Goal: Task Accomplishment & Management: Use online tool/utility

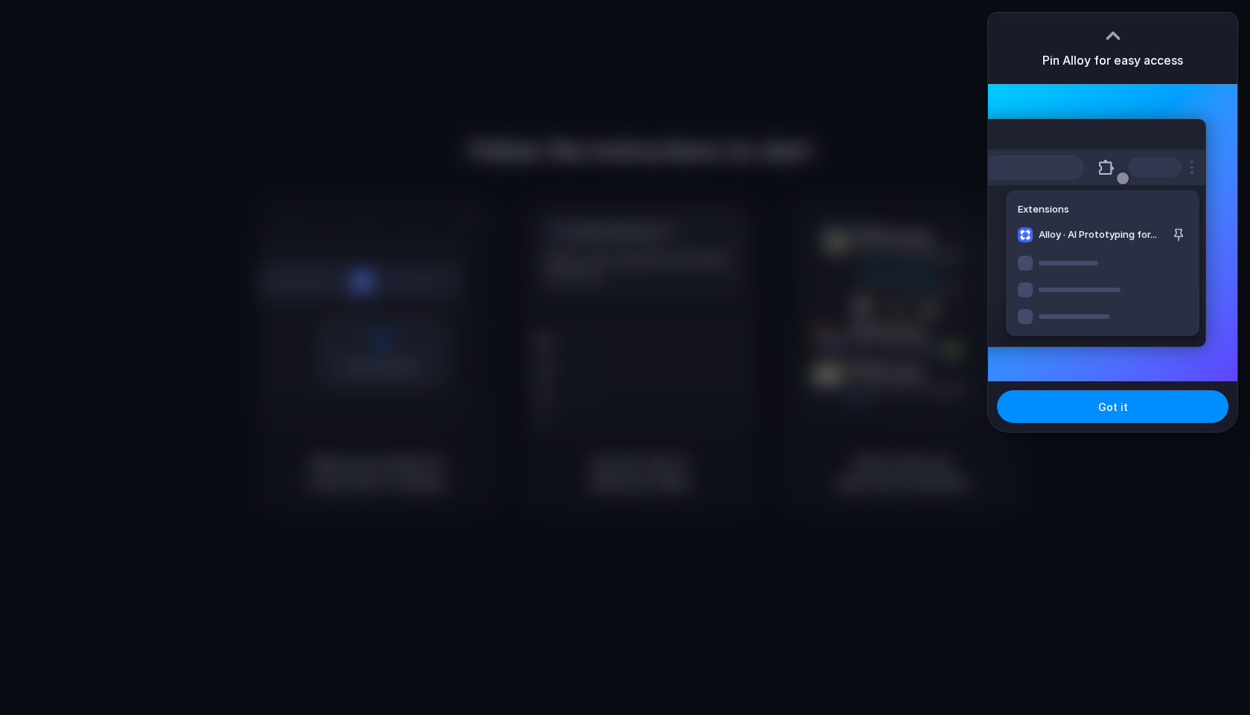
click at [1090, 52] on h3 "Pin Alloy for easy access" at bounding box center [1112, 60] width 141 height 18
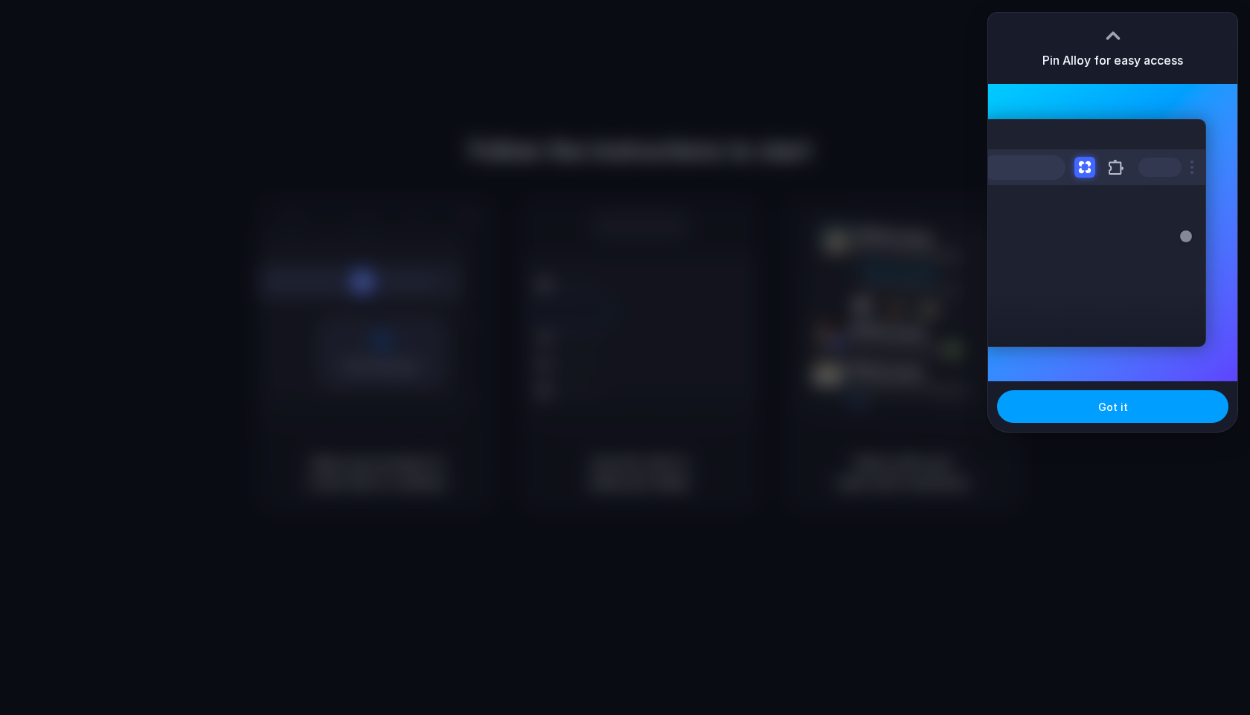
drag, startPoint x: 1135, startPoint y: 408, endPoint x: 1138, endPoint y: 269, distance: 138.4
click at [1135, 408] on button "Got it" at bounding box center [1112, 406] width 231 height 33
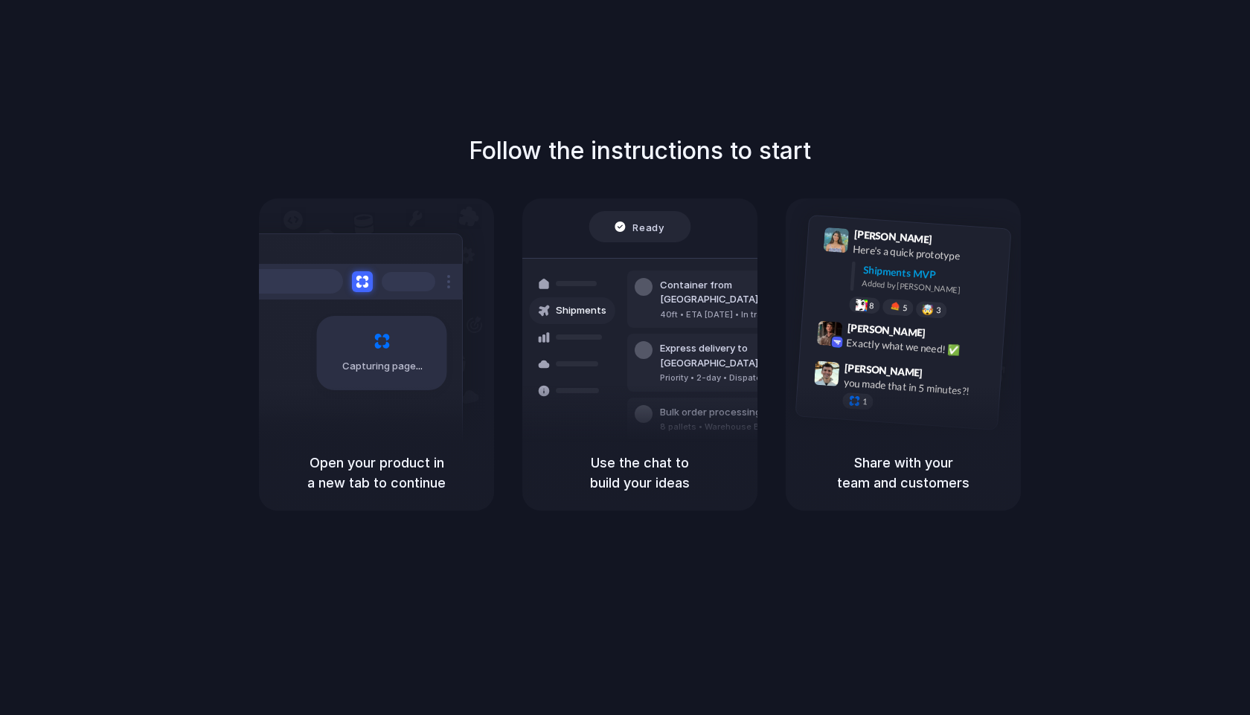
click at [644, 70] on div "Follow the instructions to start Capturing page Open your product in a new tab …" at bounding box center [639, 372] width 1279 height 745
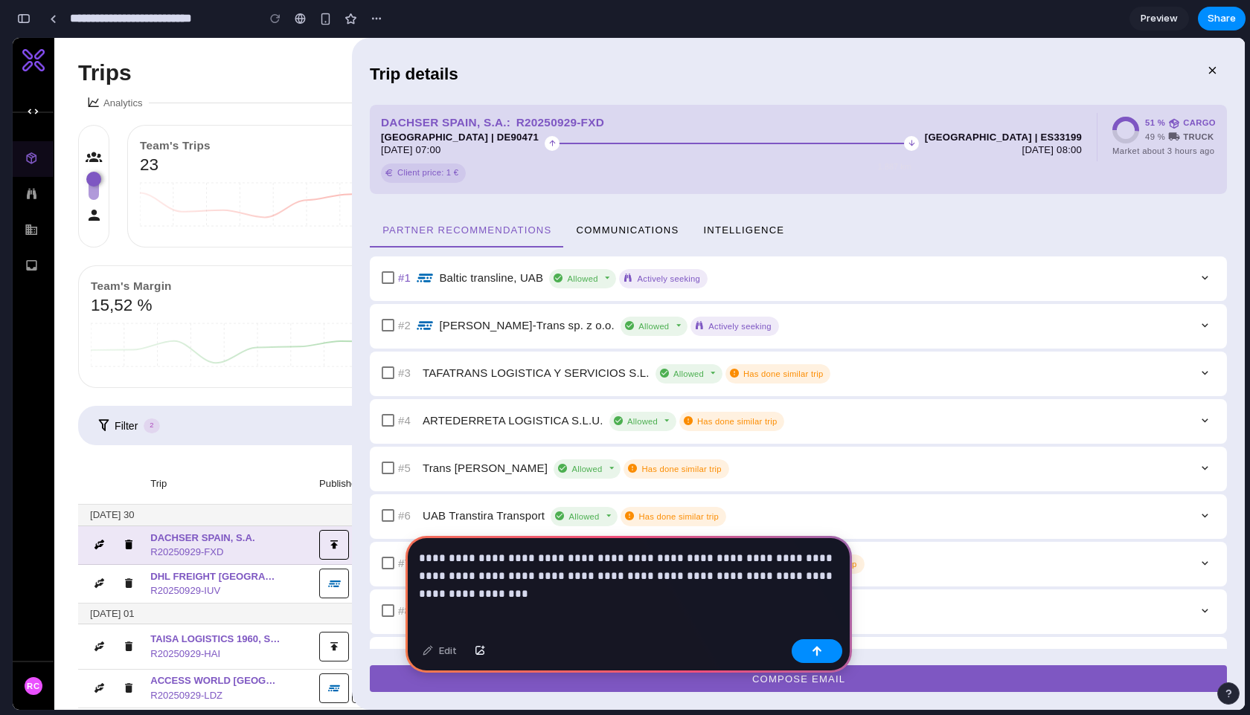
click at [602, 577] on p "**********" at bounding box center [628, 568] width 419 height 36
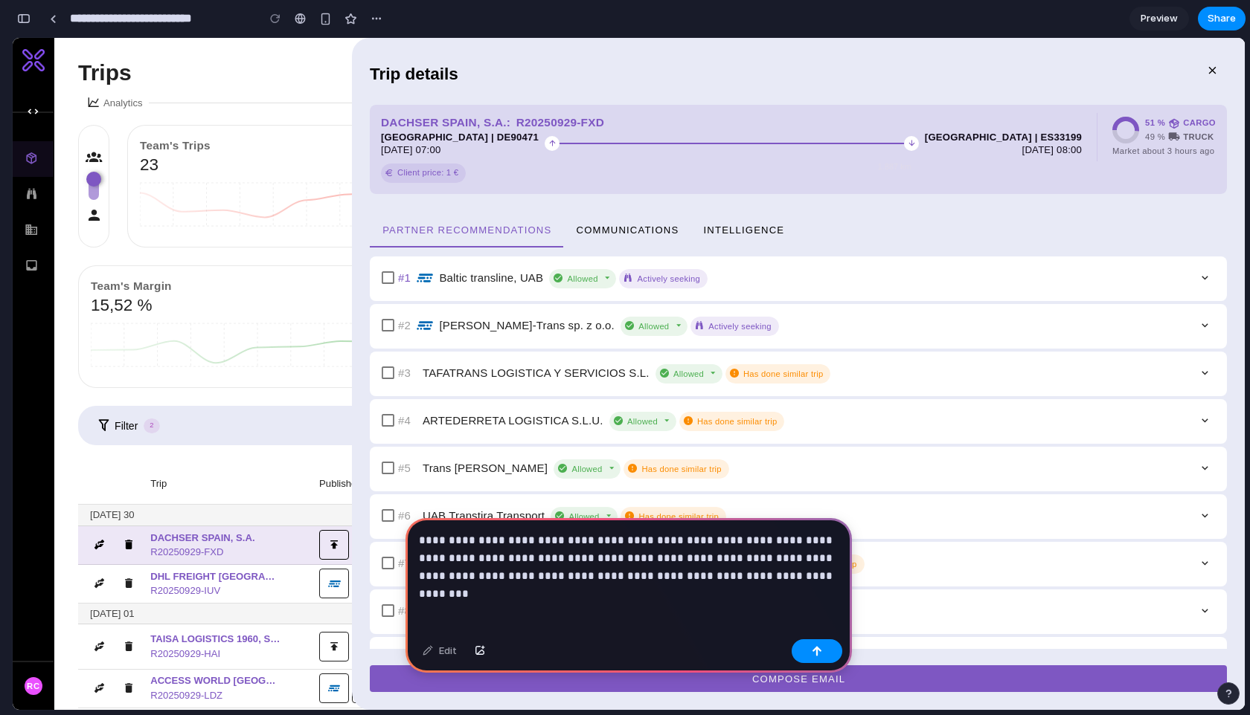
click at [610, 576] on p "**********" at bounding box center [628, 559] width 419 height 54
click at [733, 596] on div "**********" at bounding box center [628, 575] width 446 height 115
click at [721, 574] on p "**********" at bounding box center [628, 559] width 419 height 54
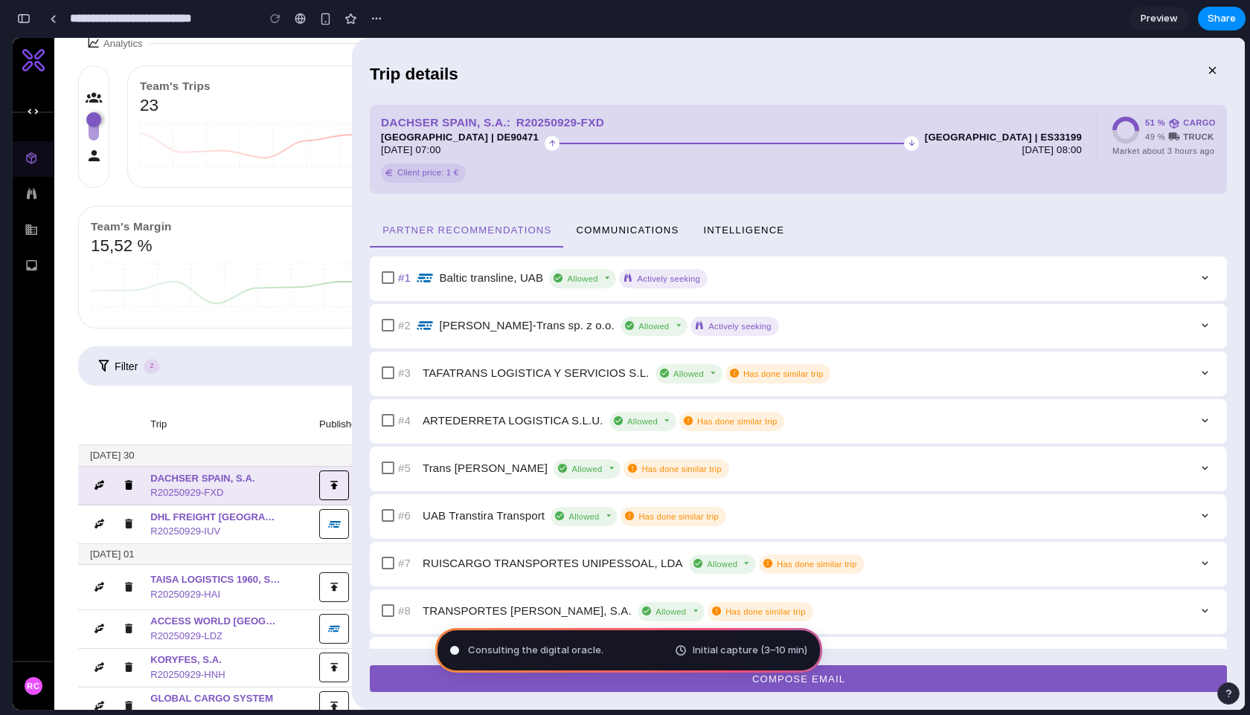
scroll to position [79, 0]
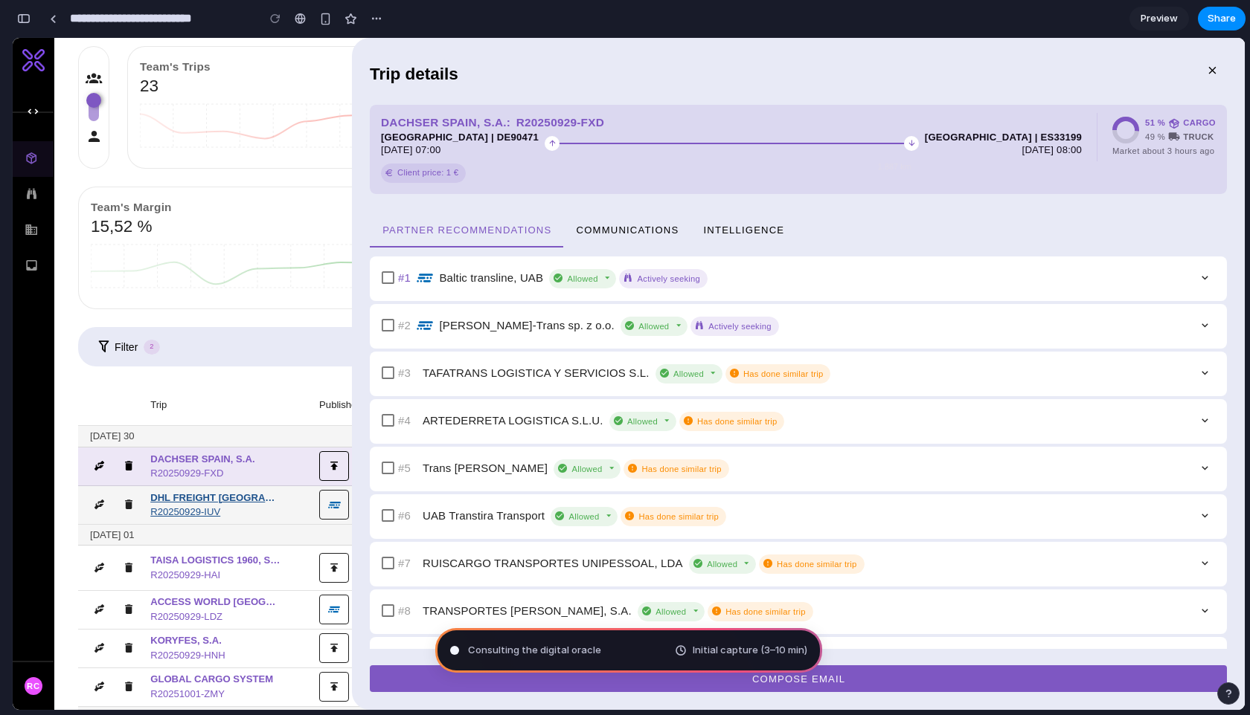
drag, startPoint x: 213, startPoint y: 521, endPoint x: 203, endPoint y: 516, distance: 11.6
click at [209, 519] on td "DHL FREIGHT BELGIUM R20250929-IUV" at bounding box center [228, 505] width 157 height 39
click at [196, 512] on span "R20250929-IUV" at bounding box center [222, 512] width 145 height 15
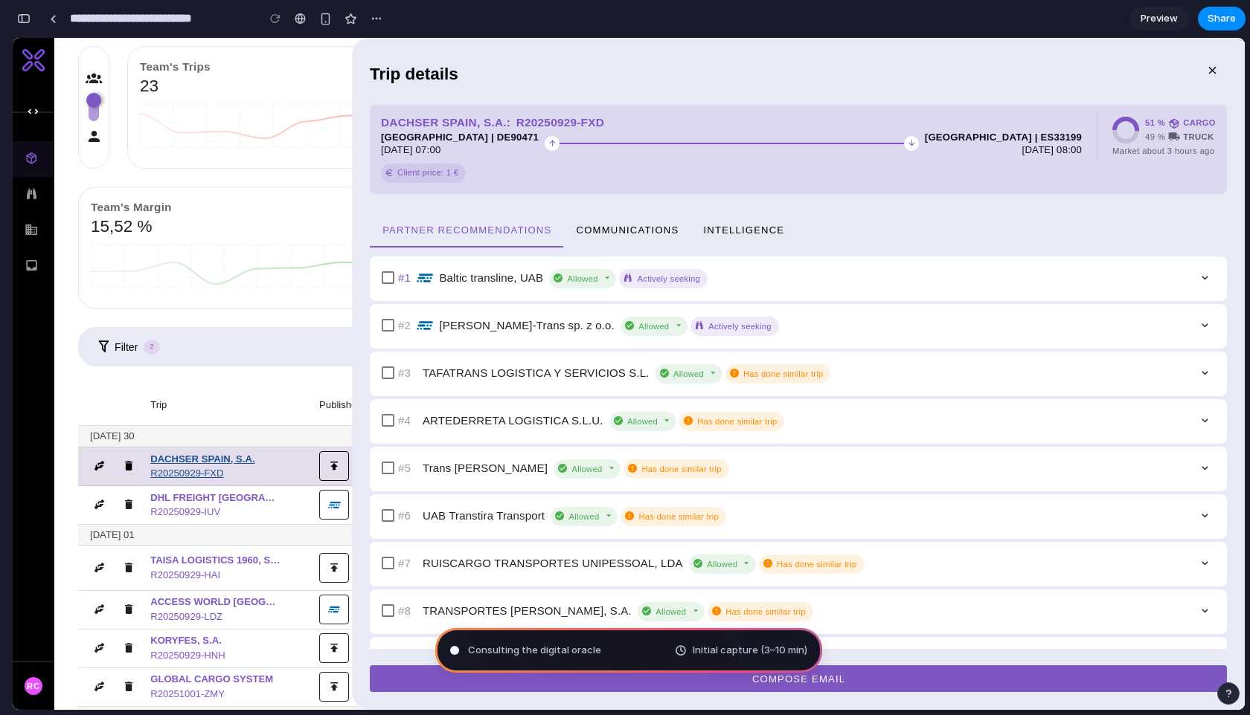
click at [195, 455] on span "DACHSER SPAIN, S.A." at bounding box center [215, 459] width 130 height 15
click at [628, 238] on button "Communications" at bounding box center [626, 230] width 127 height 36
click at [768, 231] on span "Intelligence" at bounding box center [743, 229] width 82 height 11
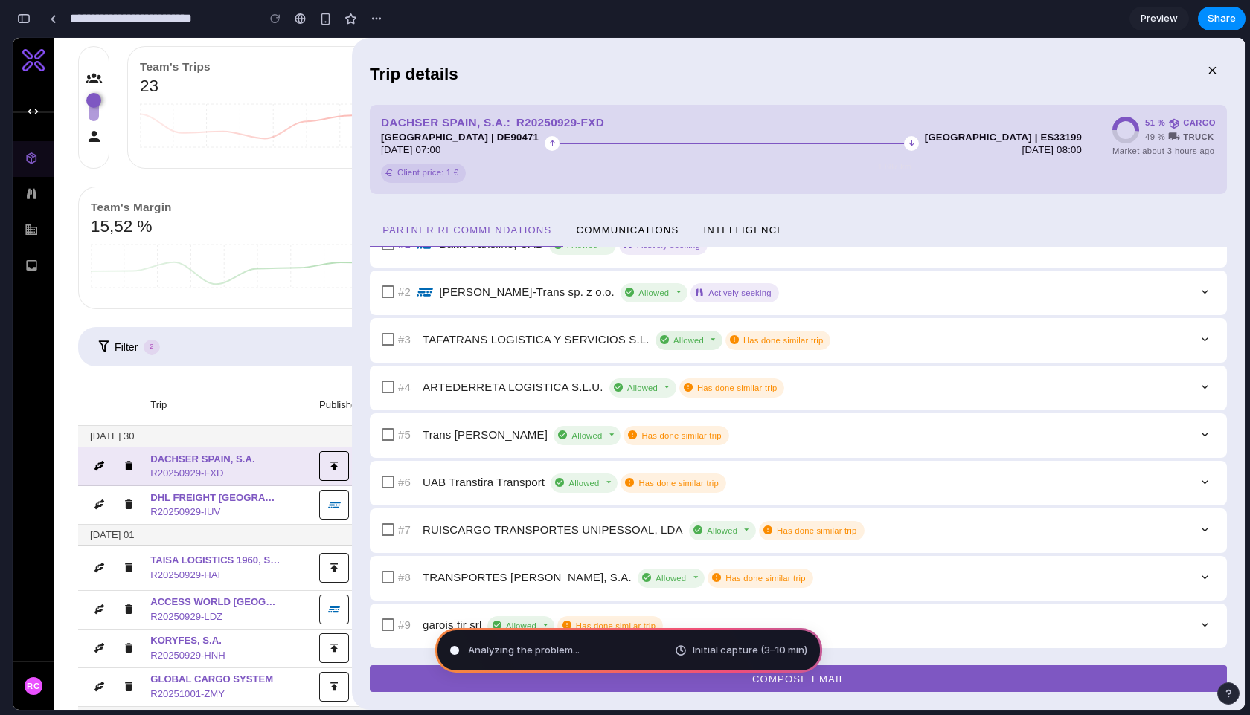
scroll to position [36, 0]
type input "**********"
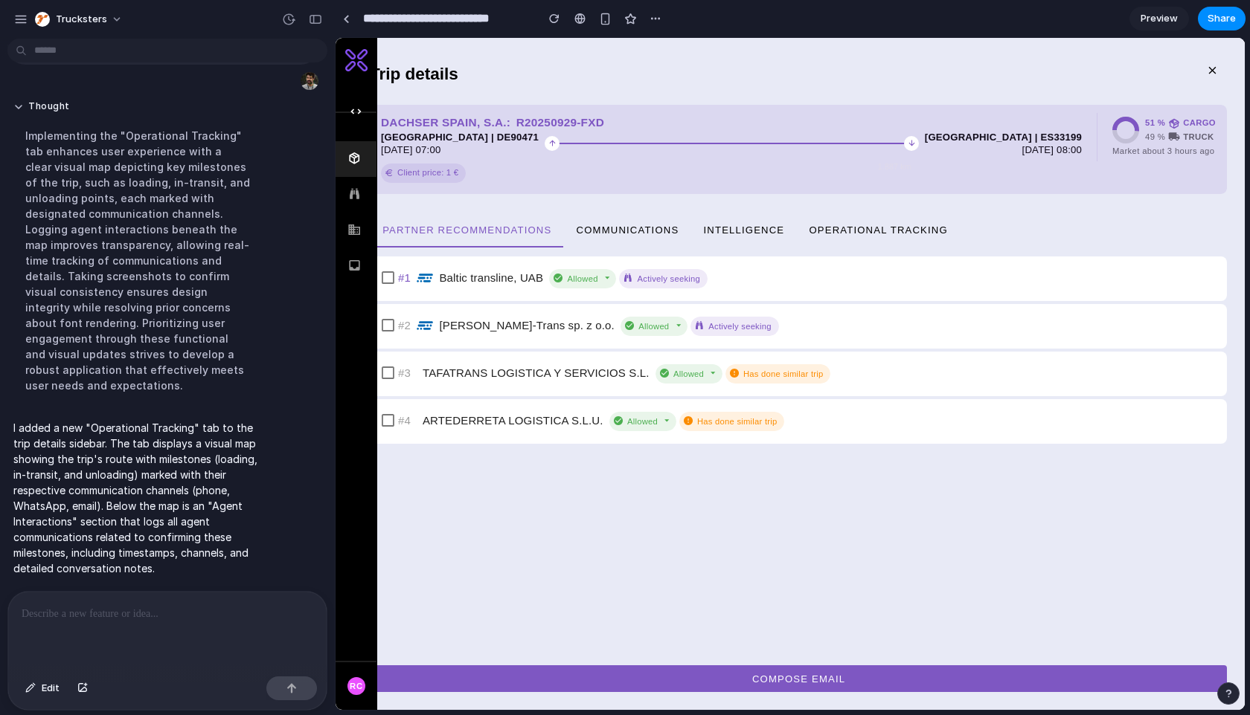
scroll to position [191, 0]
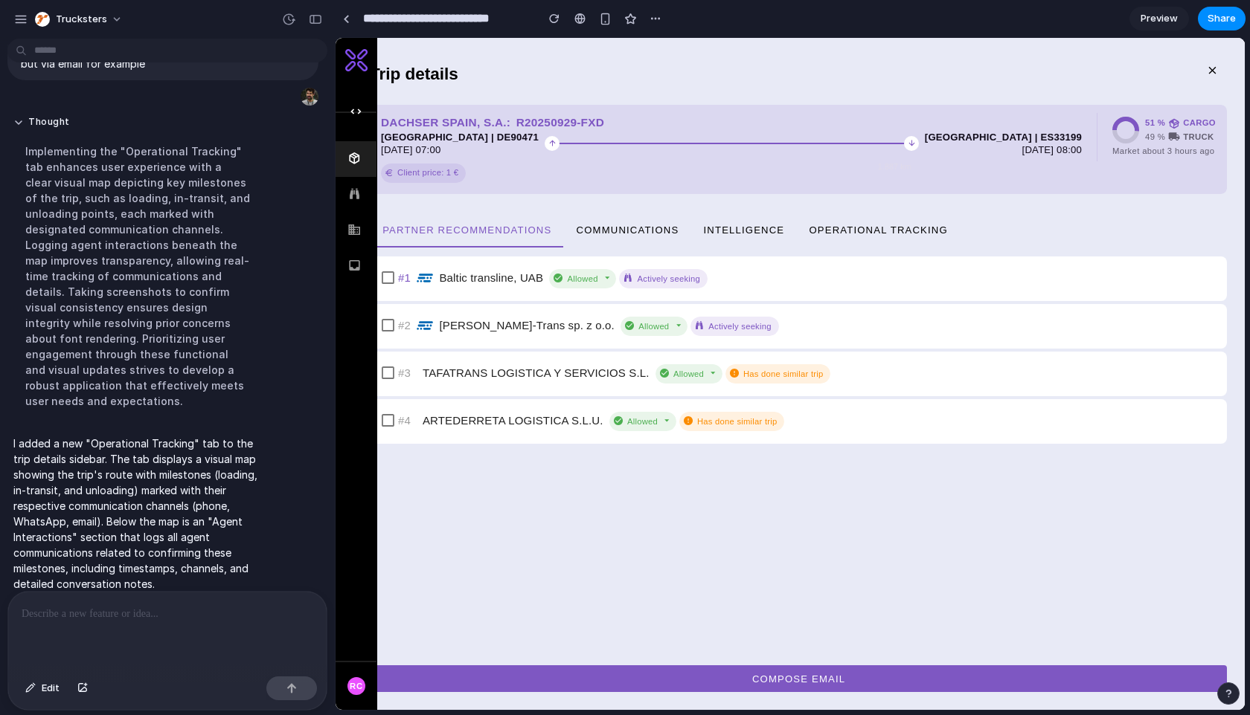
click at [876, 224] on span "Operational Tracking" at bounding box center [878, 229] width 140 height 11
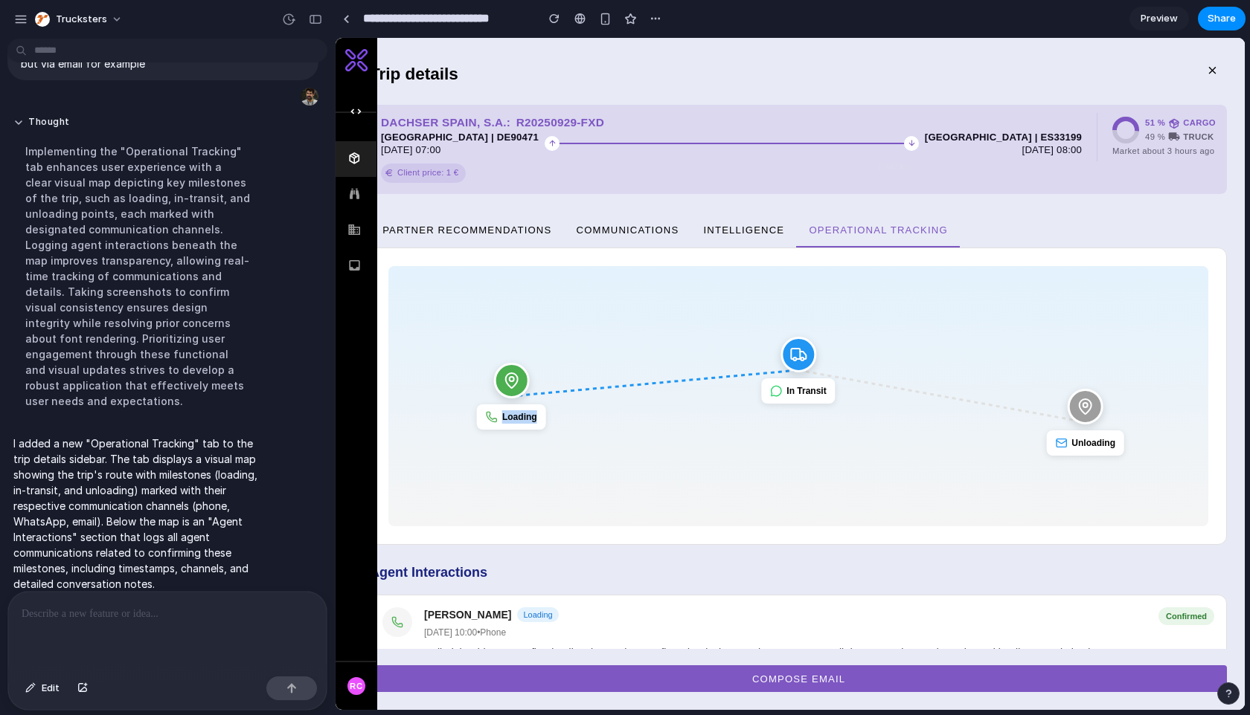
drag, startPoint x: 613, startPoint y: 393, endPoint x: 671, endPoint y: 337, distance: 80.5
click at [669, 335] on div "Loading In Transit Unloading" at bounding box center [798, 396] width 820 height 260
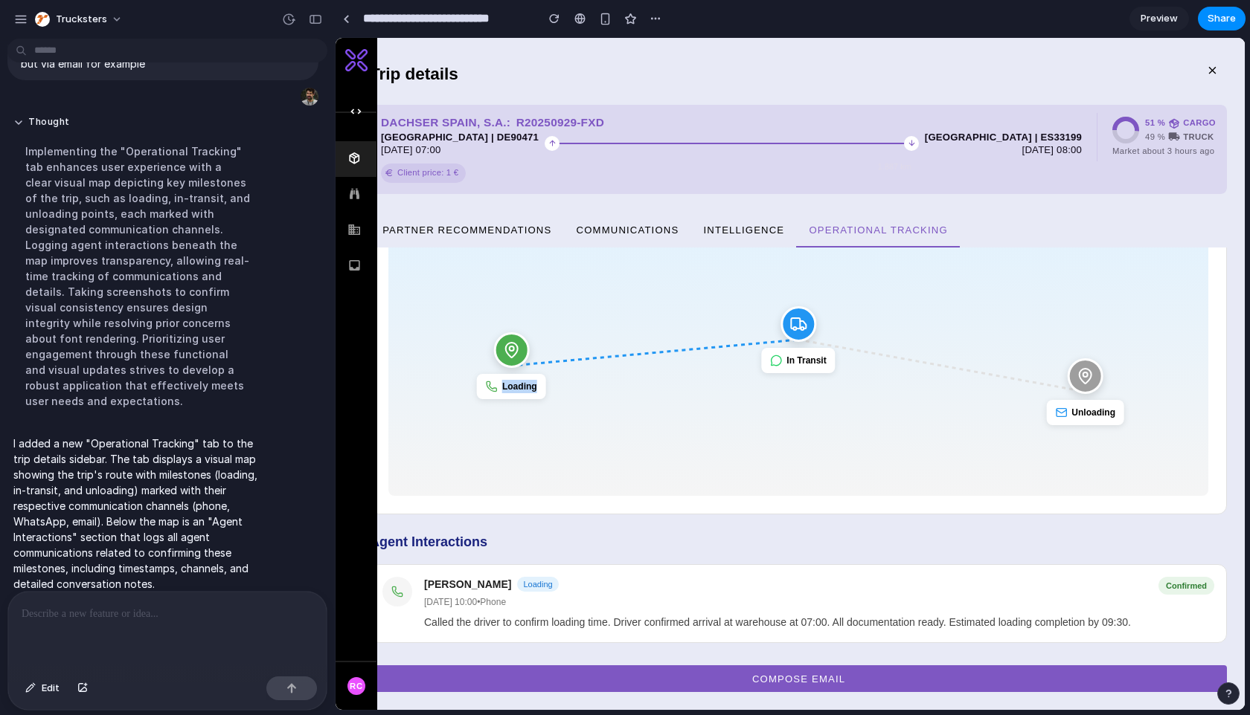
scroll to position [23, 0]
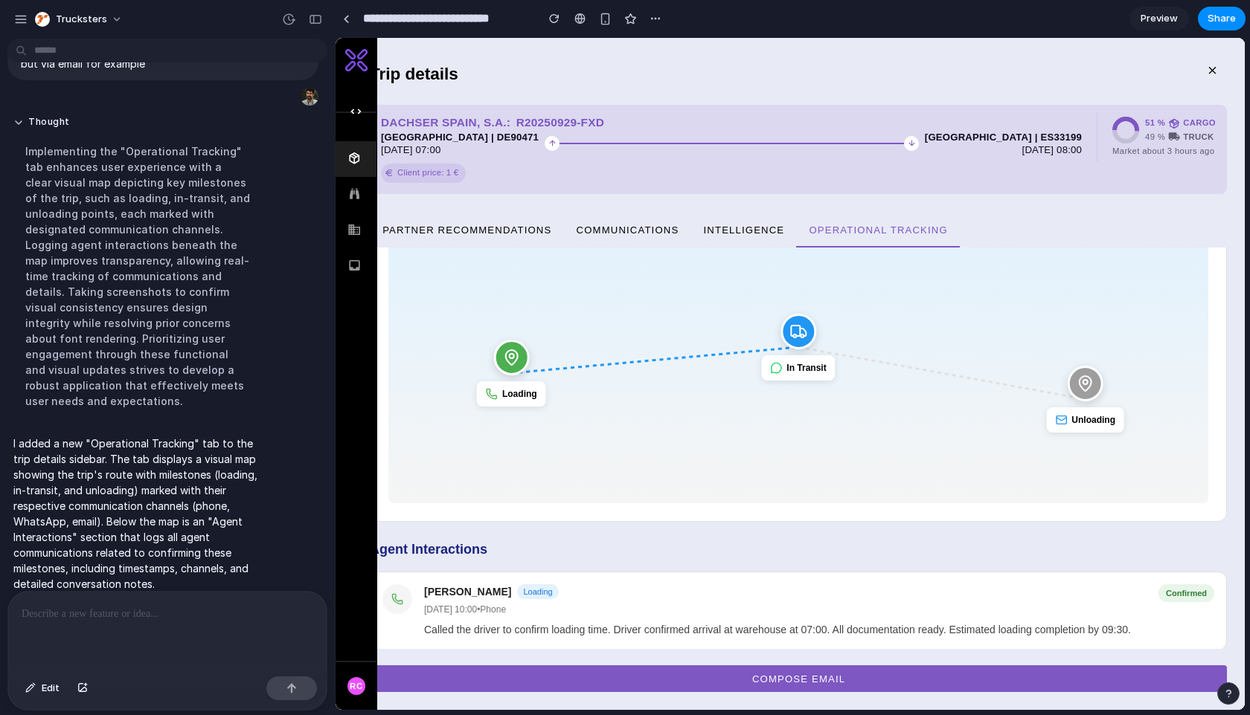
click at [507, 364] on icon at bounding box center [511, 358] width 18 height 18
drag, startPoint x: 613, startPoint y: 317, endPoint x: 709, endPoint y: 311, distance: 96.1
click at [709, 311] on div "Loading In Transit Unloading" at bounding box center [798, 373] width 820 height 260
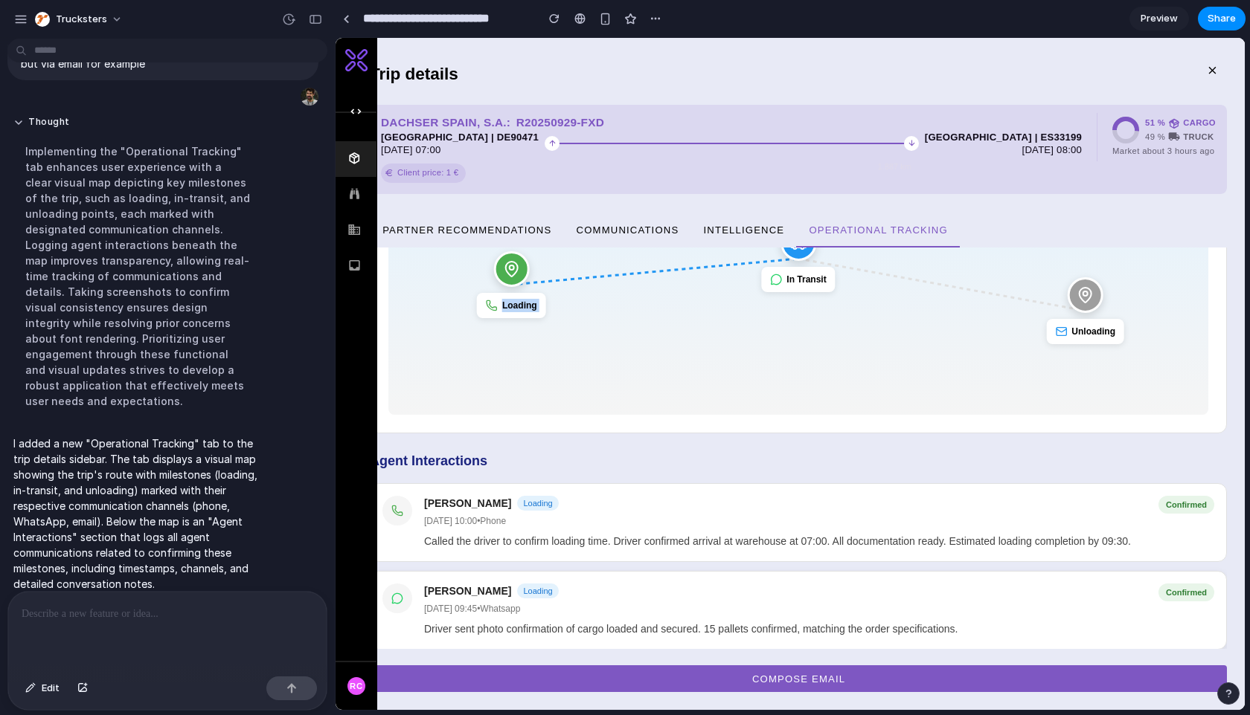
scroll to position [0, 0]
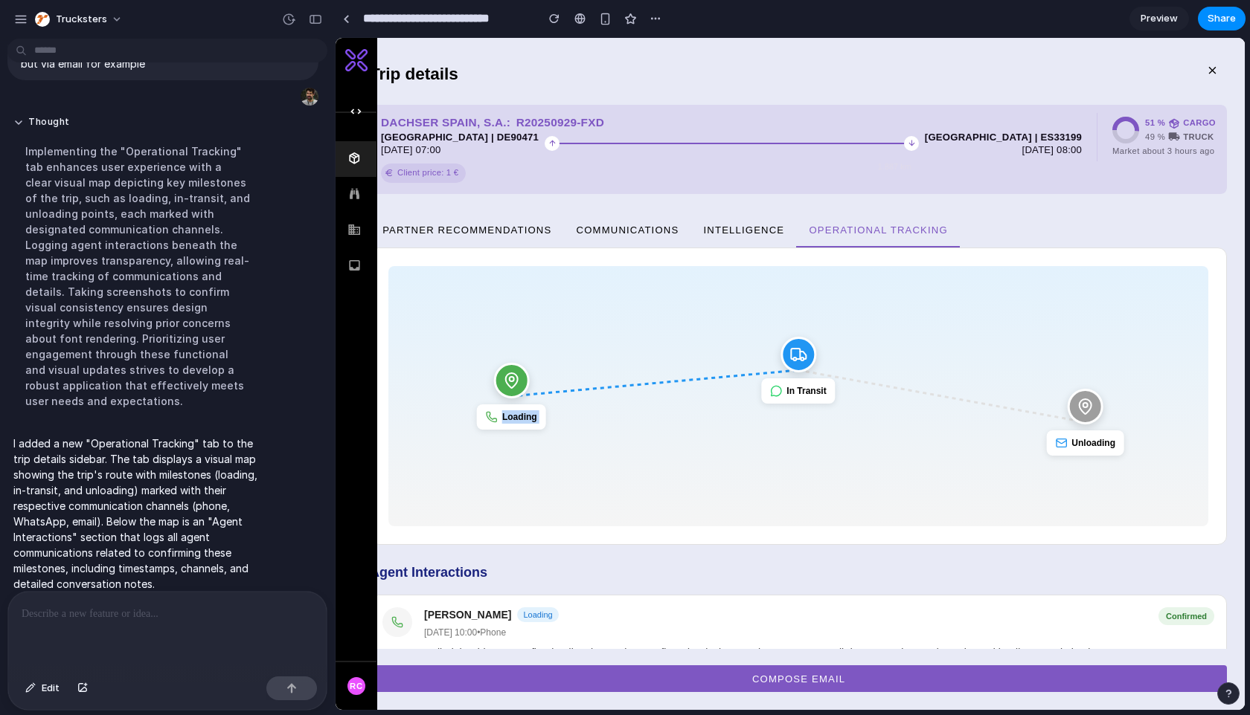
drag, startPoint x: 617, startPoint y: 181, endPoint x: 1097, endPoint y: 97, distance: 487.0
click at [861, 190] on div "DACHSER SPAIN, S.A. : R20250929-FXD Nürnberg | DE90471 30/09/2025 07:00 1.887 k…" at bounding box center [798, 149] width 857 height 89
drag, startPoint x: 670, startPoint y: 646, endPoint x: 562, endPoint y: 457, distance: 217.5
click at [594, 446] on div "Loading In Transit Unloading" at bounding box center [798, 396] width 820 height 260
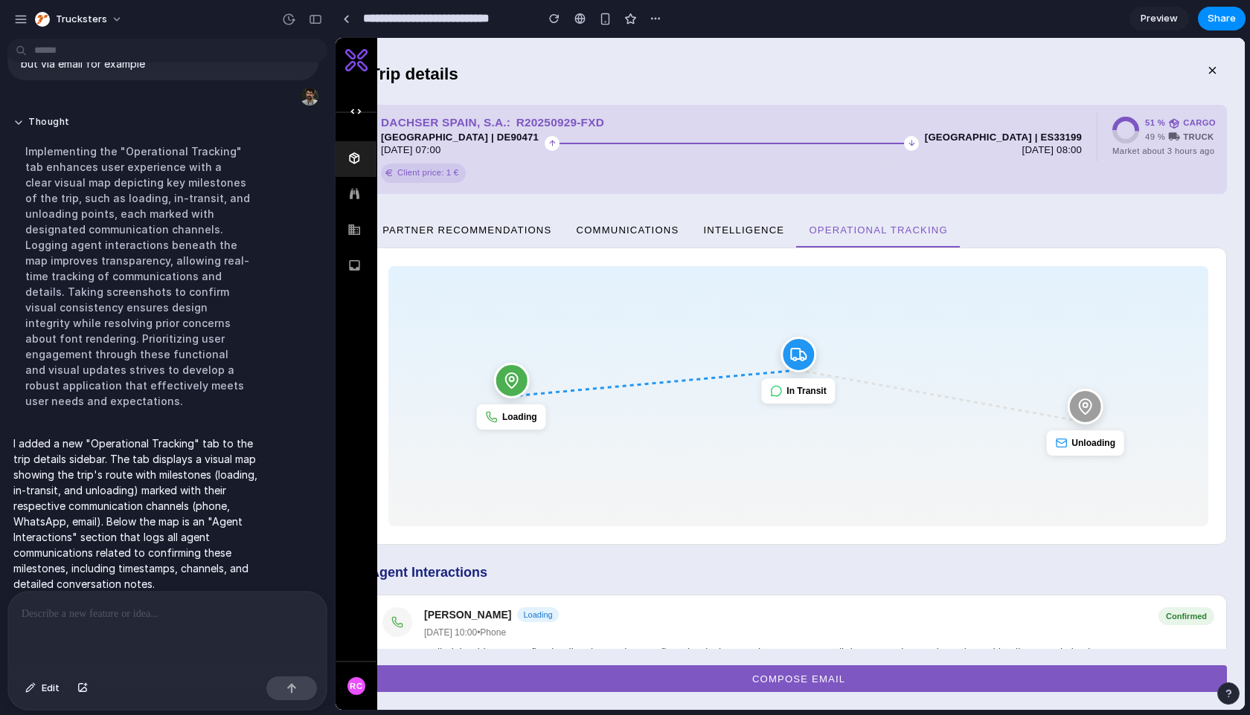
click at [1166, 22] on span "Preview" at bounding box center [1158, 18] width 37 height 15
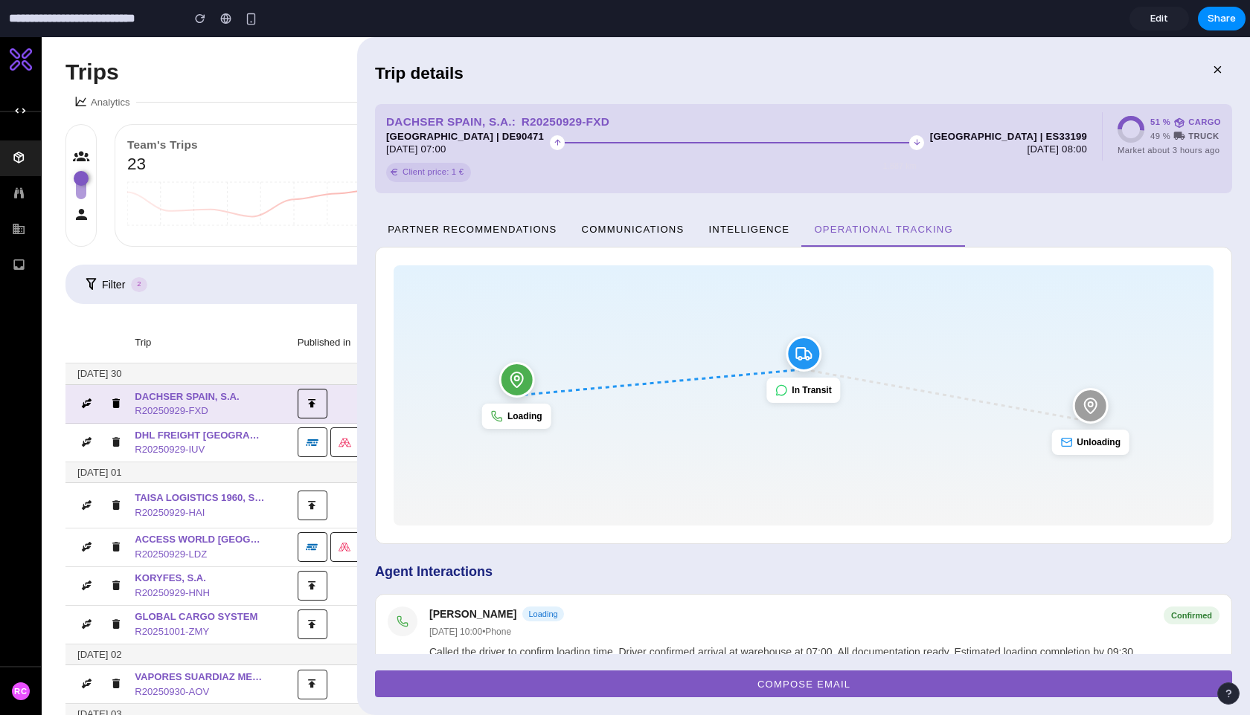
click at [1152, 11] on span "Edit" at bounding box center [1159, 18] width 18 height 15
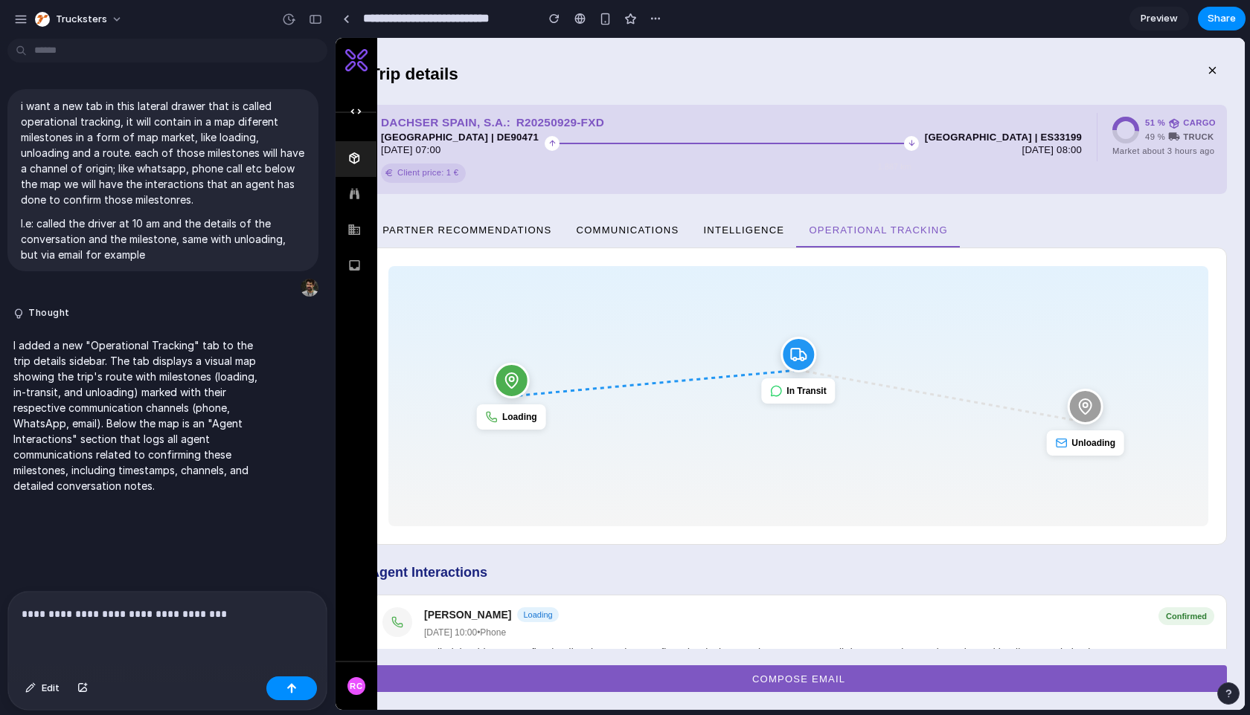
scroll to position [1, 0]
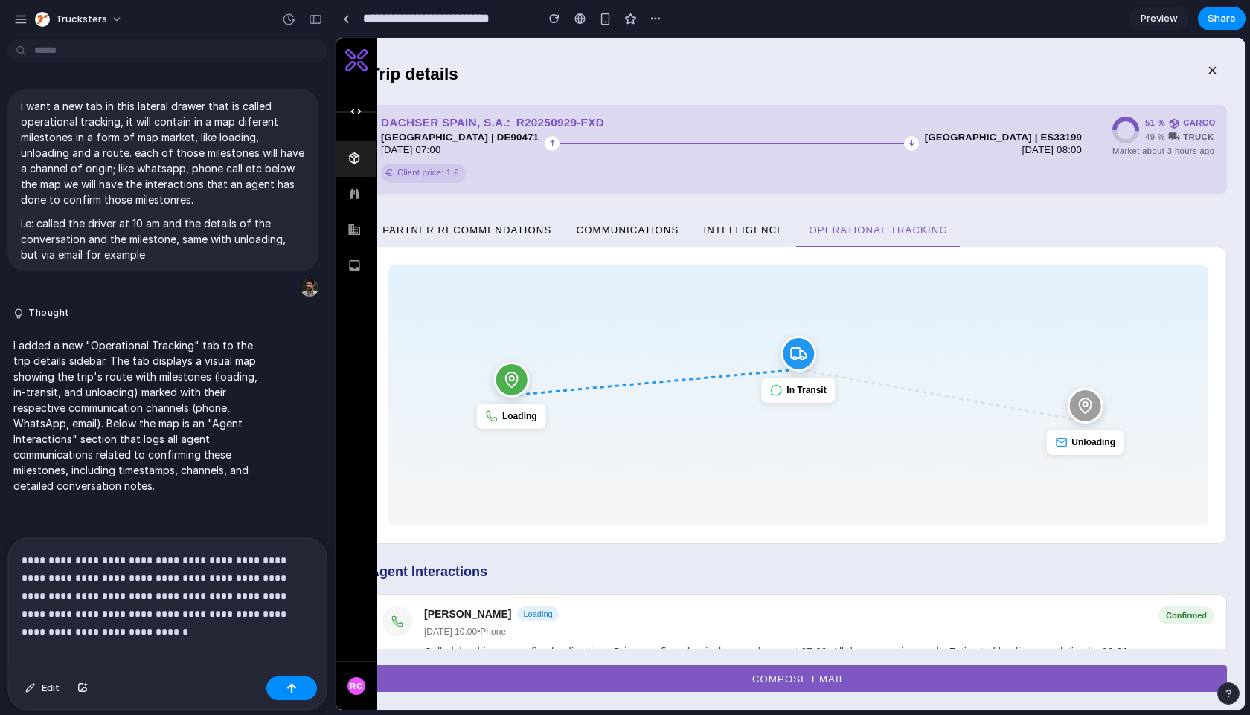
click at [113, 609] on p "**********" at bounding box center [168, 587] width 292 height 71
click at [205, 619] on p "**********" at bounding box center [168, 587] width 292 height 71
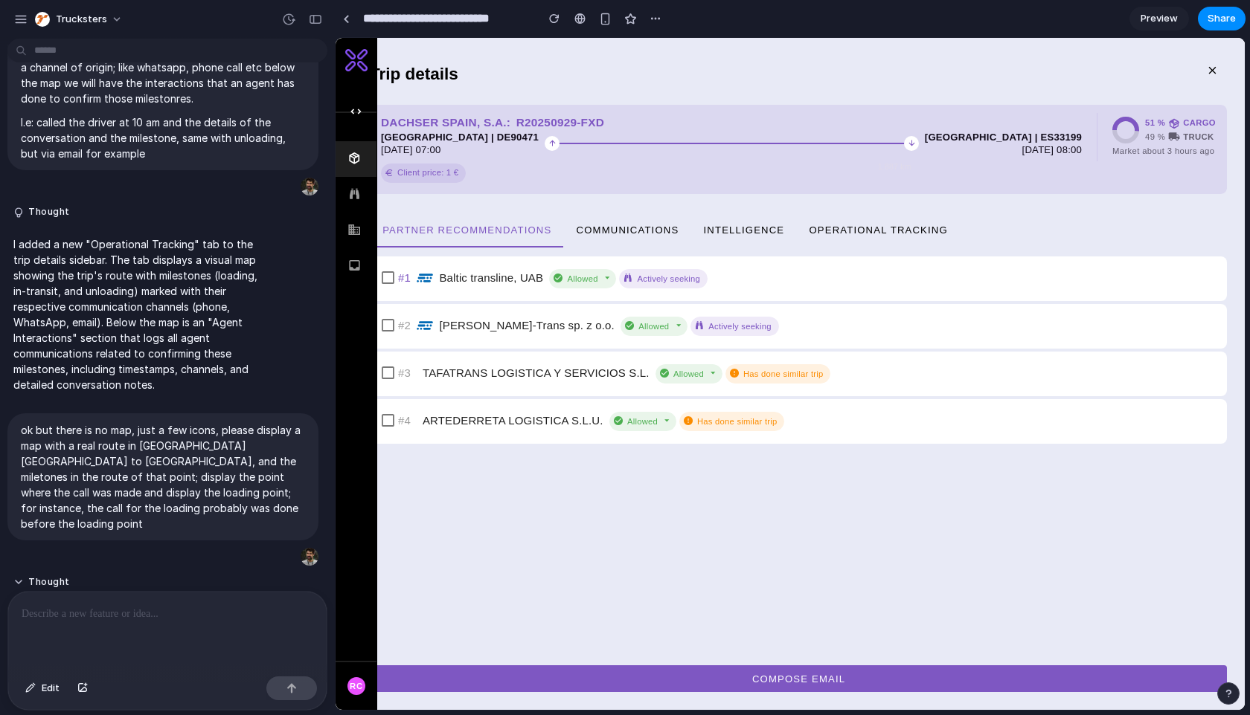
scroll to position [577, 0]
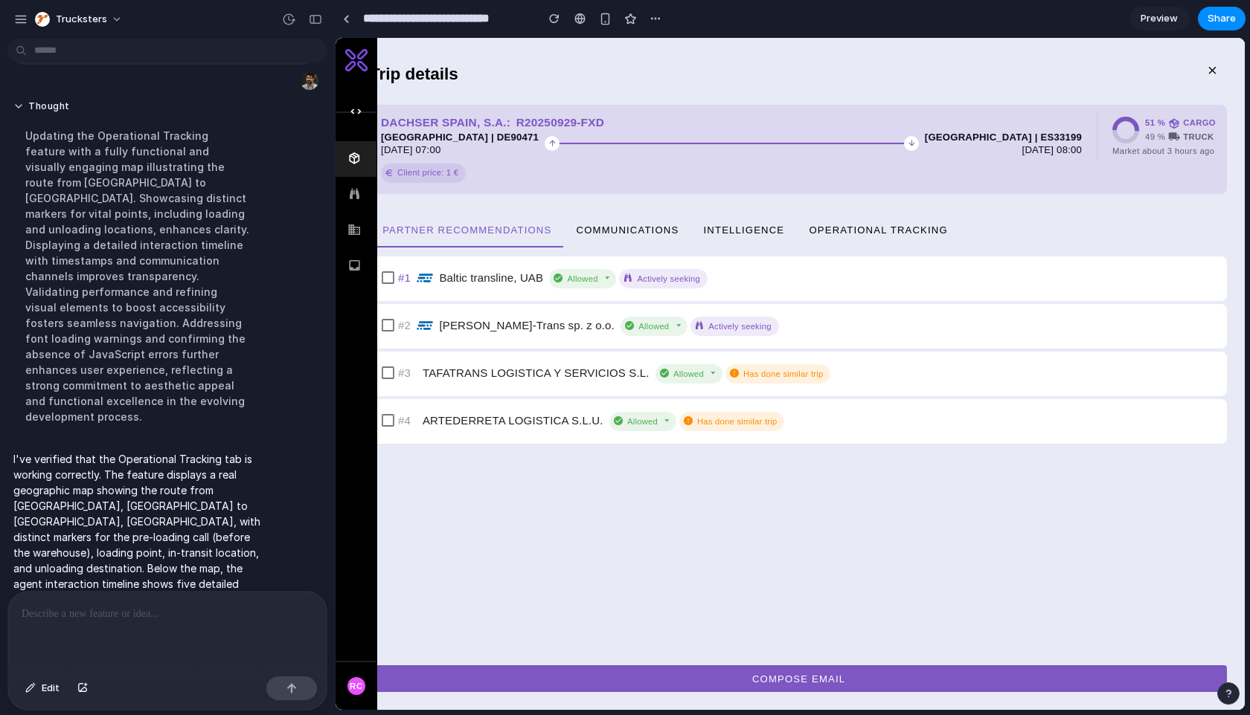
click at [890, 227] on span "Operational Tracking" at bounding box center [878, 229] width 140 height 11
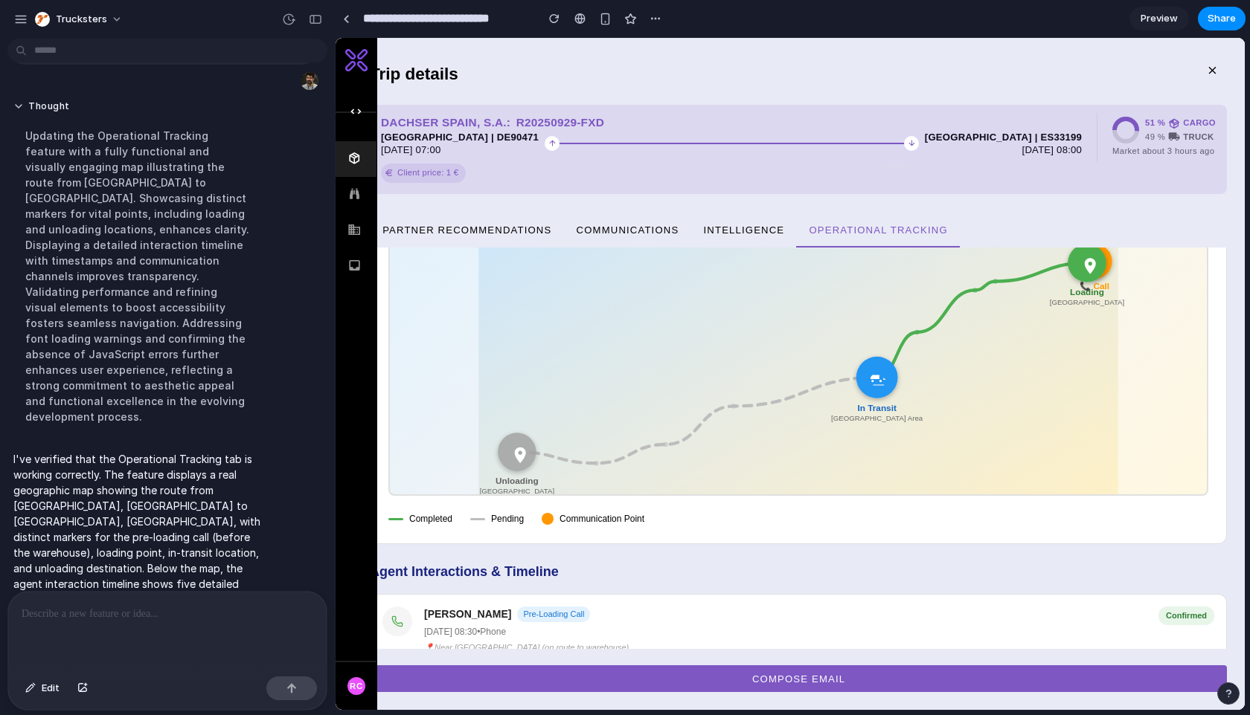
scroll to position [95, 0]
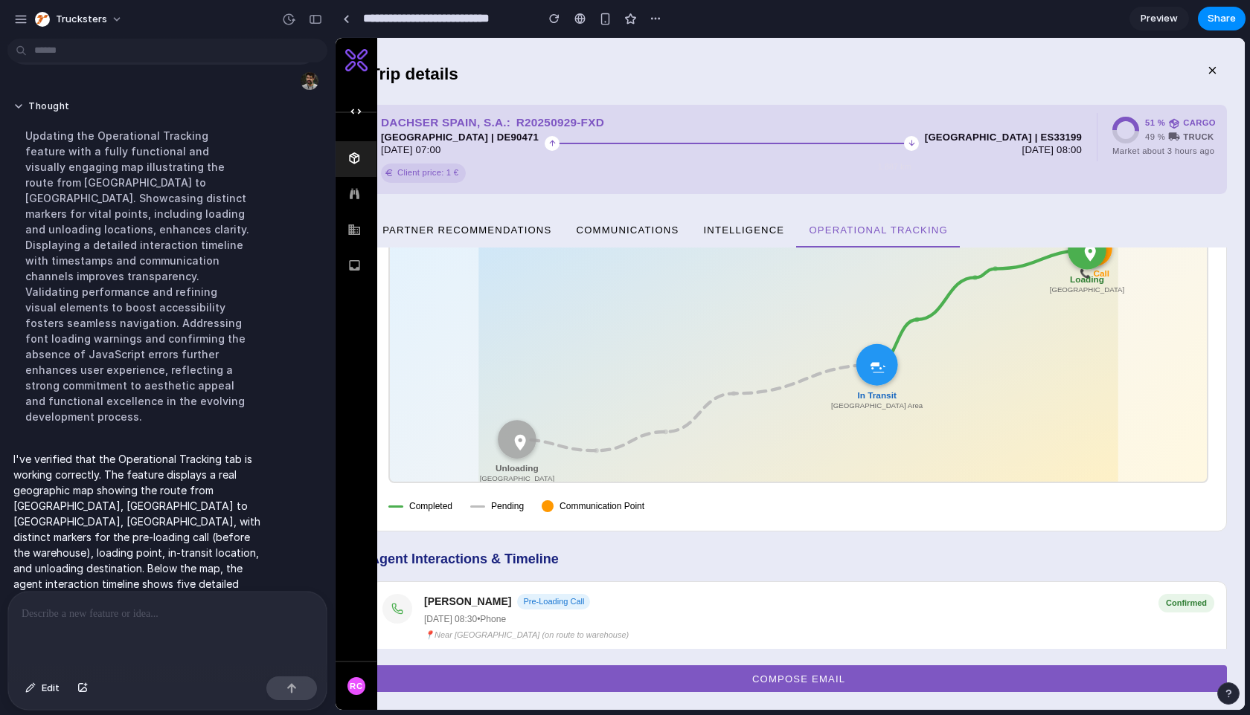
drag, startPoint x: 712, startPoint y: 418, endPoint x: 599, endPoint y: 358, distance: 128.1
click at [591, 358] on rect at bounding box center [797, 342] width 639 height 280
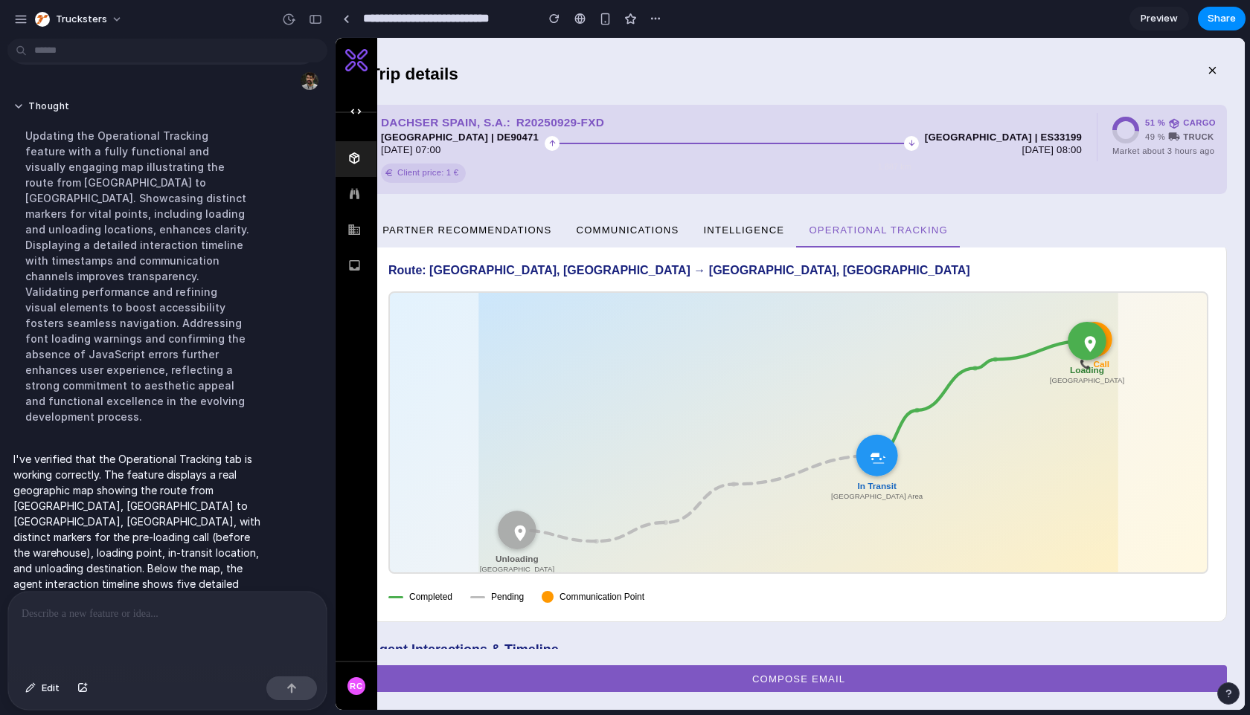
scroll to position [0, 0]
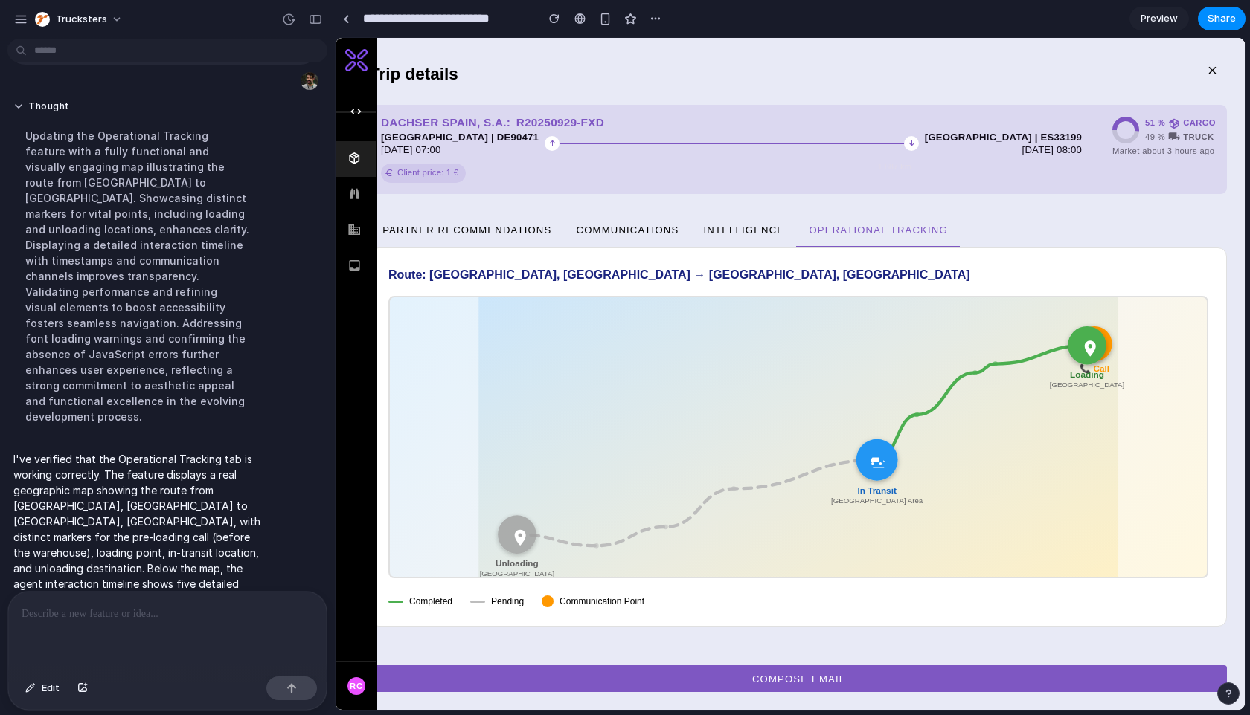
click at [712, 419] on rect at bounding box center [797, 438] width 639 height 280
click at [1108, 340] on circle at bounding box center [1093, 344] width 35 height 35
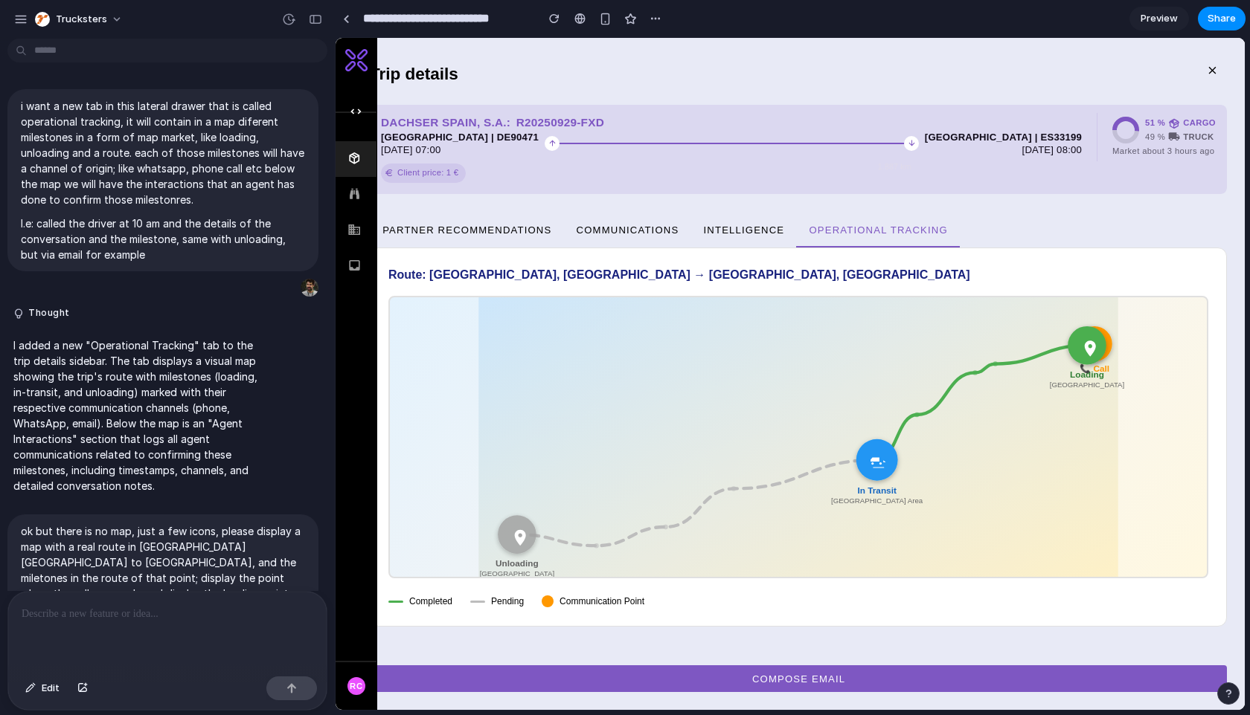
click at [178, 617] on p at bounding box center [168, 614] width 292 height 18
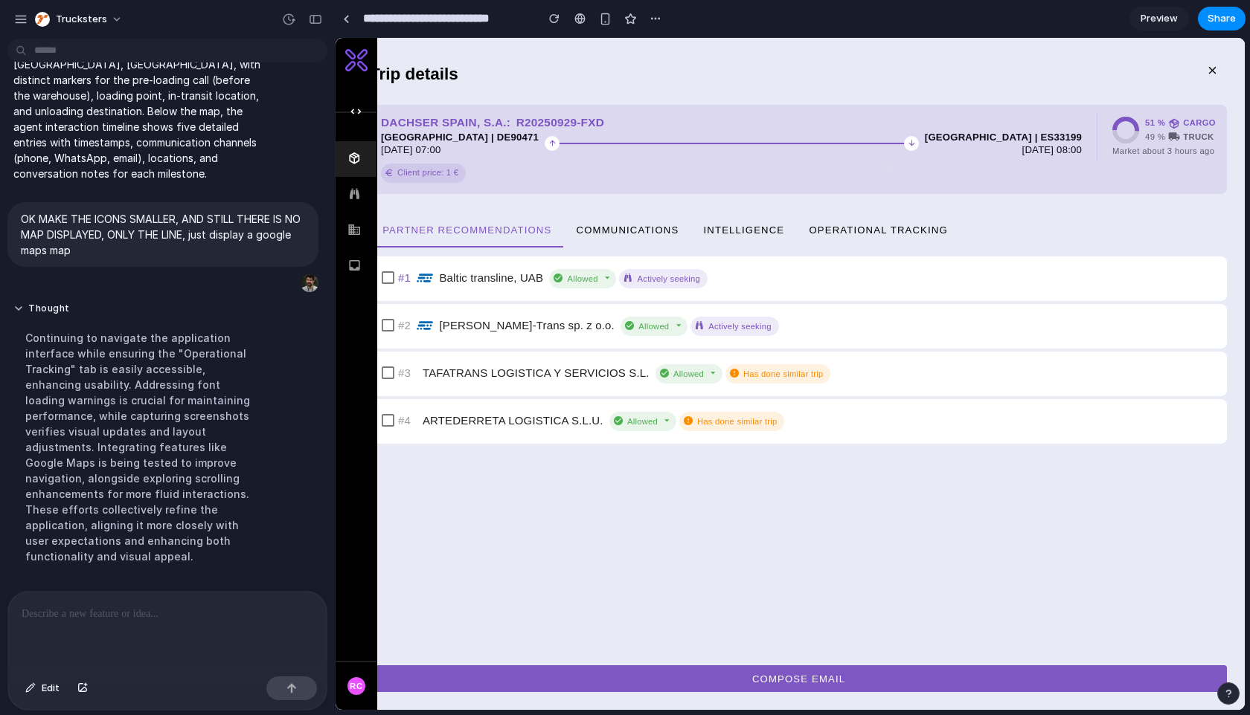
scroll to position [760, 0]
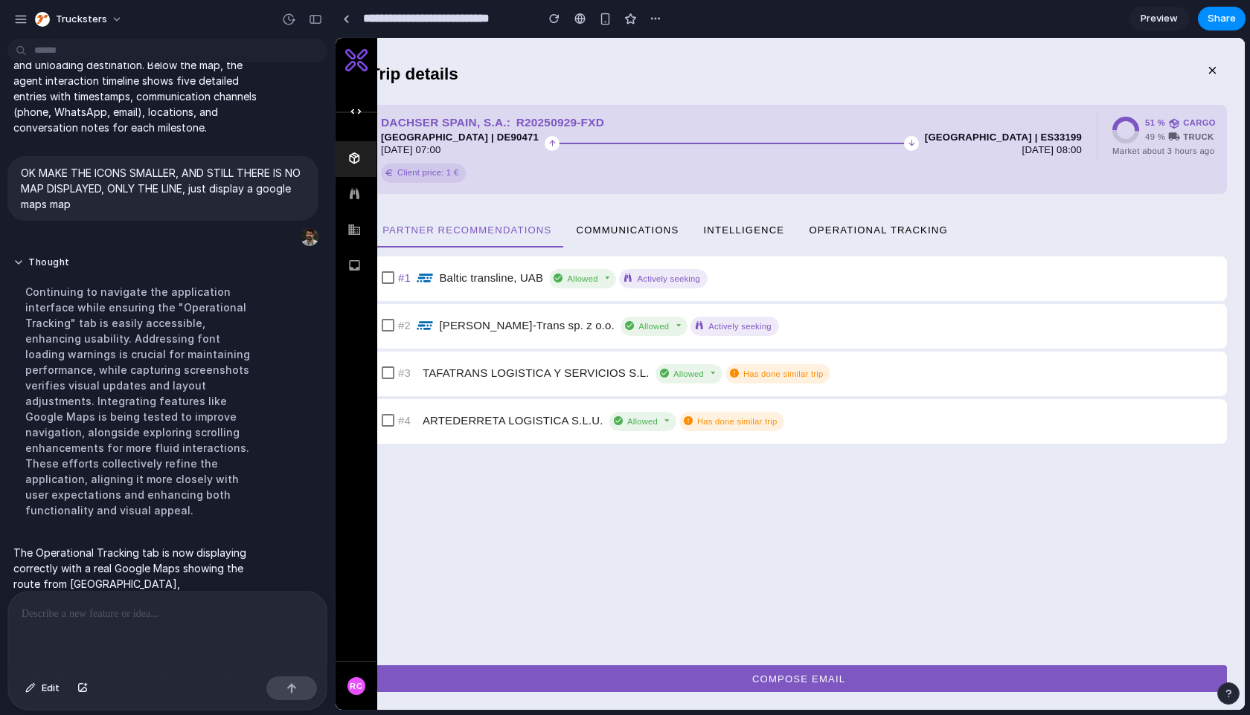
click at [864, 237] on button "Operational Tracking" at bounding box center [878, 230] width 164 height 36
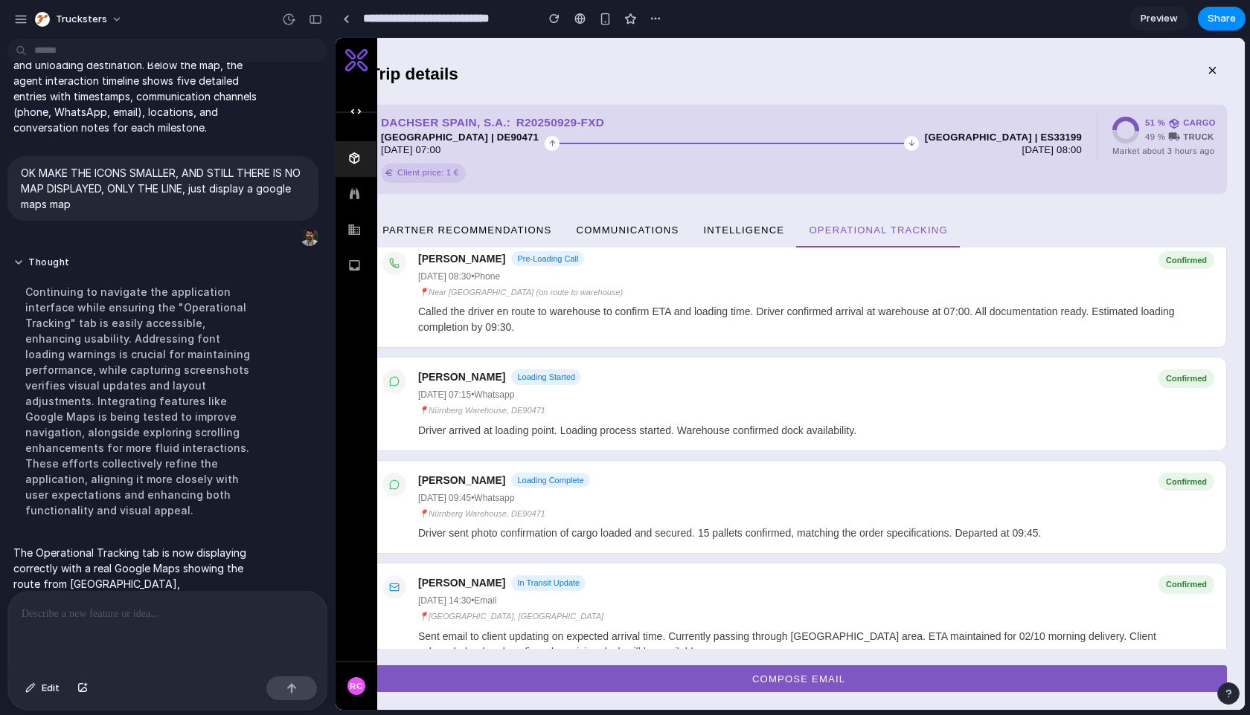
scroll to position [455, 0]
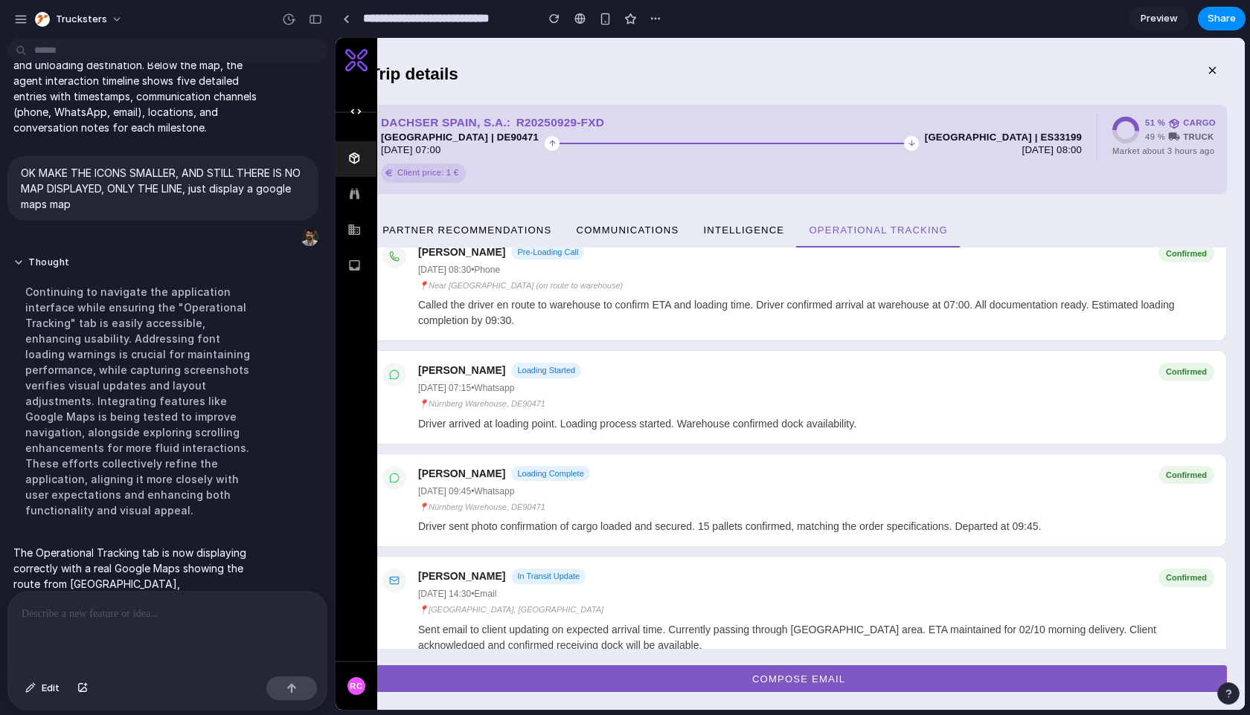
click at [225, 630] on div at bounding box center [167, 631] width 318 height 79
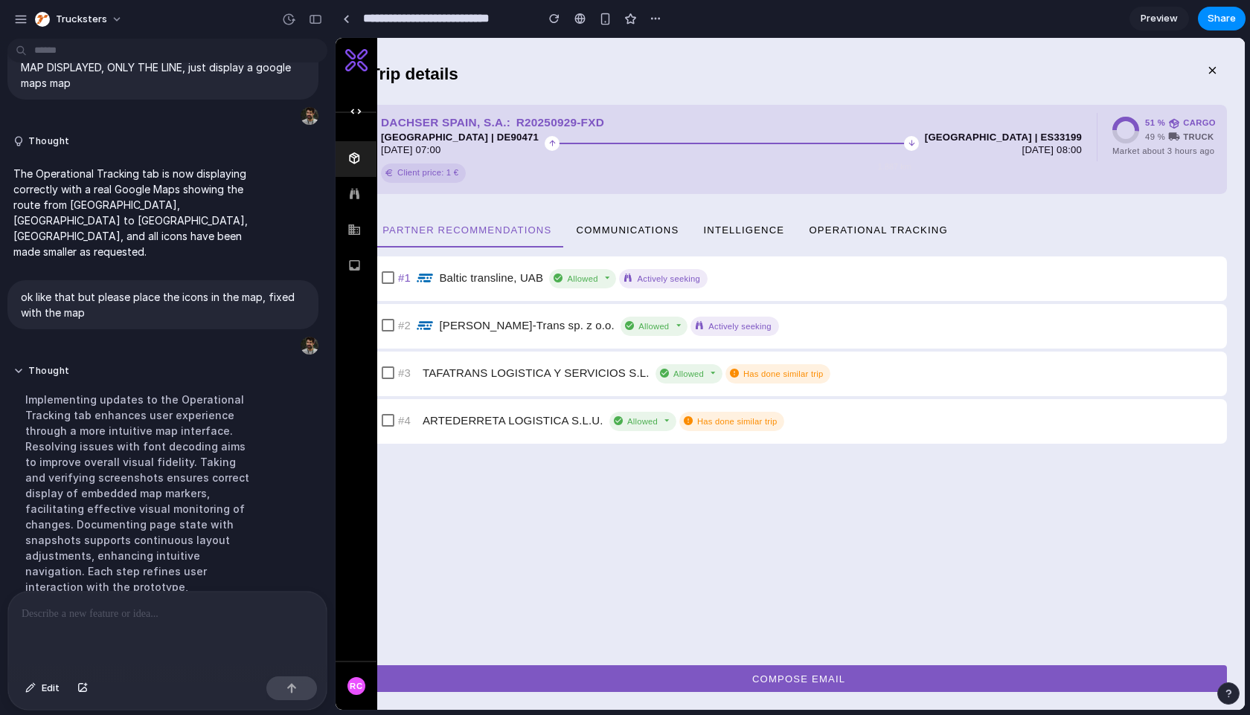
scroll to position [1036, 0]
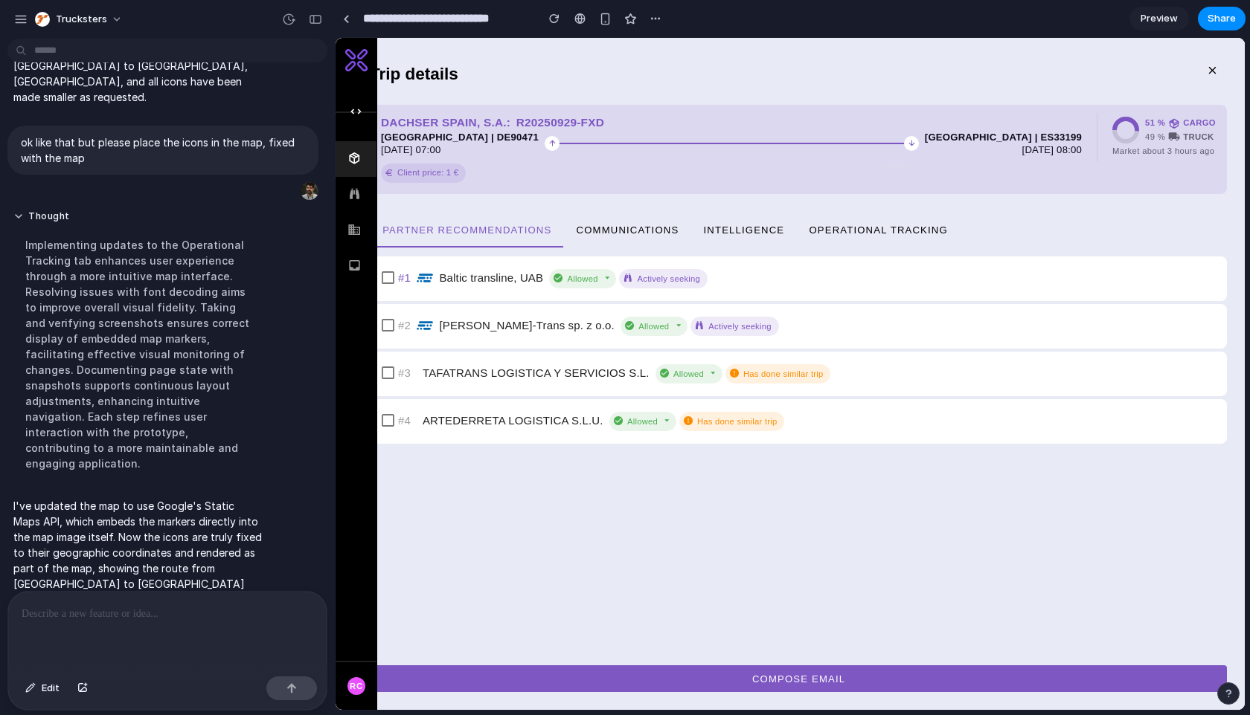
click at [858, 228] on span "Operational Tracking" at bounding box center [878, 229] width 140 height 11
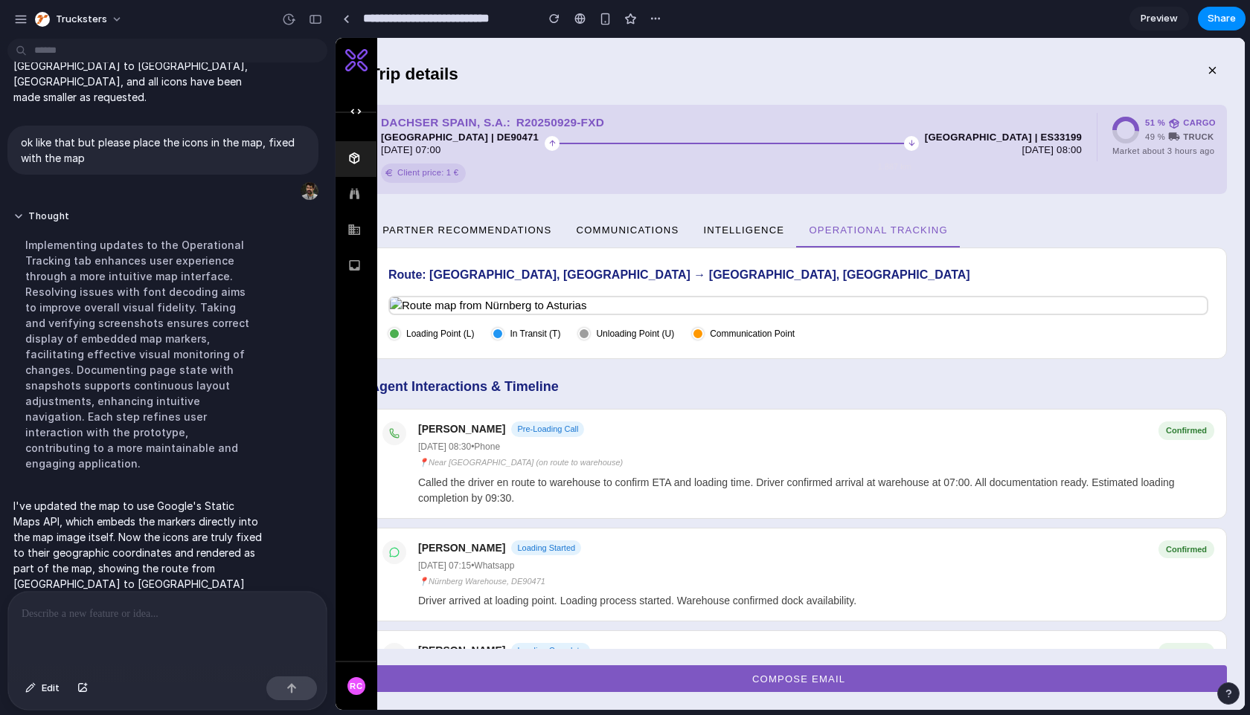
drag, startPoint x: 492, startPoint y: 312, endPoint x: 480, endPoint y: 304, distance: 13.4
click at [492, 312] on img at bounding box center [798, 306] width 817 height 17
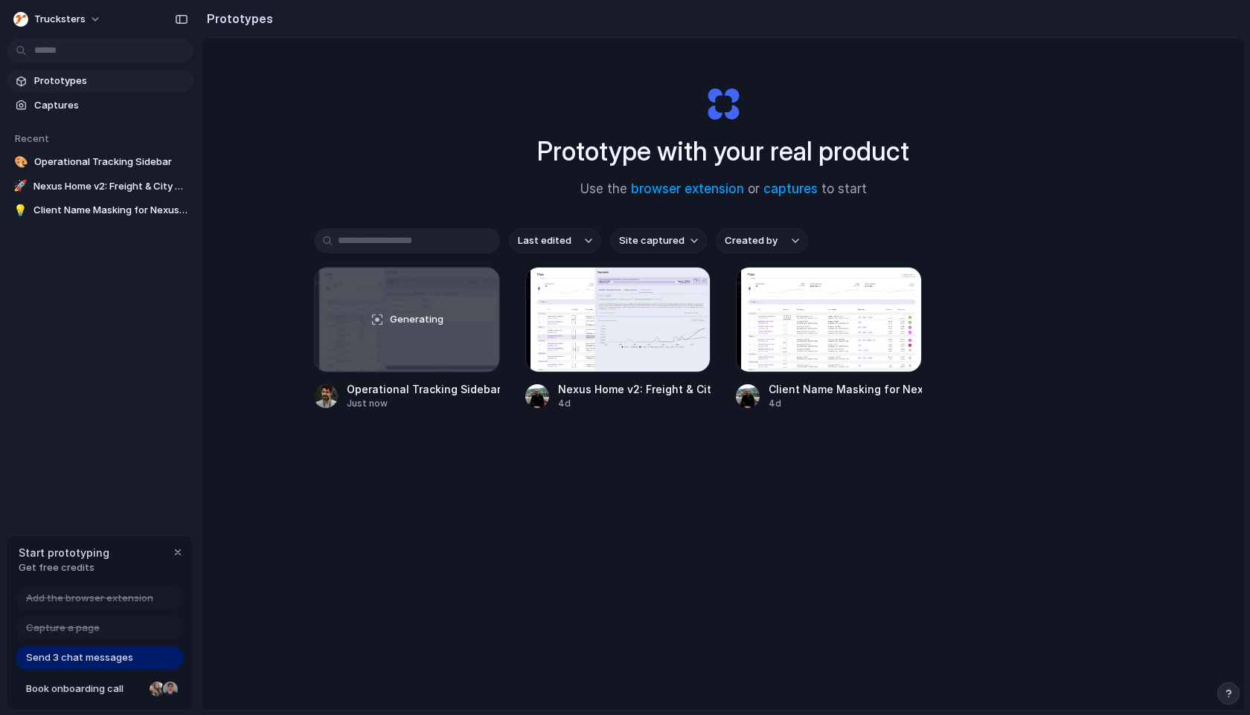
click at [114, 343] on div "Prototypes Captures Recent 🎨 Operational Tracking Sidebar 🚀 Nexus Home v2: Frei…" at bounding box center [100, 208] width 201 height 417
click at [103, 660] on span "Send 3 chat messages" at bounding box center [79, 658] width 107 height 15
click at [153, 374] on div "Prototypes Captures Recent 🎨 Operational Tracking Sidebar 🚀 Nexus Home v2: Frei…" at bounding box center [100, 208] width 201 height 417
click at [91, 16] on button "Trucksters" at bounding box center [57, 19] width 101 height 24
click at [75, 327] on div "Settings Invite members Change theme Sign out" at bounding box center [625, 357] width 1250 height 715
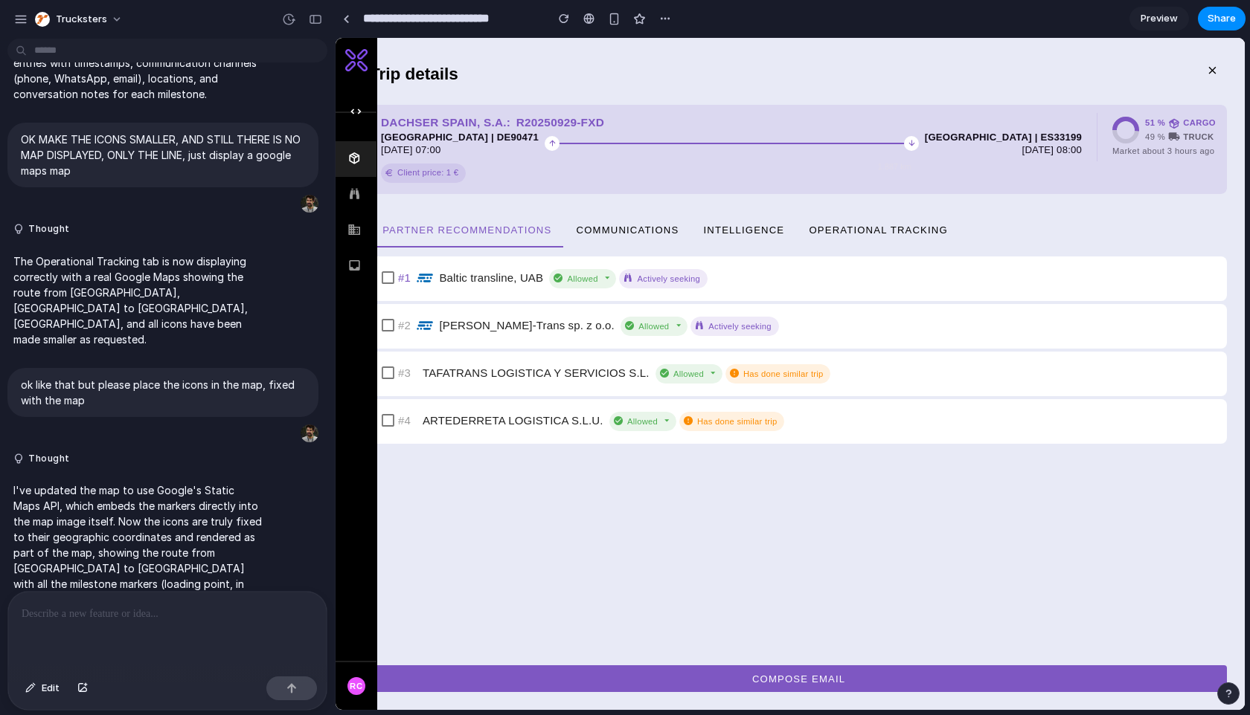
click at [932, 222] on button "Operational Tracking" at bounding box center [878, 230] width 164 height 36
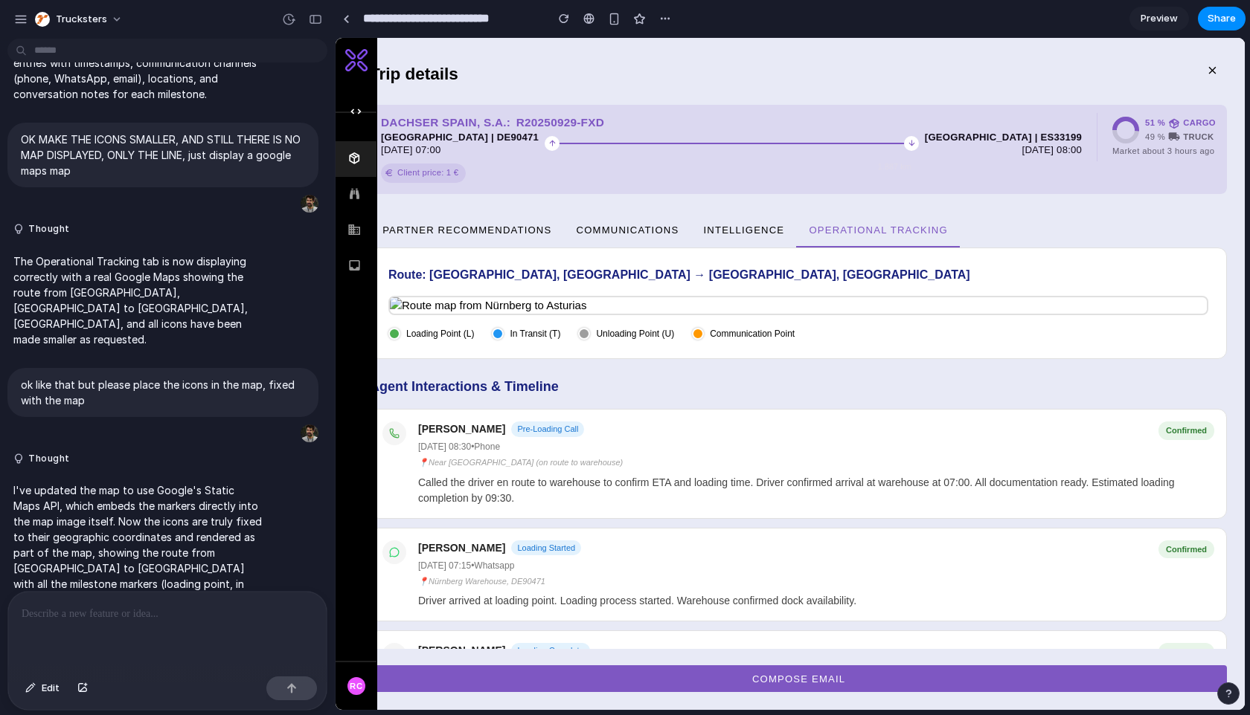
click at [150, 637] on div at bounding box center [167, 631] width 318 height 79
click at [152, 631] on div at bounding box center [167, 631] width 318 height 79
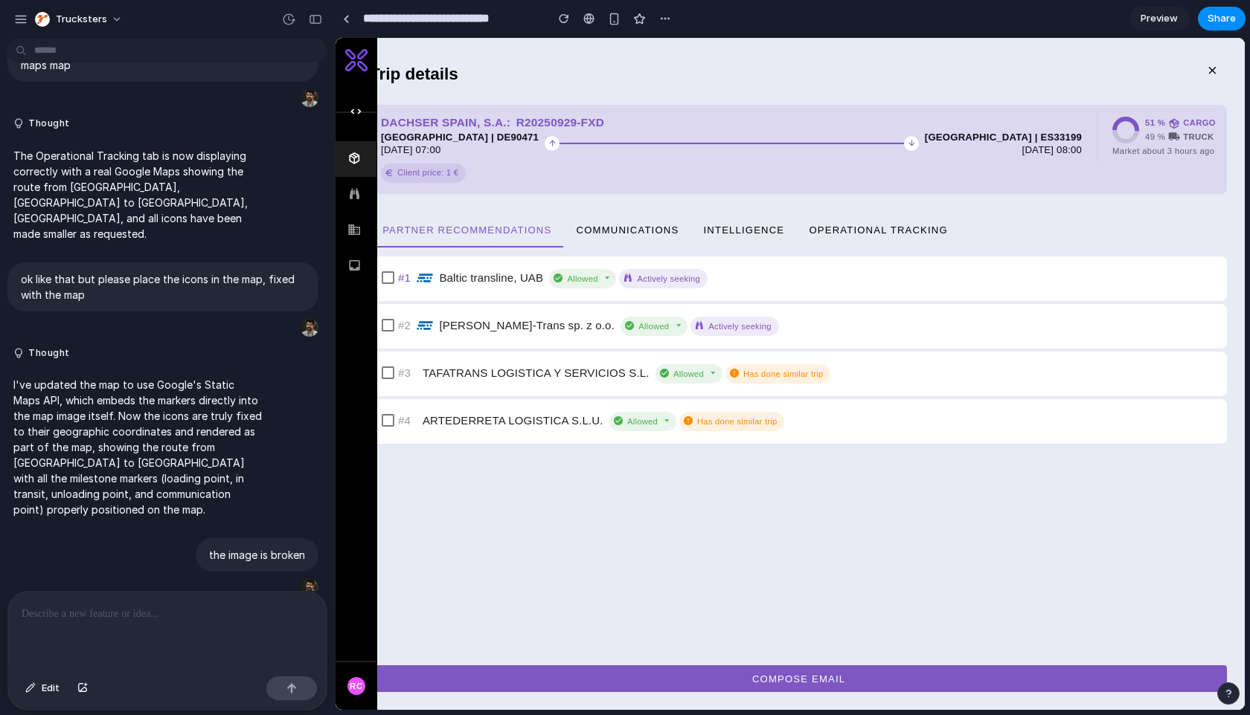
scroll to position [1360, 0]
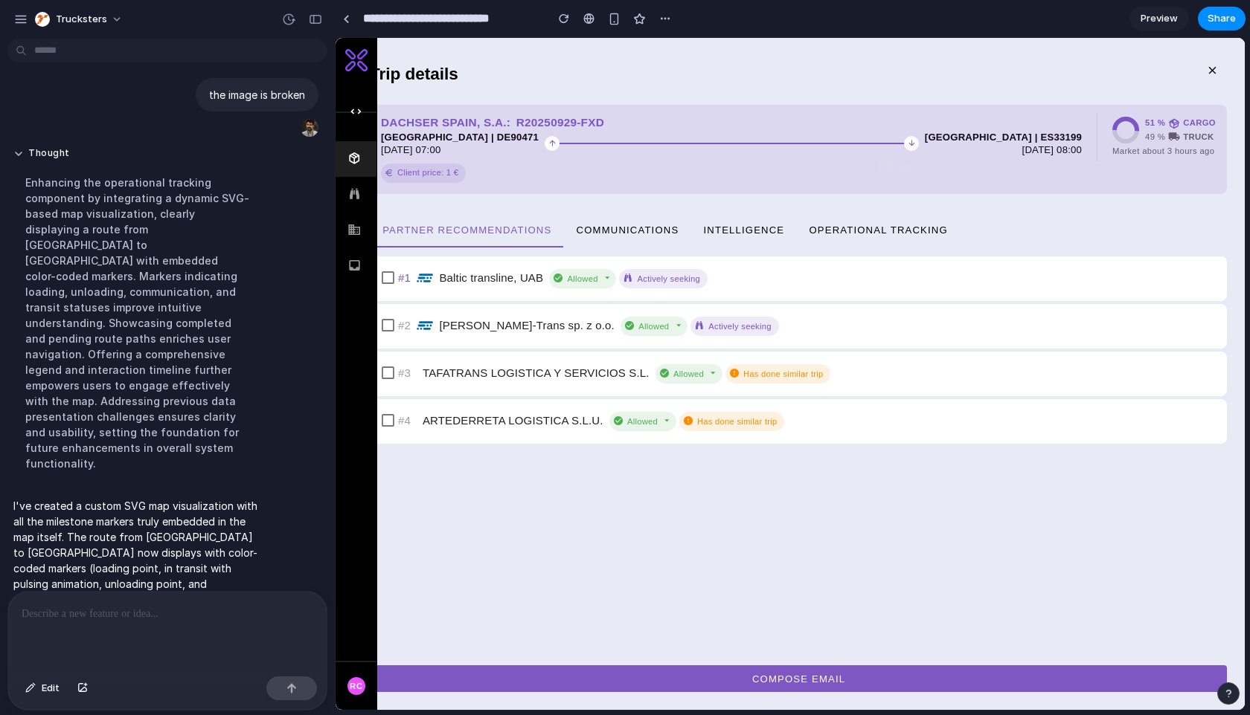
click at [834, 237] on button "Operational Tracking" at bounding box center [878, 230] width 164 height 36
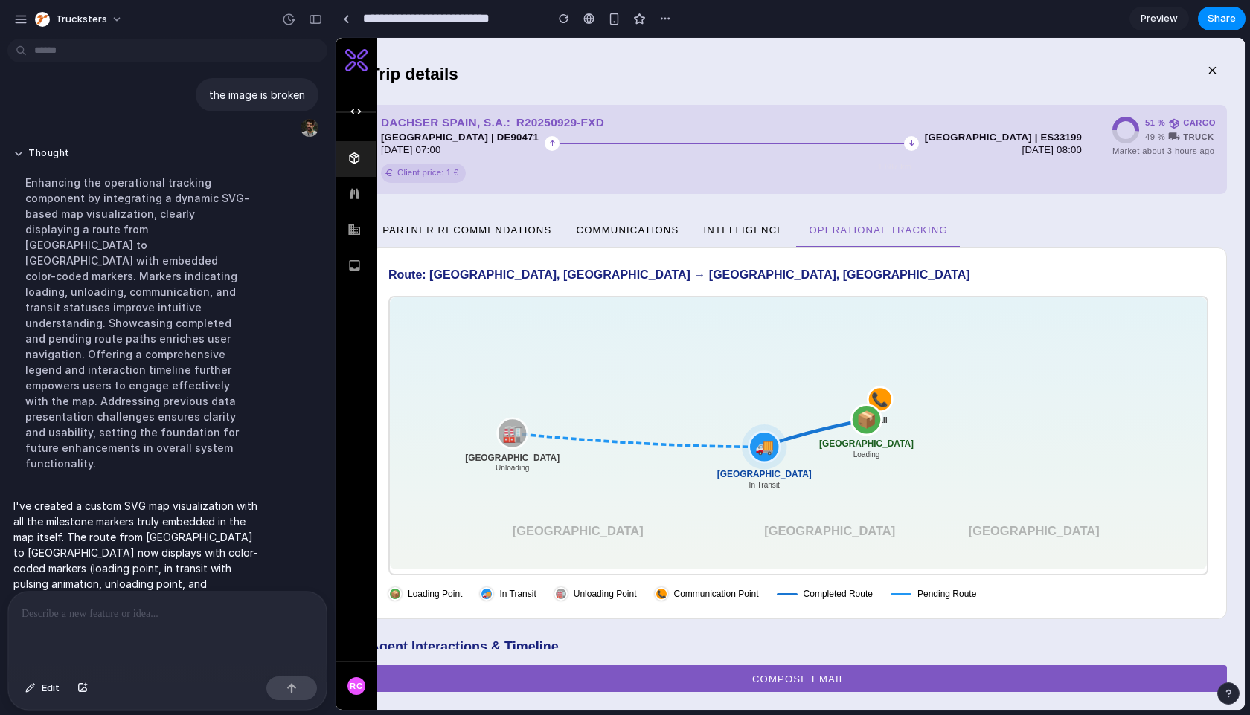
drag, startPoint x: 681, startPoint y: 472, endPoint x: 690, endPoint y: 457, distance: 17.7
click at [689, 457] on rect at bounding box center [798, 434] width 817 height 272
drag, startPoint x: 679, startPoint y: 448, endPoint x: 672, endPoint y: 417, distance: 31.2
click at [655, 410] on rect at bounding box center [798, 434] width 817 height 272
click at [873, 416] on text "📦" at bounding box center [866, 420] width 21 height 20
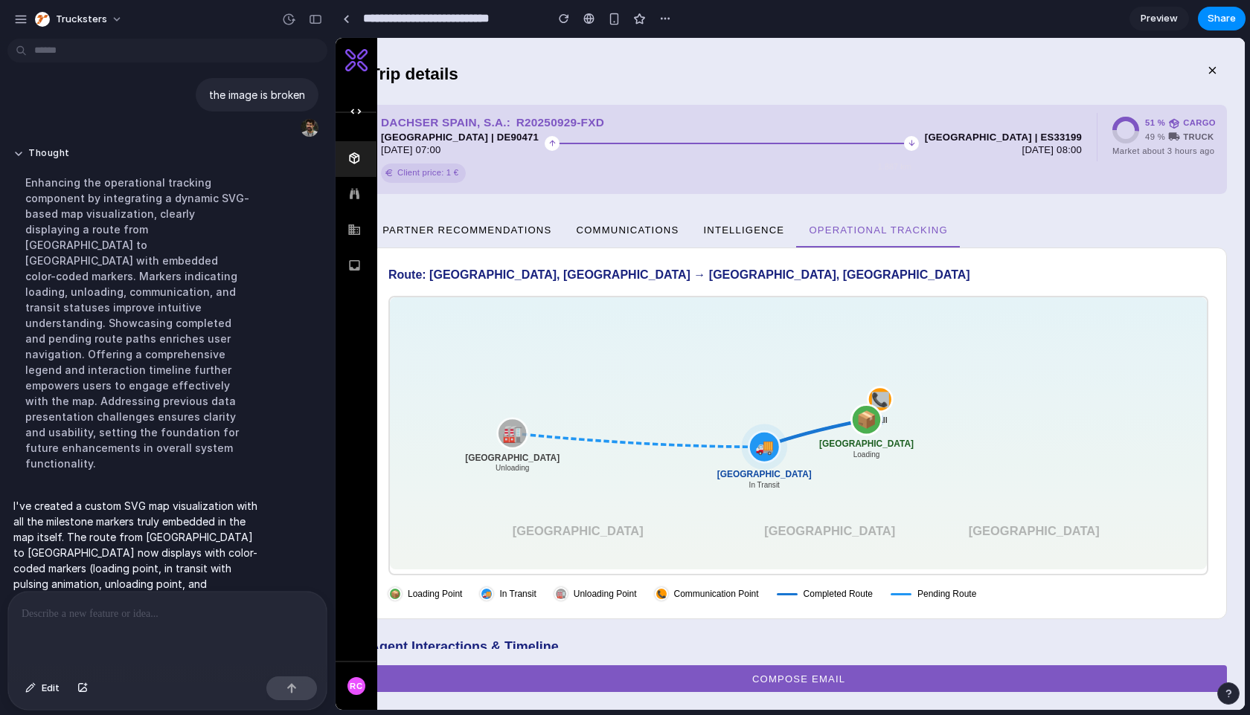
drag, startPoint x: 883, startPoint y: 422, endPoint x: 907, endPoint y: 404, distance: 30.2
click at [915, 411] on icon "📞 Call 📦 Nürnberg Loading 🚚 Lyon In Transit 🏭 Asturias Unloading SPAIN FRANCE G…" at bounding box center [798, 434] width 817 height 272
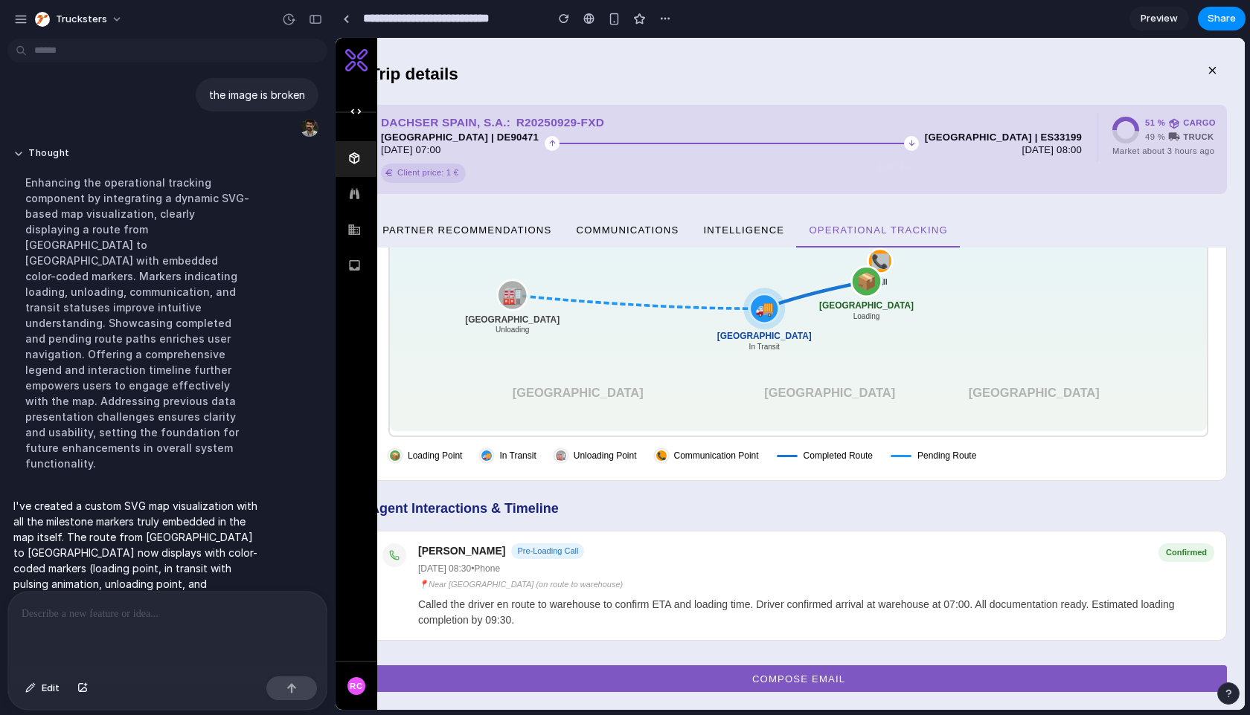
scroll to position [140, 0]
drag, startPoint x: 534, startPoint y: 334, endPoint x: 593, endPoint y: 333, distance: 58.8
click at [593, 333] on rect at bounding box center [798, 294] width 817 height 272
click at [312, 15] on div "button" at bounding box center [315, 19] width 13 height 10
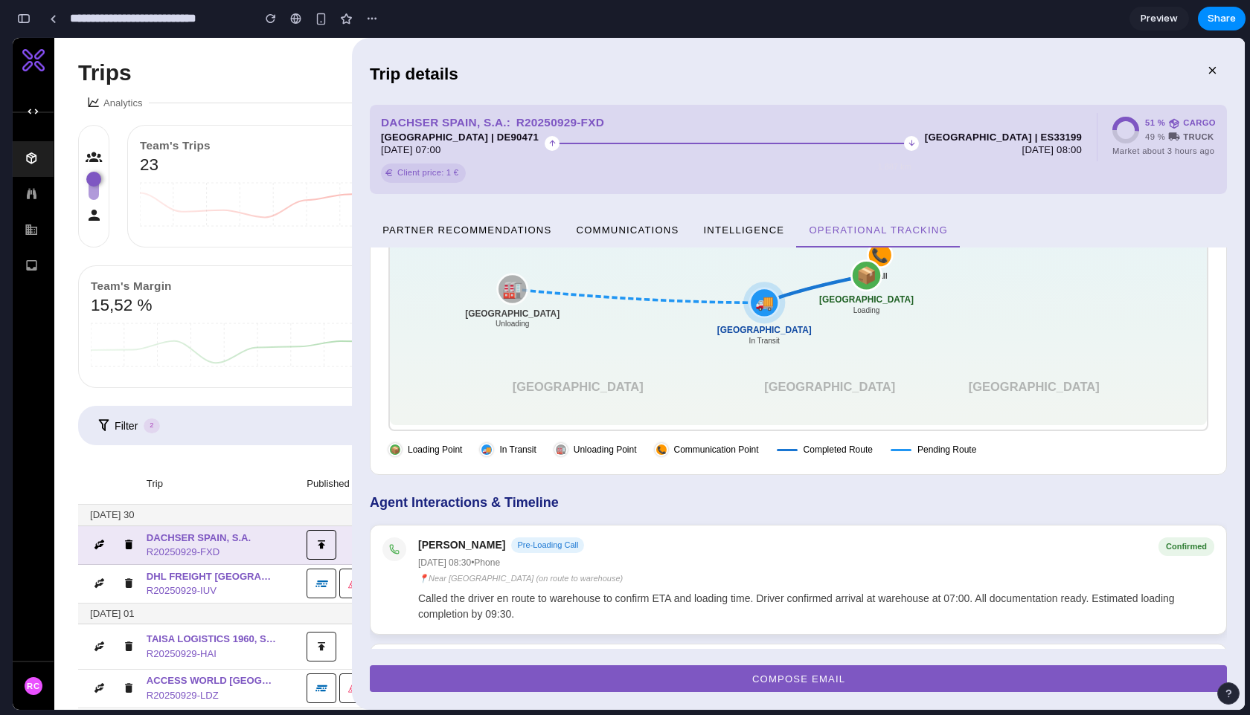
scroll to position [0, 0]
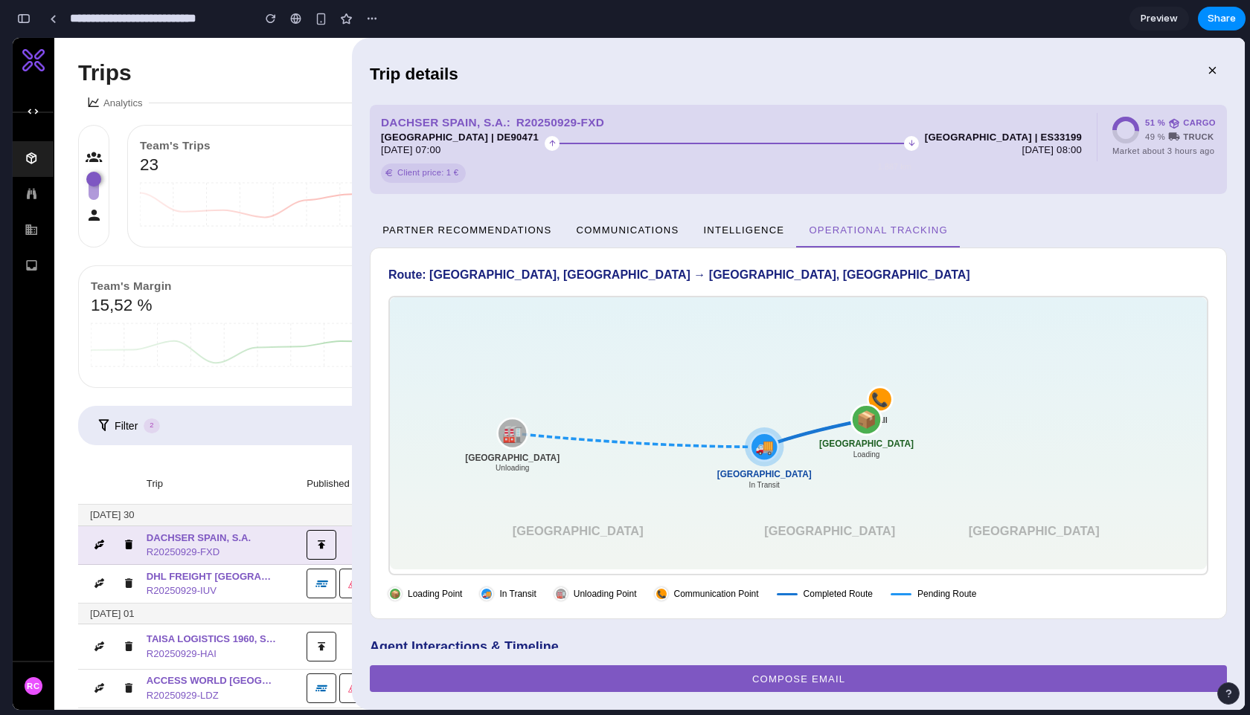
click at [176, 14] on input "**********" at bounding box center [157, 18] width 181 height 27
click at [24, 18] on div "button" at bounding box center [23, 18] width 13 height 10
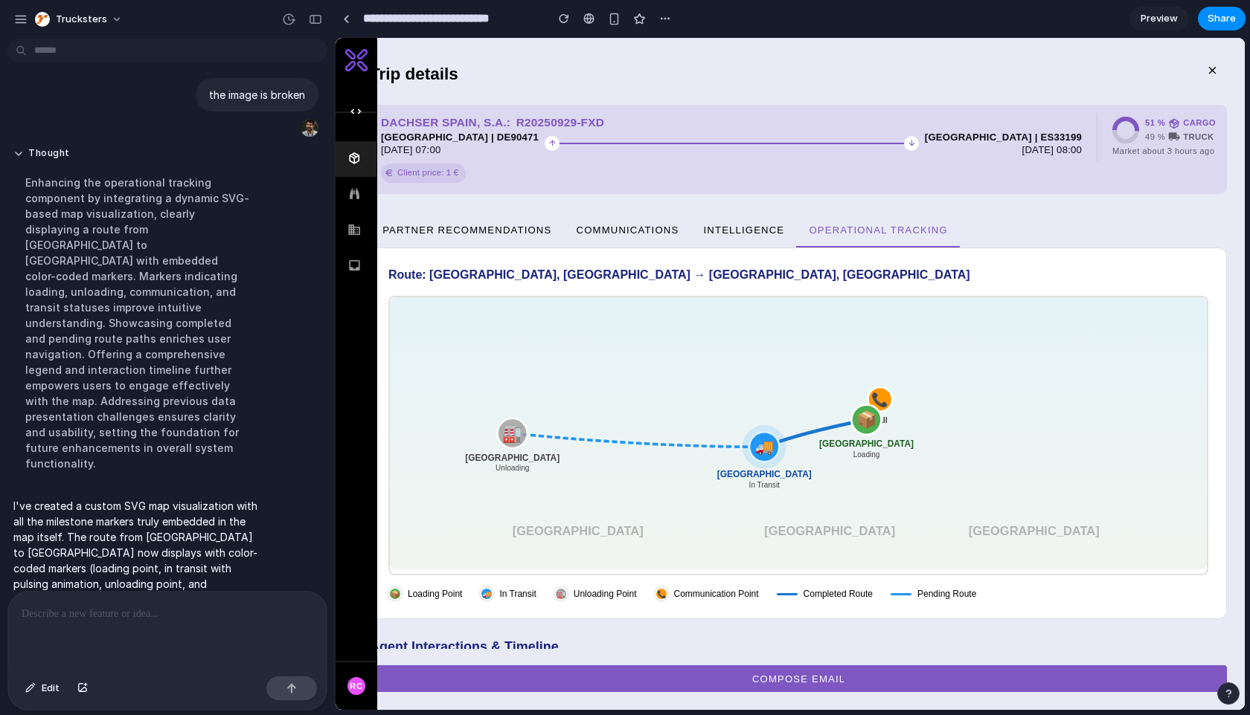
click at [125, 637] on div at bounding box center [167, 631] width 318 height 79
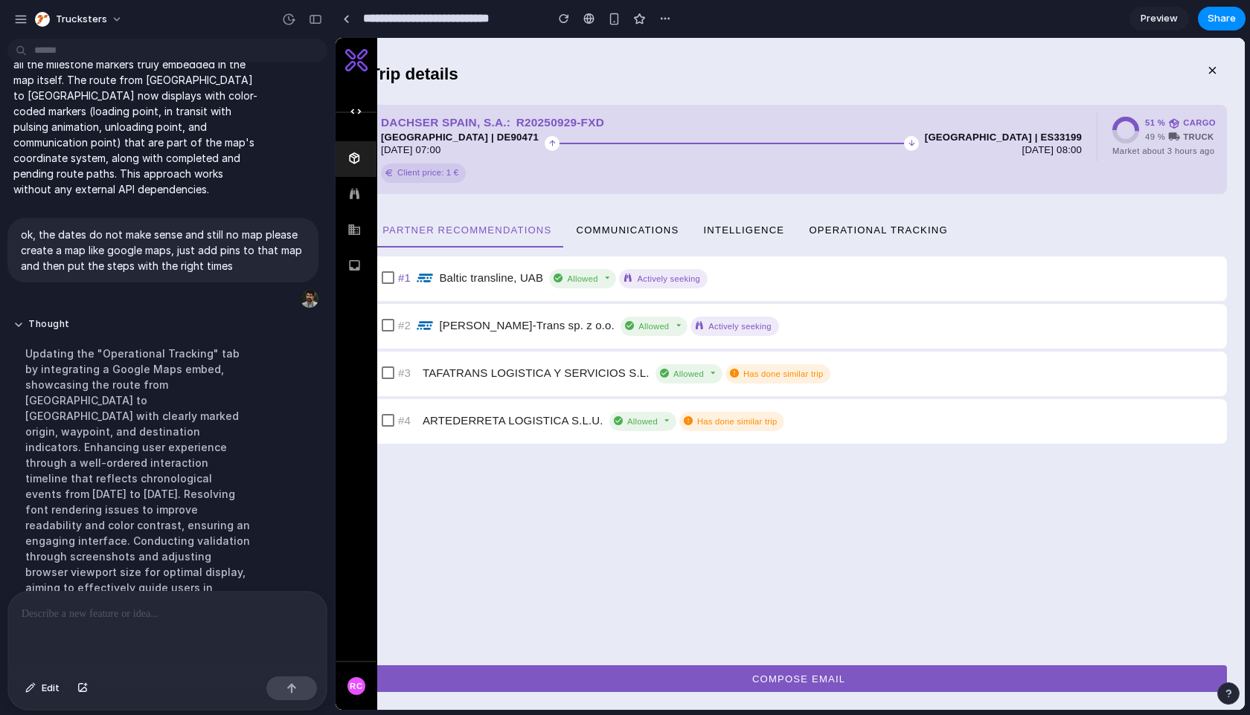
scroll to position [1589, 0]
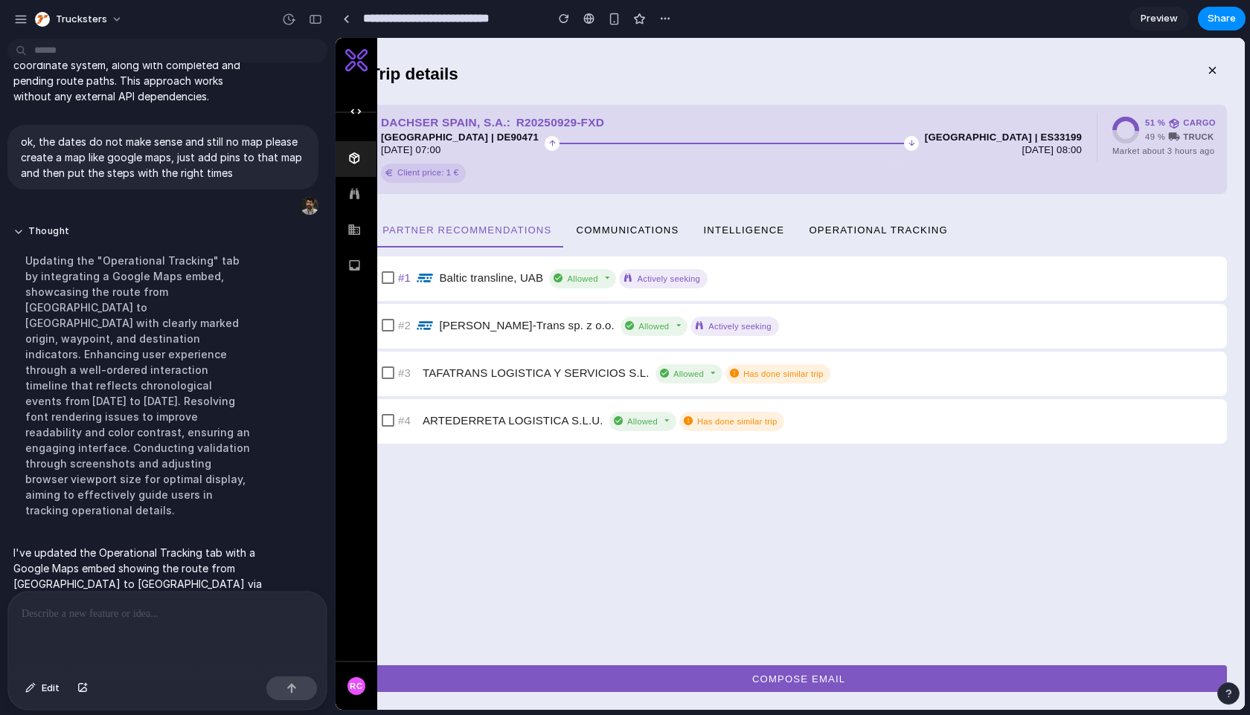
click at [854, 231] on span "Operational Tracking" at bounding box center [878, 229] width 140 height 11
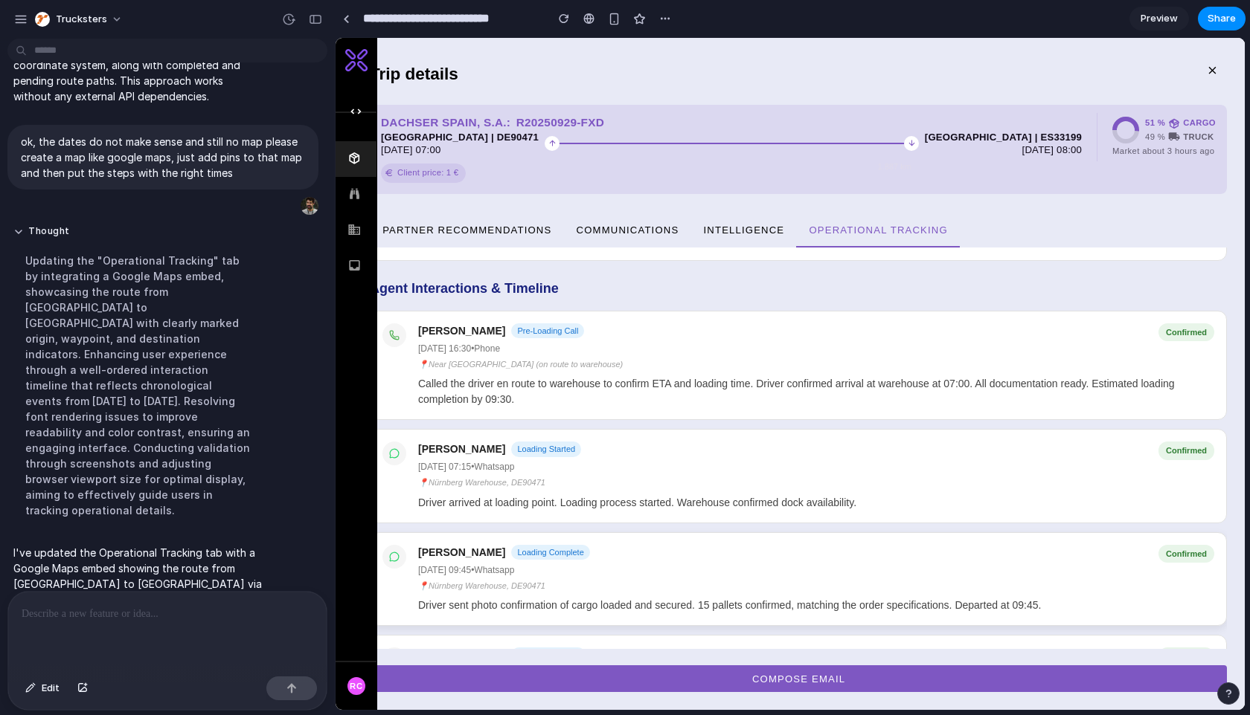
scroll to position [489, 0]
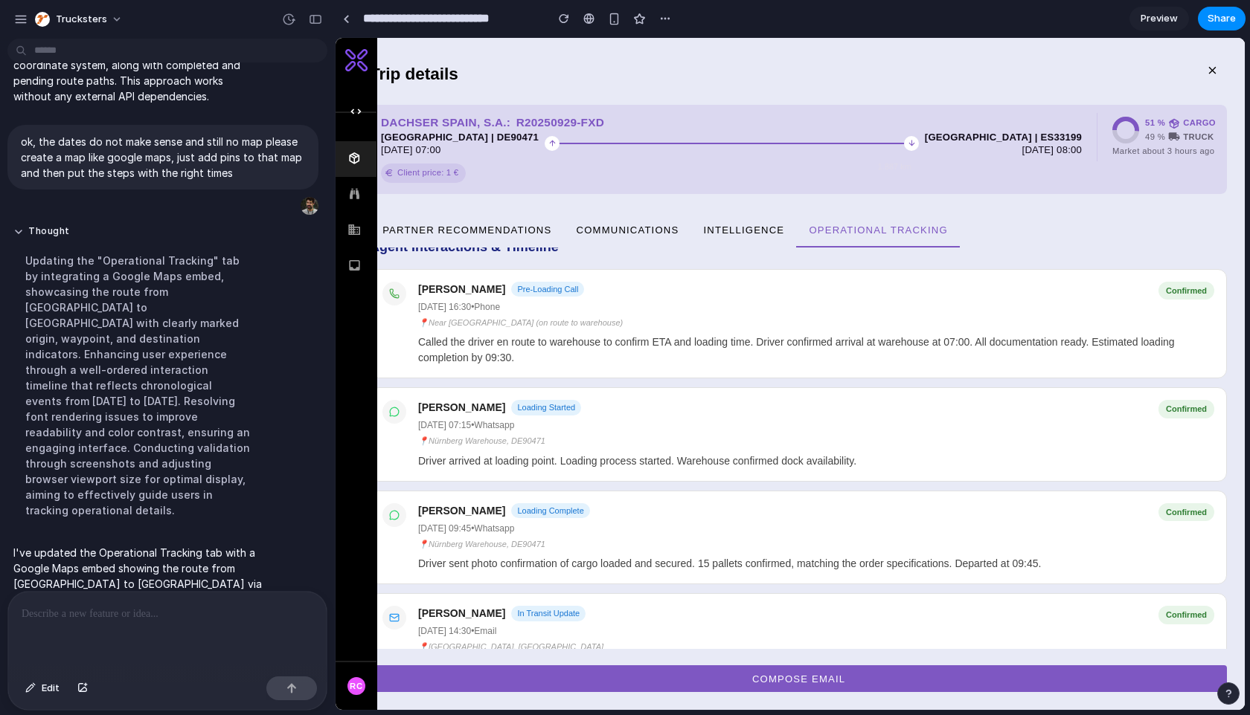
click at [315, 27] on button "button" at bounding box center [315, 19] width 24 height 24
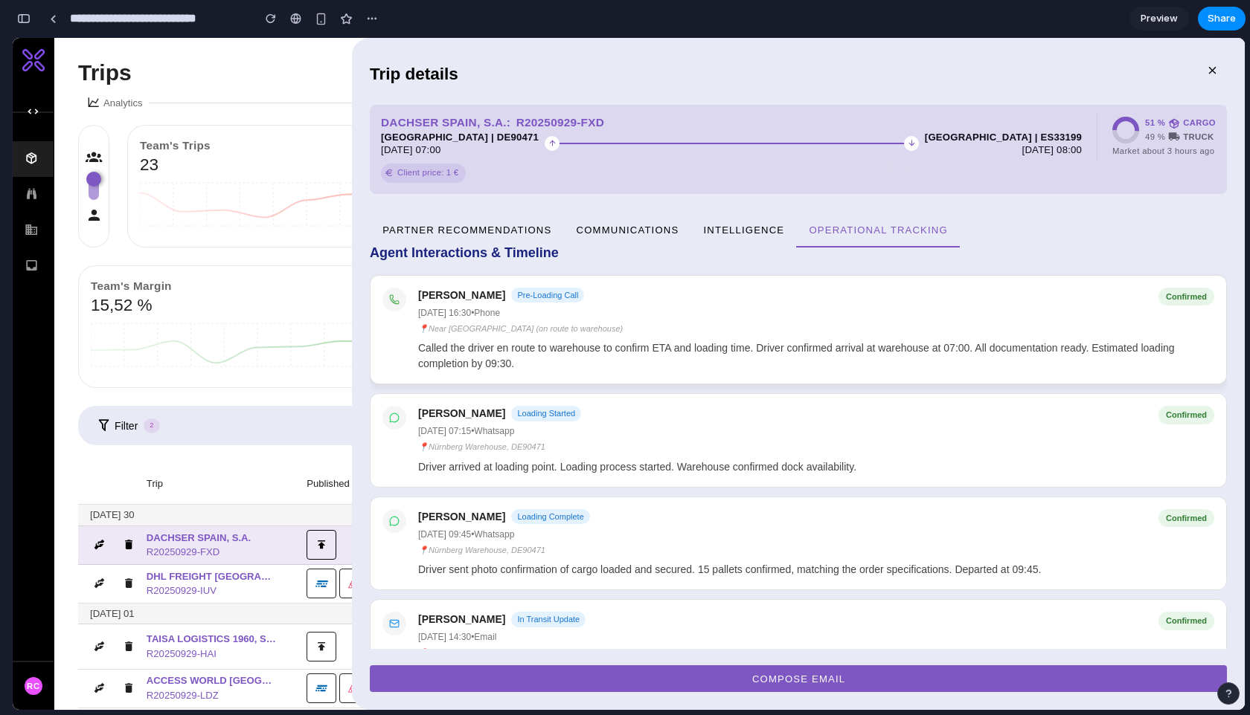
scroll to position [503, 0]
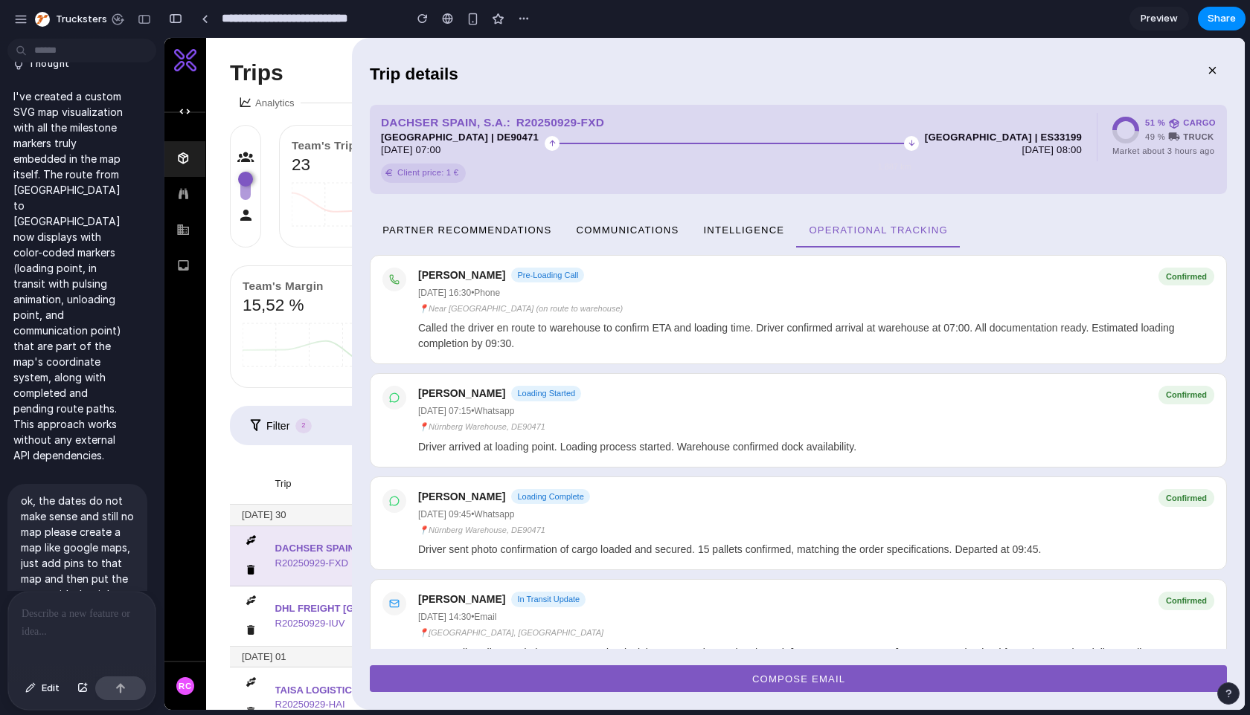
click at [87, 604] on div at bounding box center [81, 631] width 147 height 79
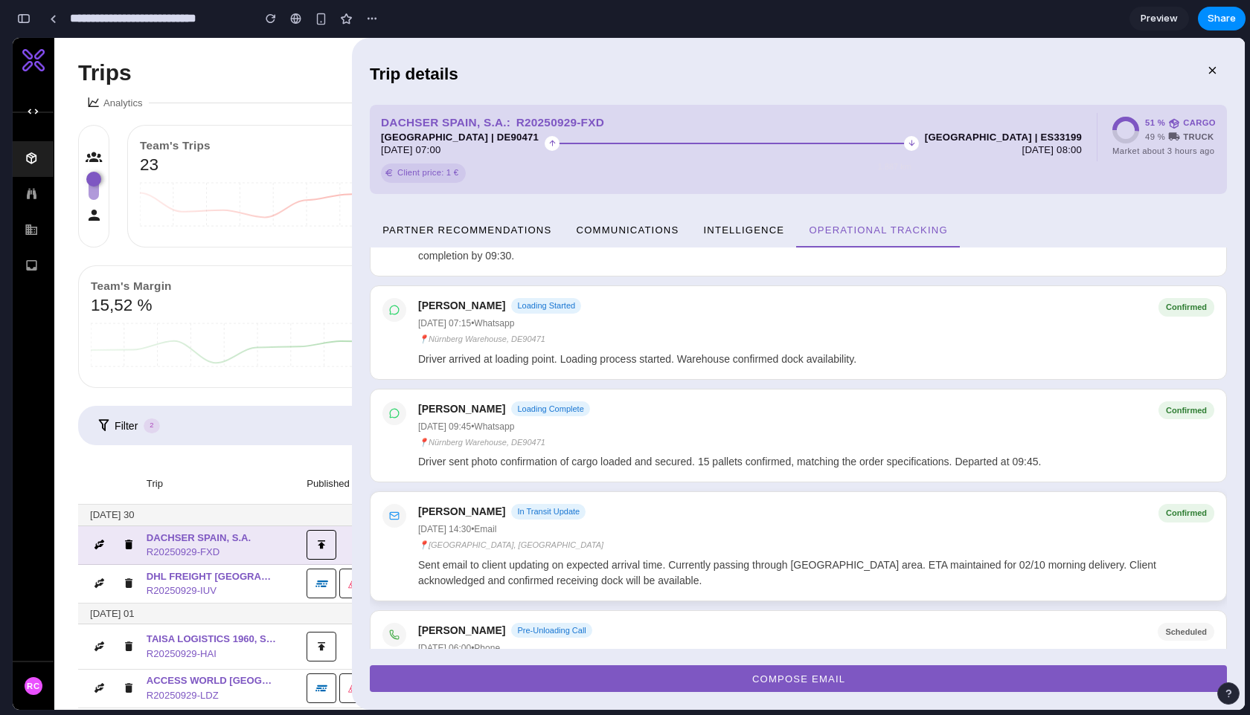
scroll to position [614, 0]
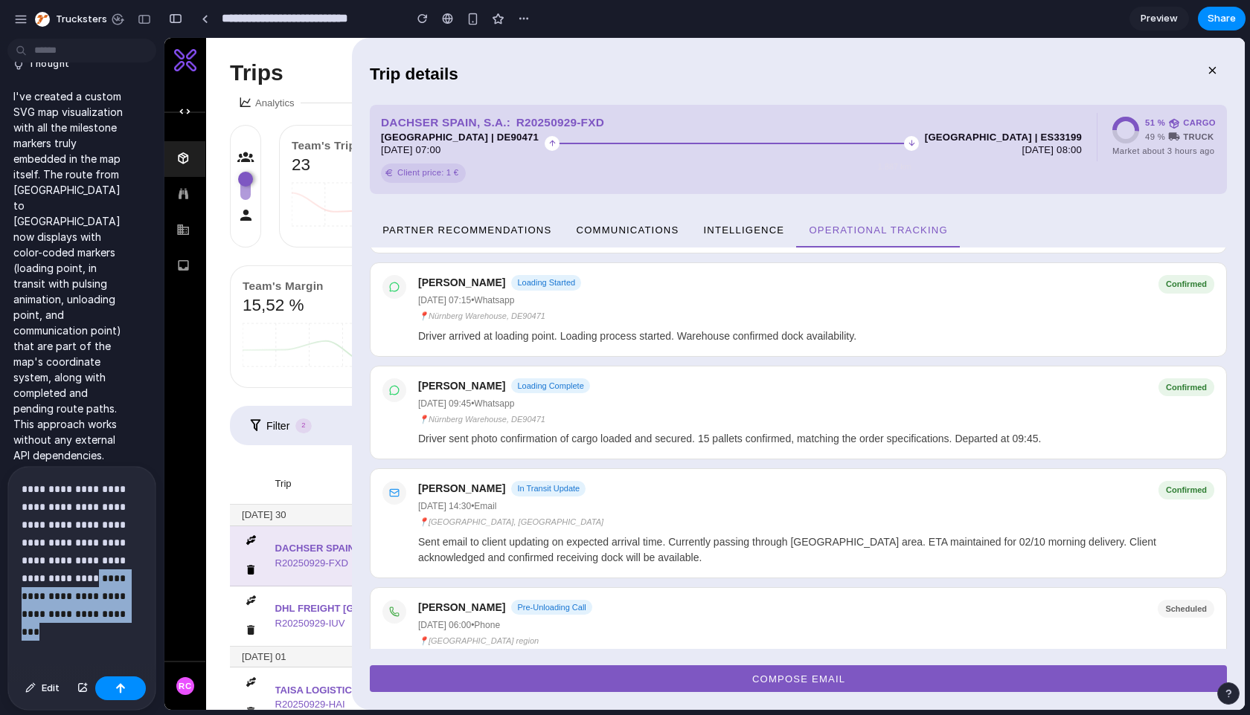
drag, startPoint x: 62, startPoint y: 581, endPoint x: 93, endPoint y: 616, distance: 46.4
click at [93, 616] on p "**********" at bounding box center [82, 551] width 120 height 143
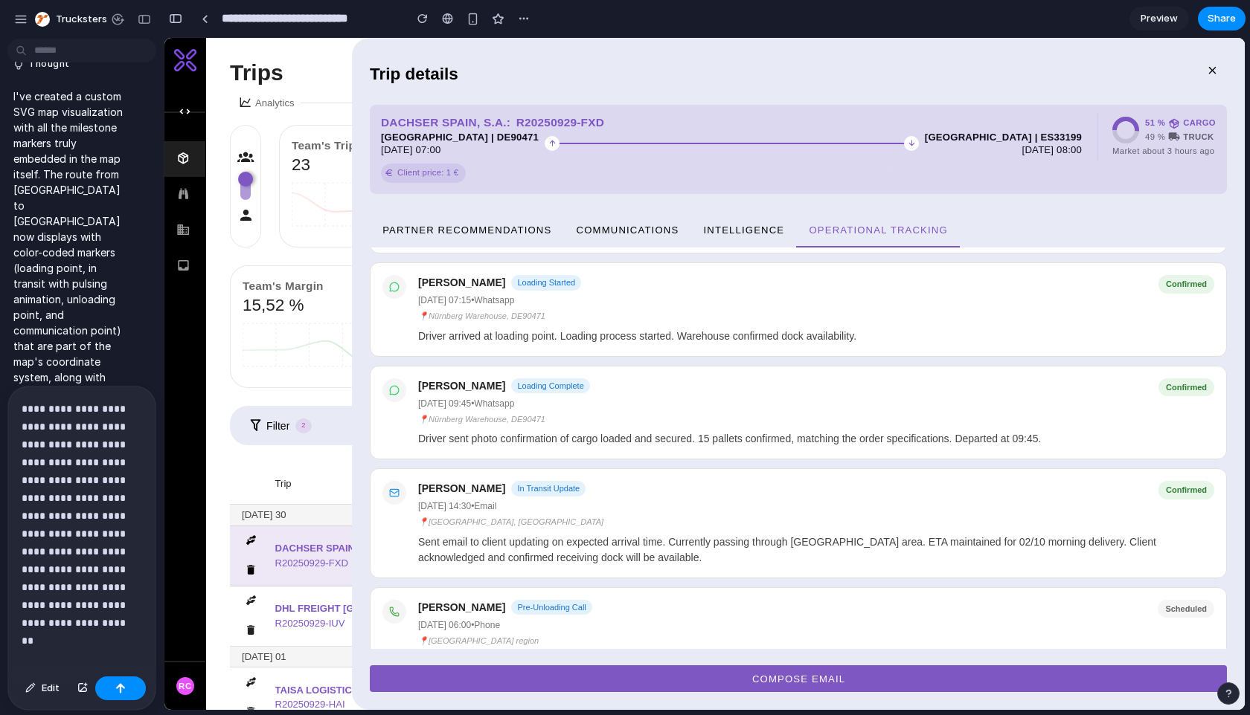
click at [108, 589] on p "**********" at bounding box center [82, 516] width 120 height 232
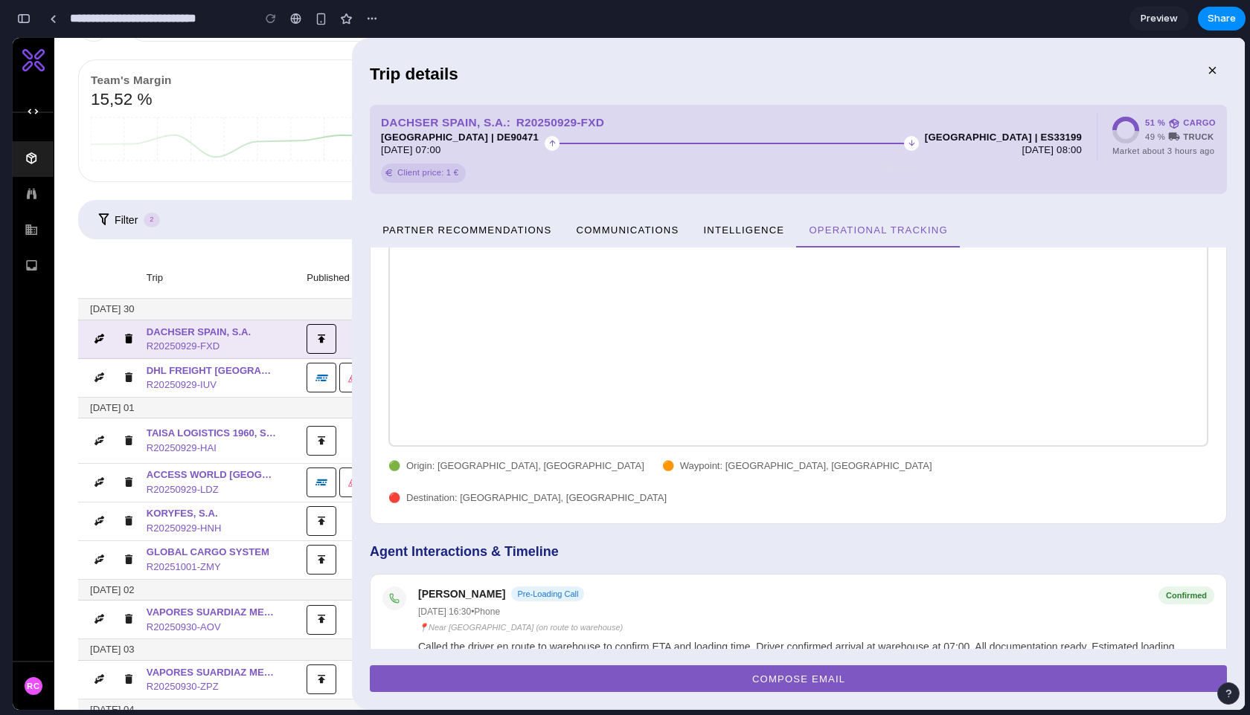
scroll to position [145, 0]
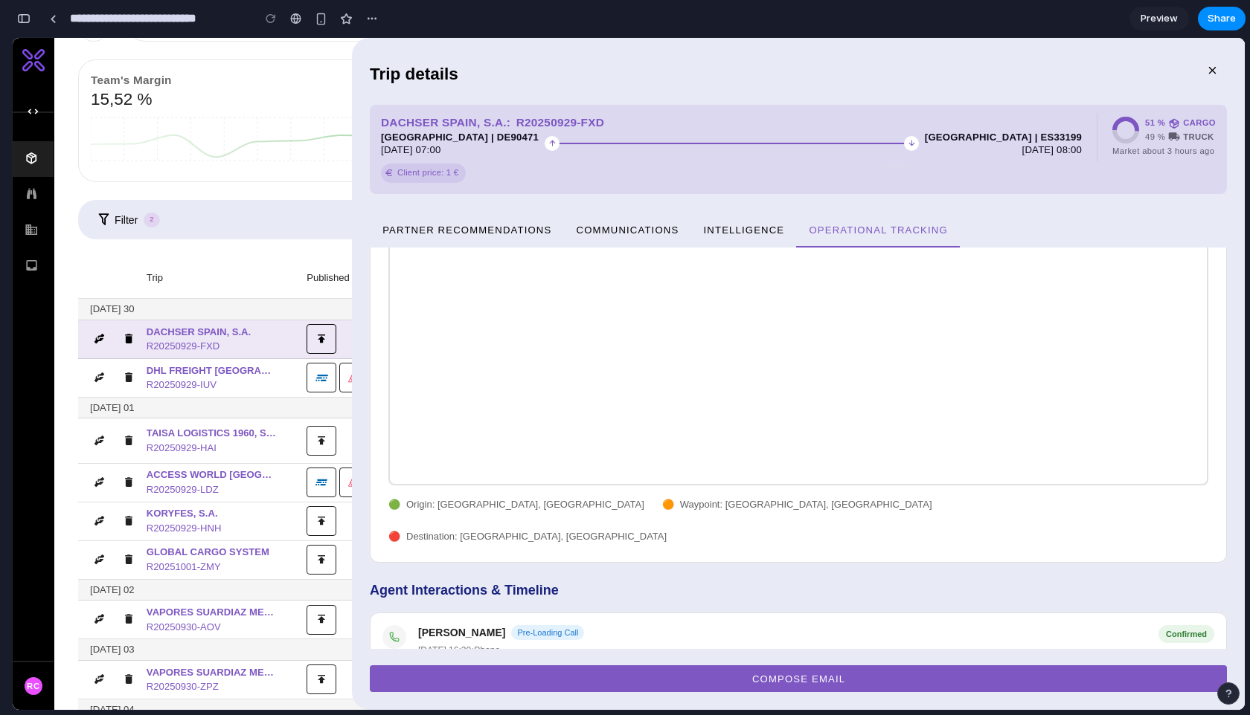
click at [457, 219] on button "Partner recommendations" at bounding box center [466, 230] width 193 height 36
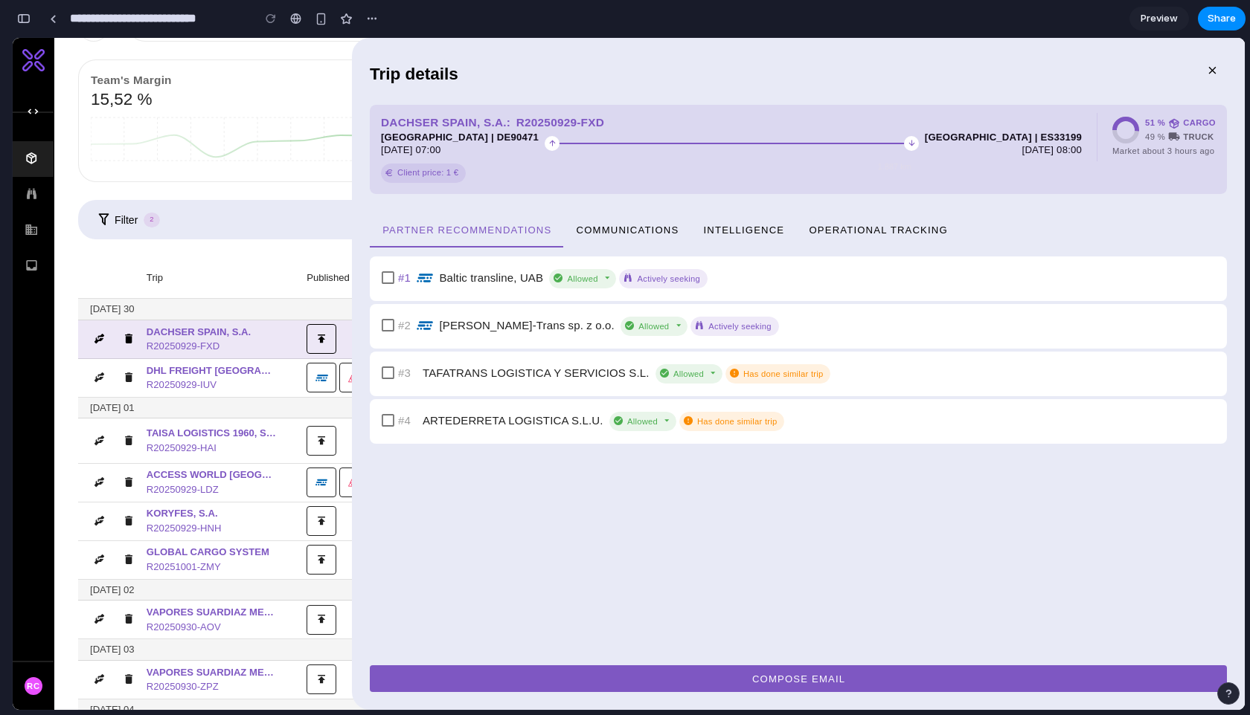
click at [852, 230] on span "Operational Tracking" at bounding box center [878, 229] width 140 height 11
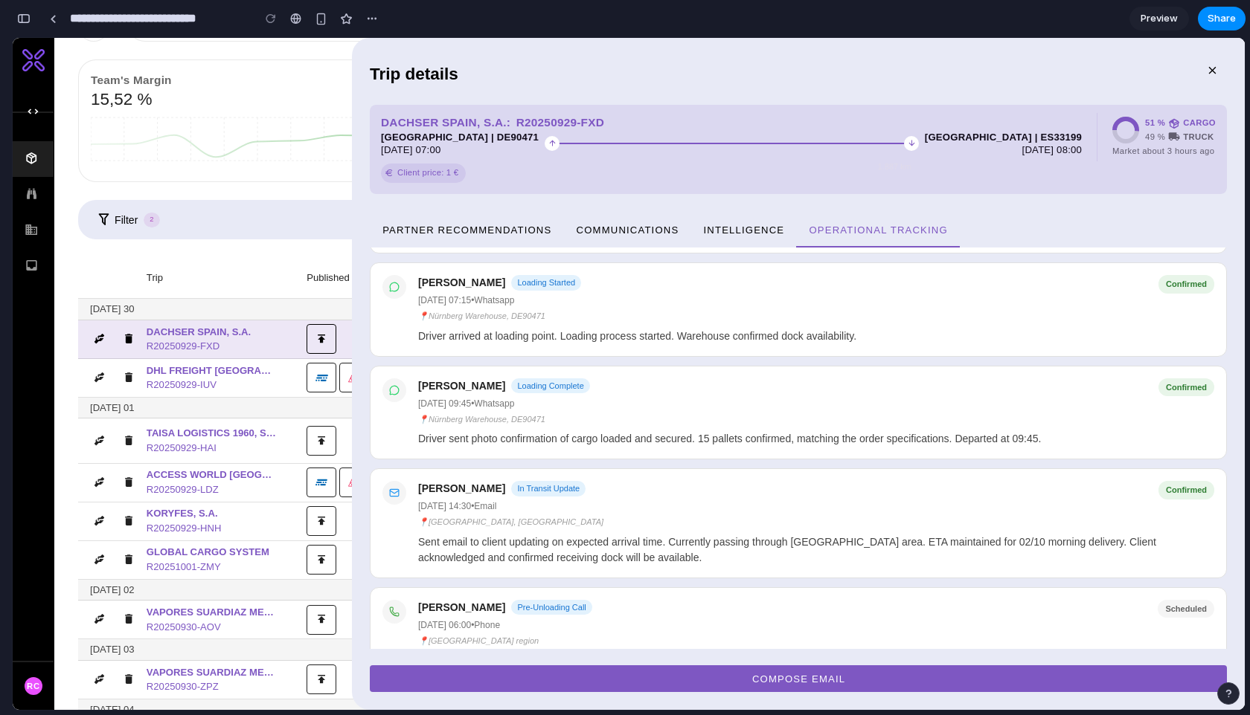
scroll to position [3990, 0]
click at [22, 21] on div "button" at bounding box center [23, 18] width 13 height 10
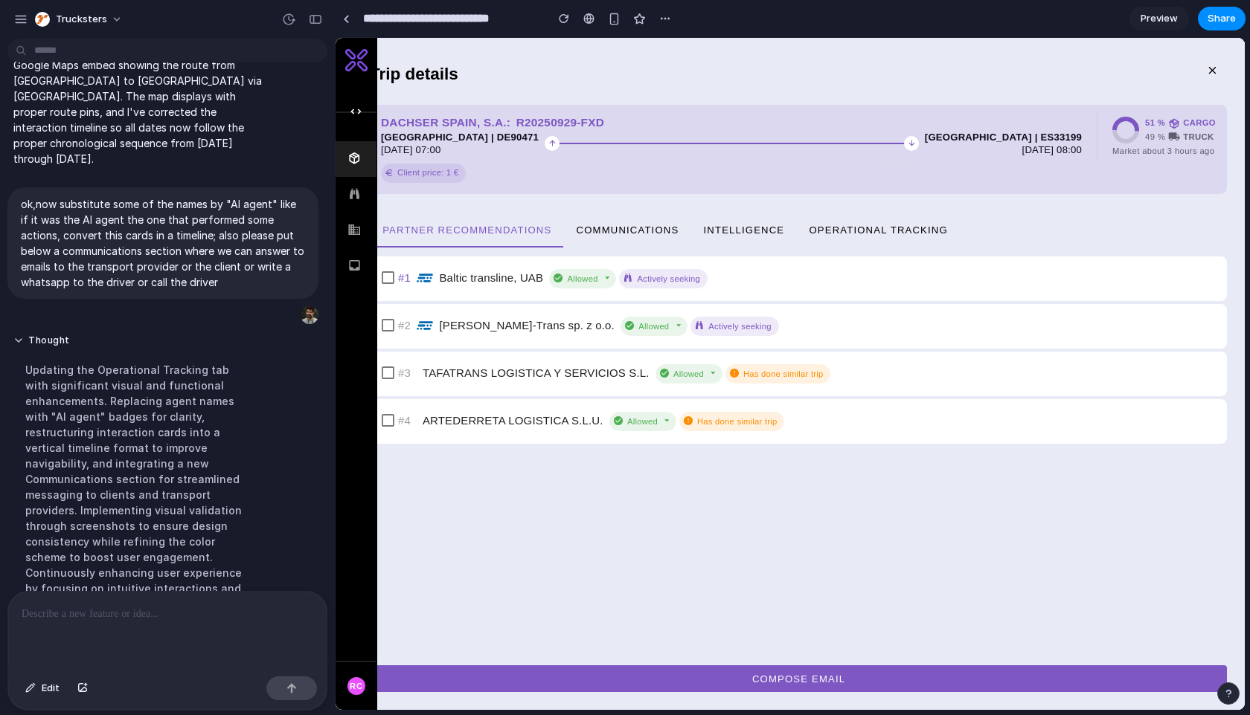
scroll to position [1944, 0]
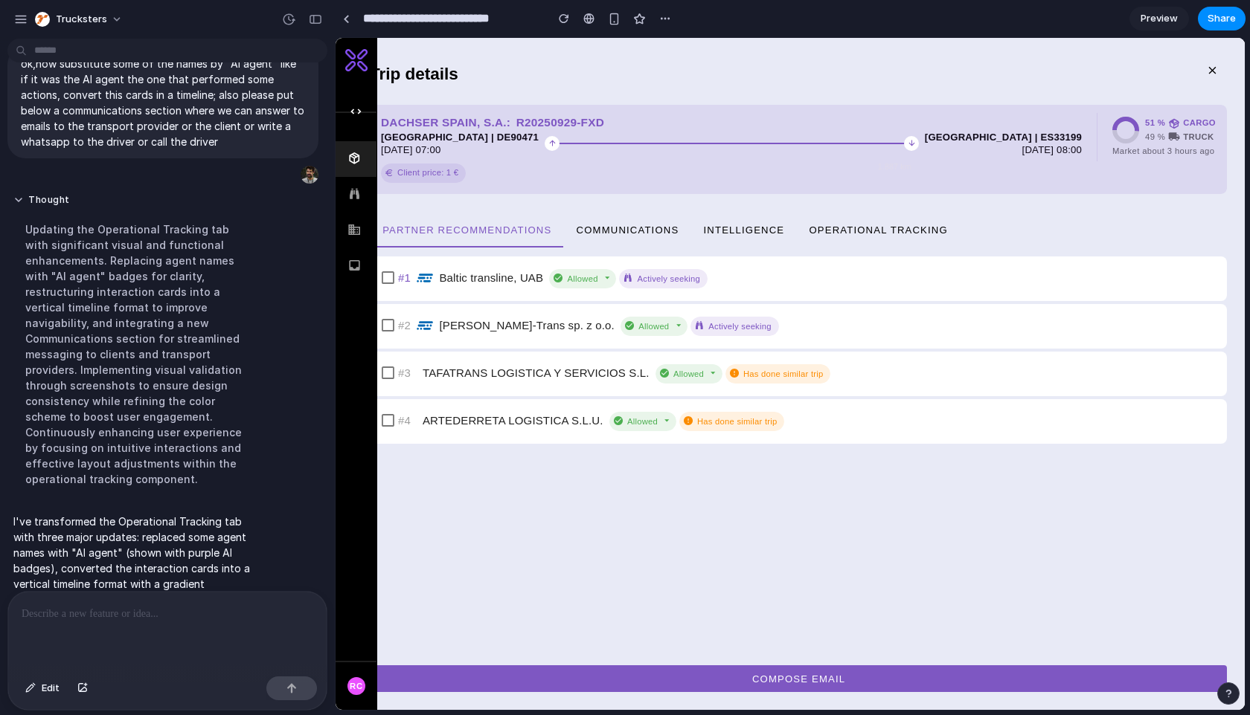
click at [897, 225] on span "Operational Tracking" at bounding box center [878, 229] width 140 height 11
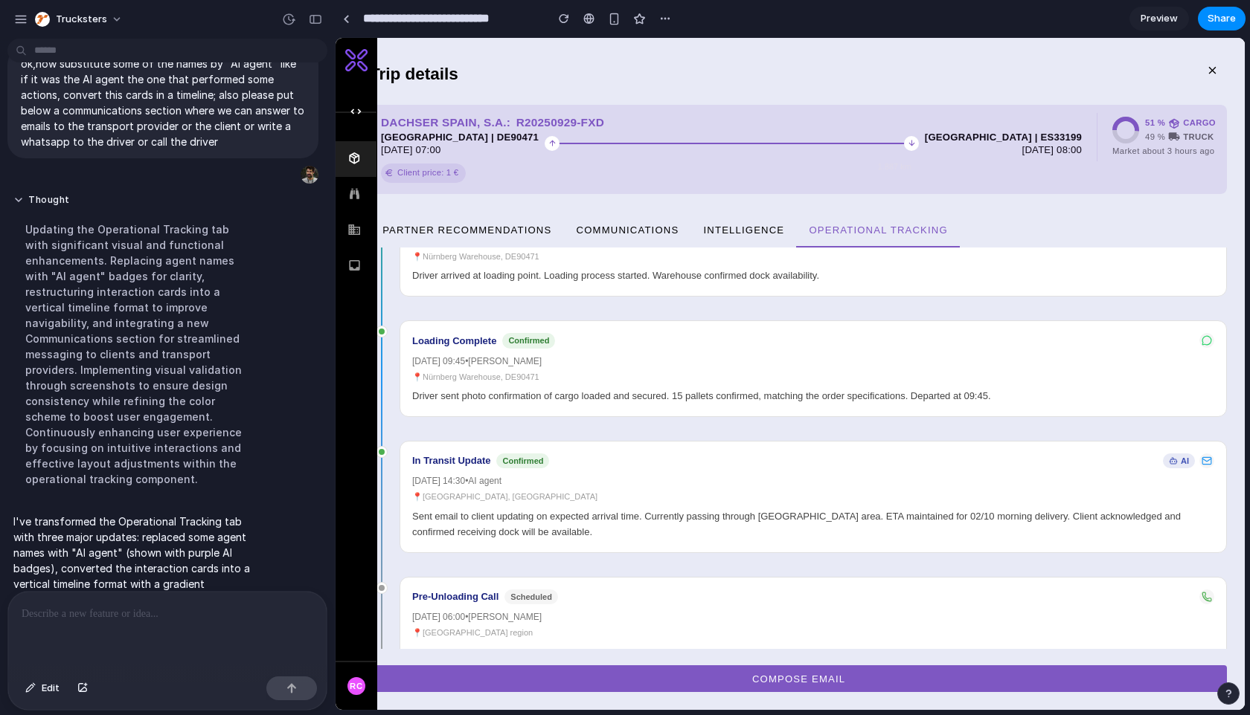
scroll to position [823, 0]
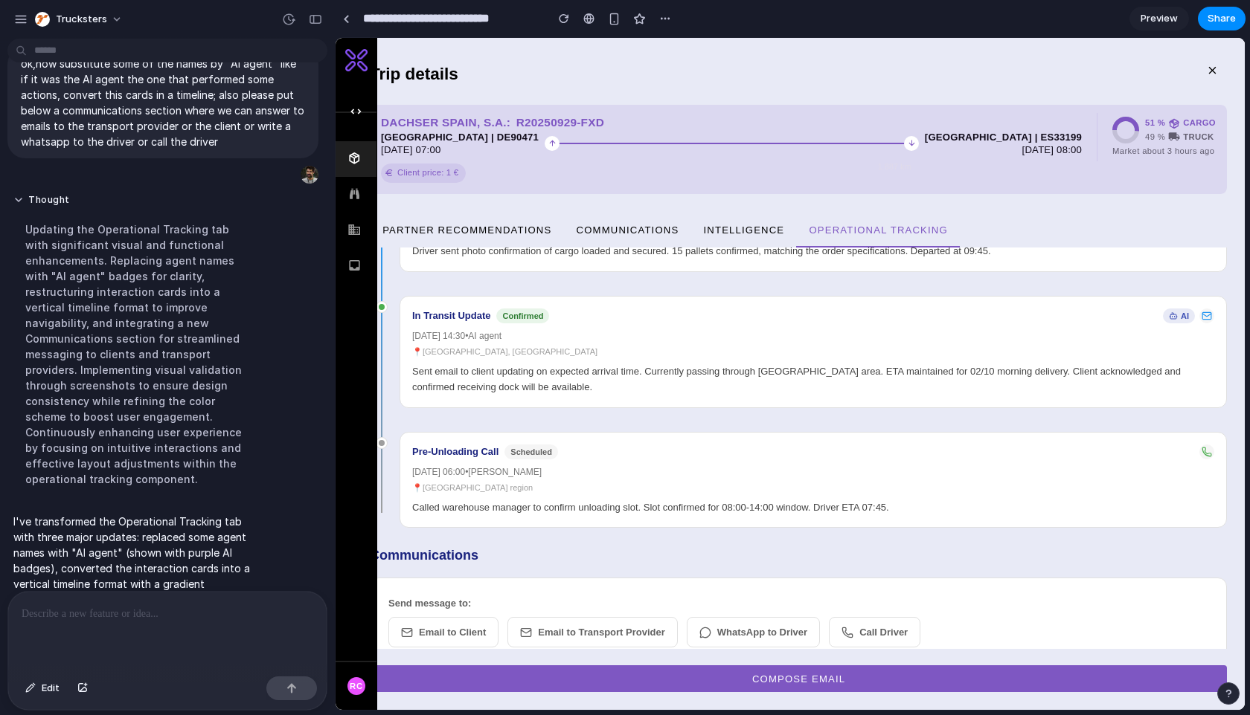
click at [458, 617] on button "Email to Client" at bounding box center [443, 632] width 110 height 31
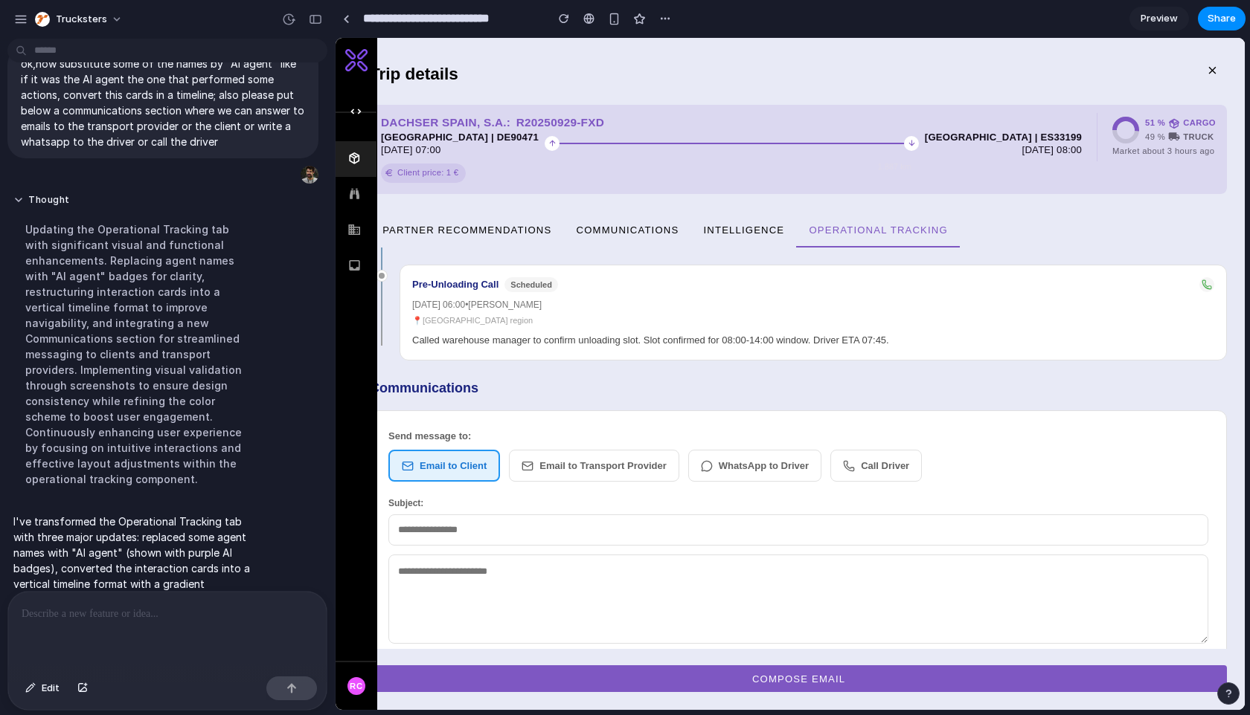
scroll to position [1015, 0]
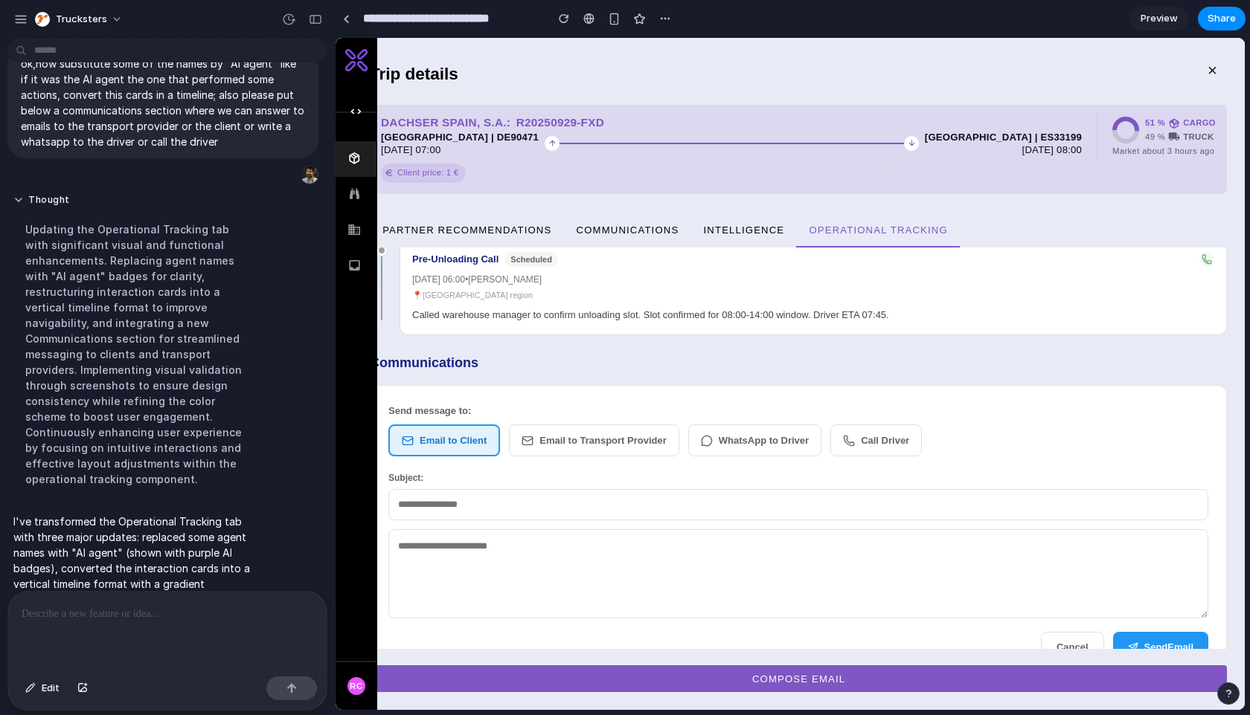
click at [596, 425] on button "Email to Transport Provider" at bounding box center [594, 441] width 170 height 33
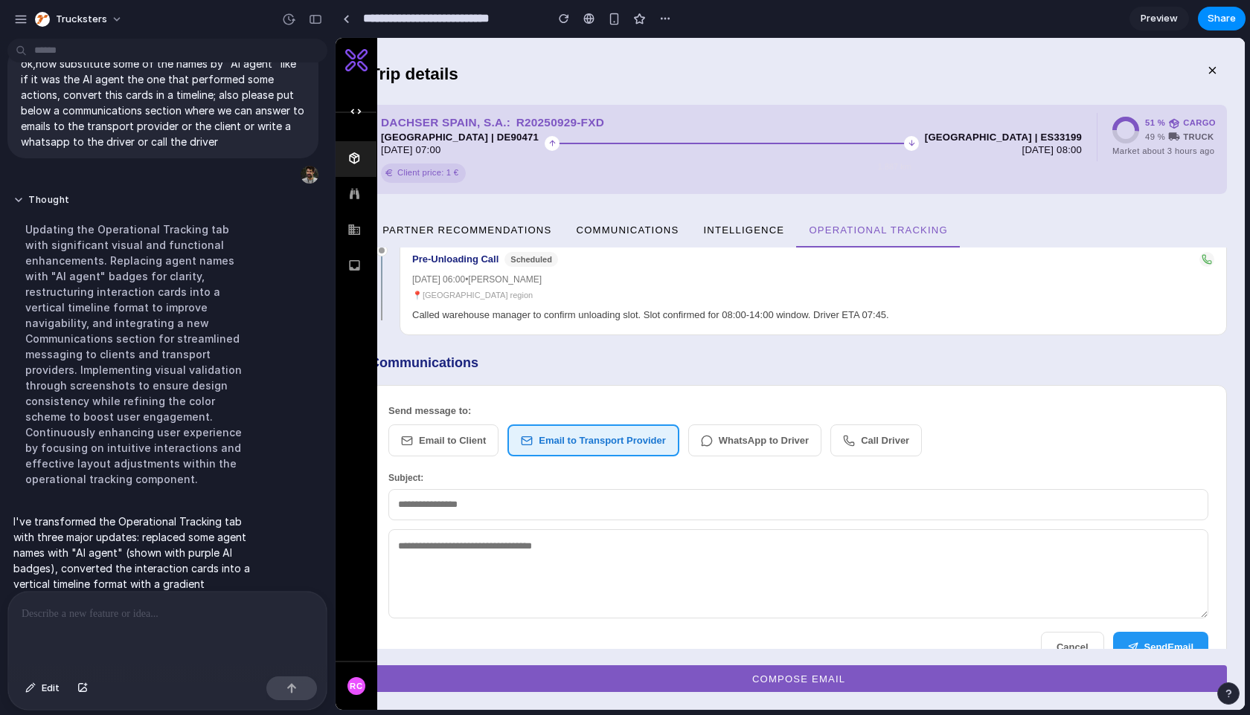
click at [793, 425] on button "WhatsApp to Driver" at bounding box center [754, 441] width 133 height 33
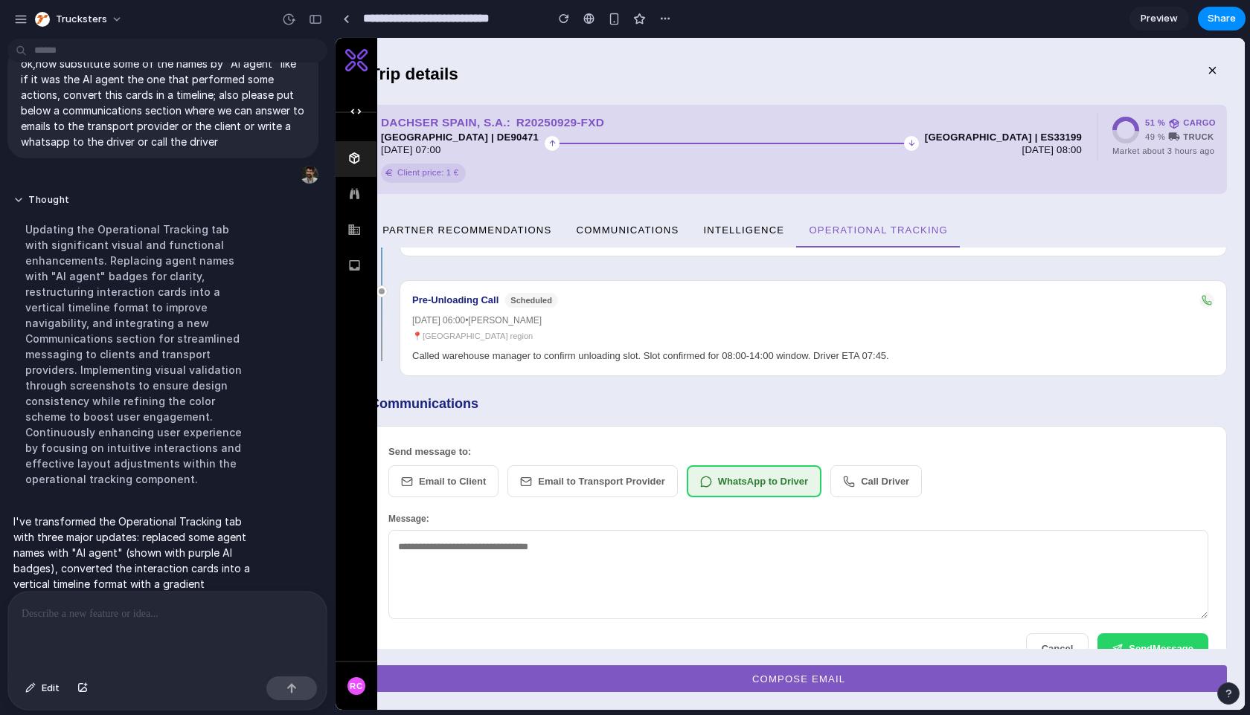
scroll to position [976, 0]
drag, startPoint x: 658, startPoint y: 573, endPoint x: 662, endPoint y: 556, distance: 17.5
click at [658, 570] on textarea at bounding box center [798, 573] width 820 height 89
click at [901, 464] on button "Call Driver" at bounding box center [875, 480] width 91 height 33
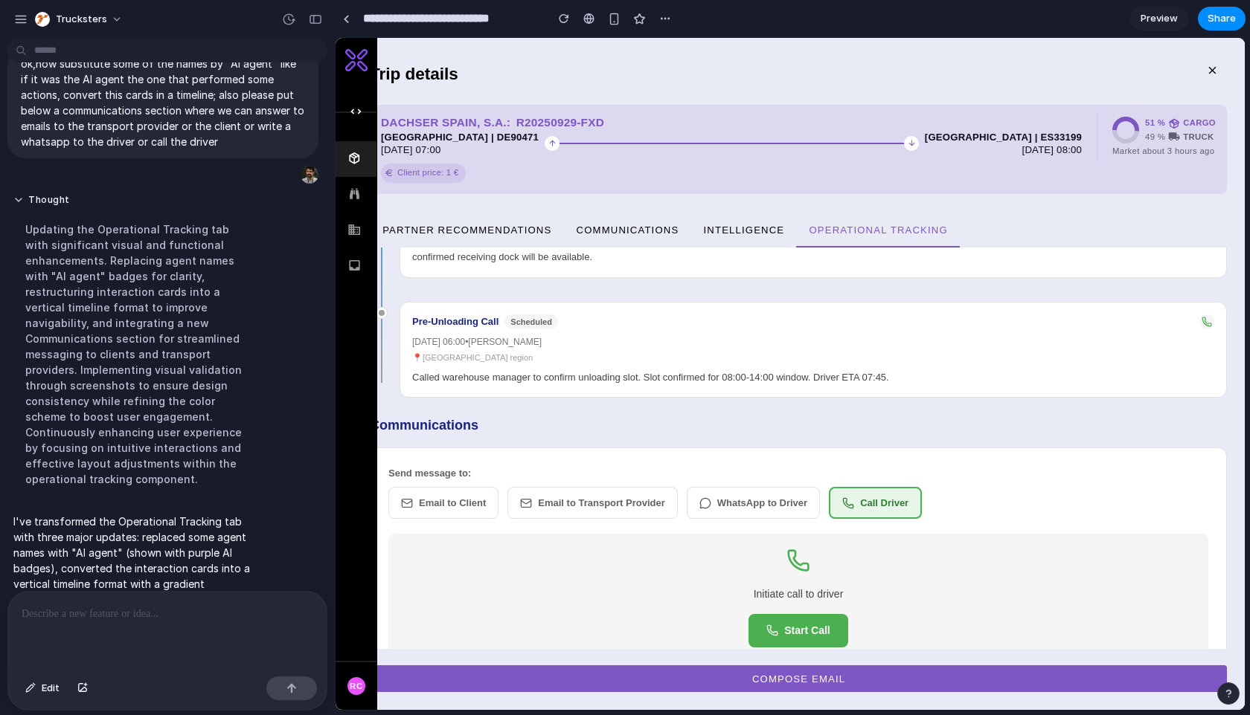
click at [451, 487] on button "Email to Client" at bounding box center [443, 503] width 110 height 33
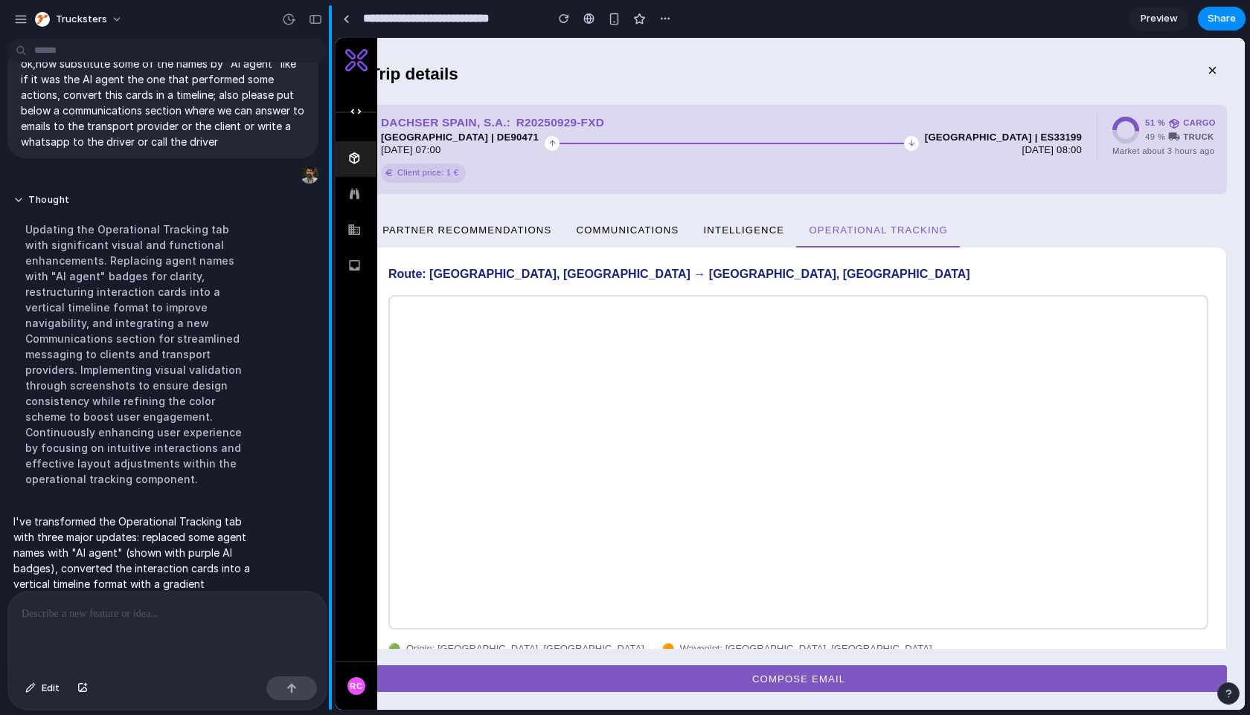
scroll to position [0, 0]
click at [309, 18] on div "button" at bounding box center [315, 19] width 13 height 10
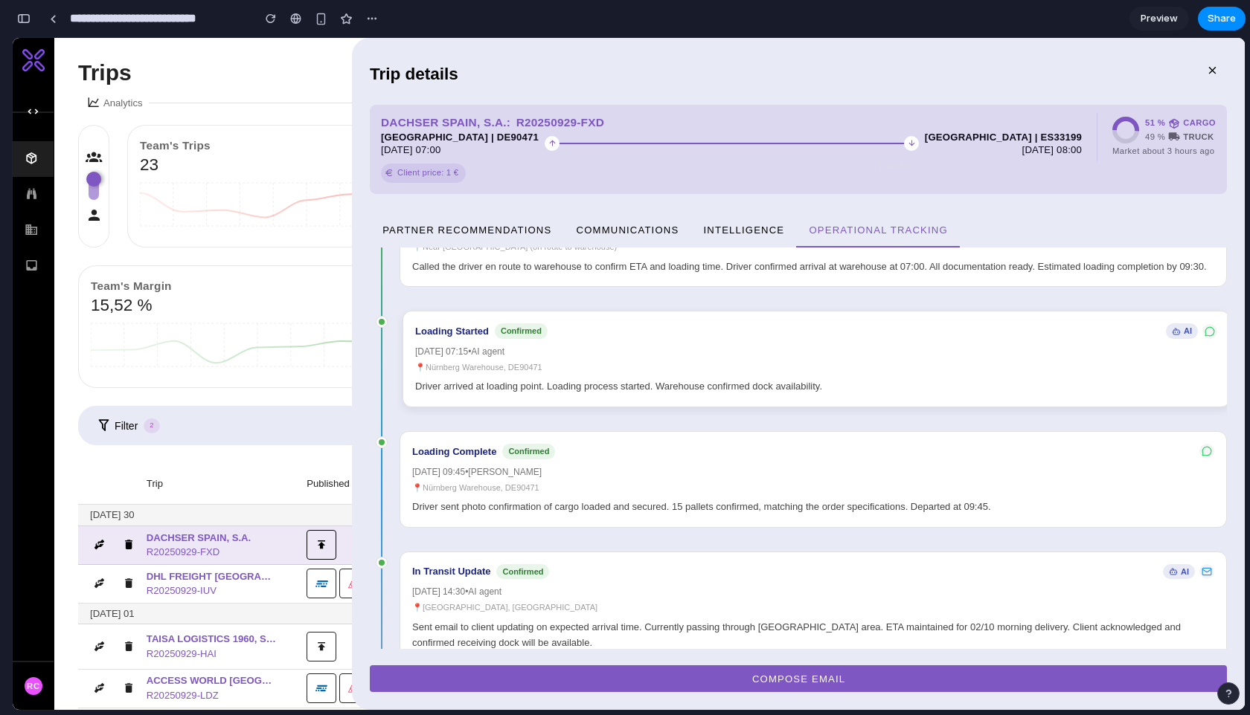
scroll to position [557, 0]
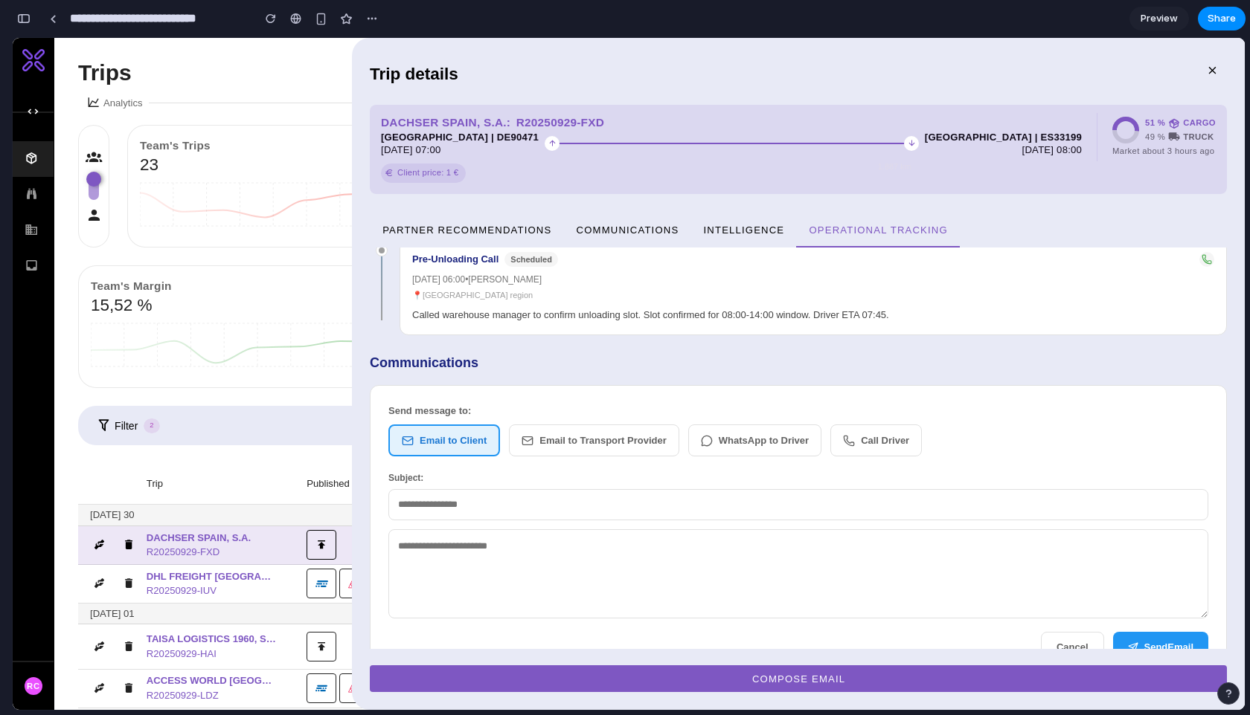
click at [555, 425] on button "Email to Transport Provider" at bounding box center [594, 441] width 170 height 33
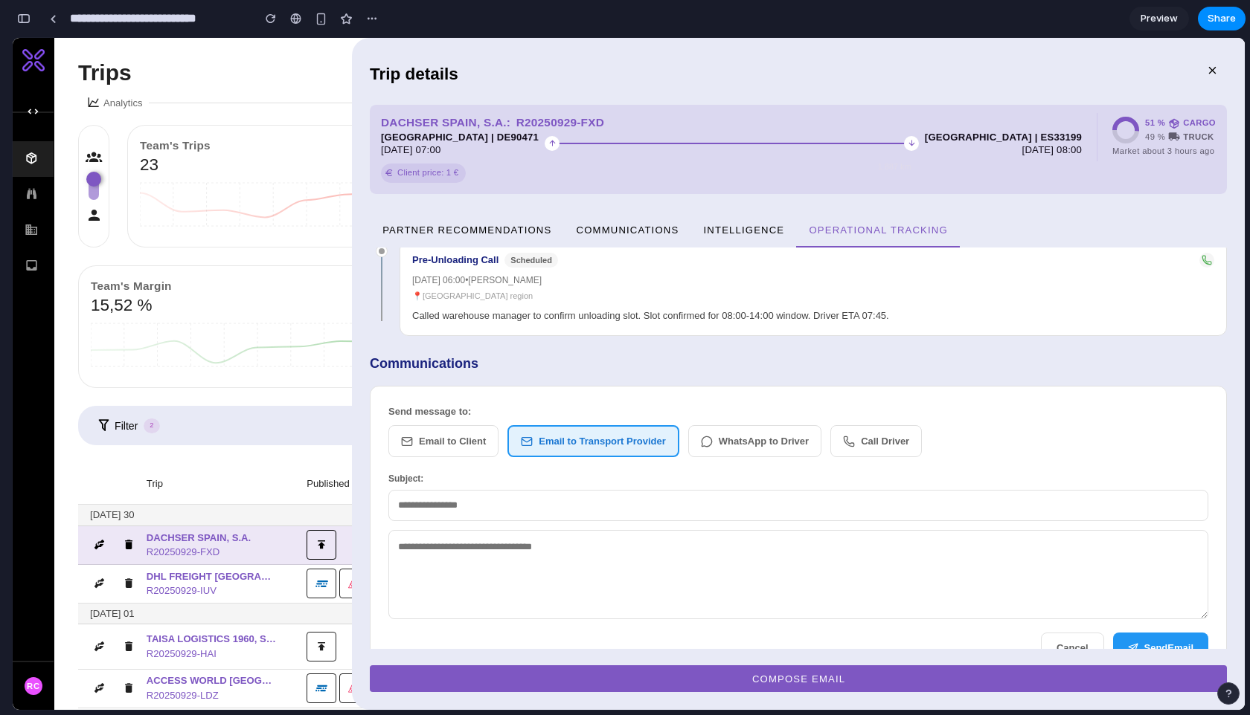
scroll to position [1015, 0]
click at [495, 553] on textarea at bounding box center [798, 574] width 820 height 89
click at [434, 489] on input "text" at bounding box center [798, 504] width 820 height 31
click at [446, 425] on button "Email to Client" at bounding box center [443, 441] width 110 height 33
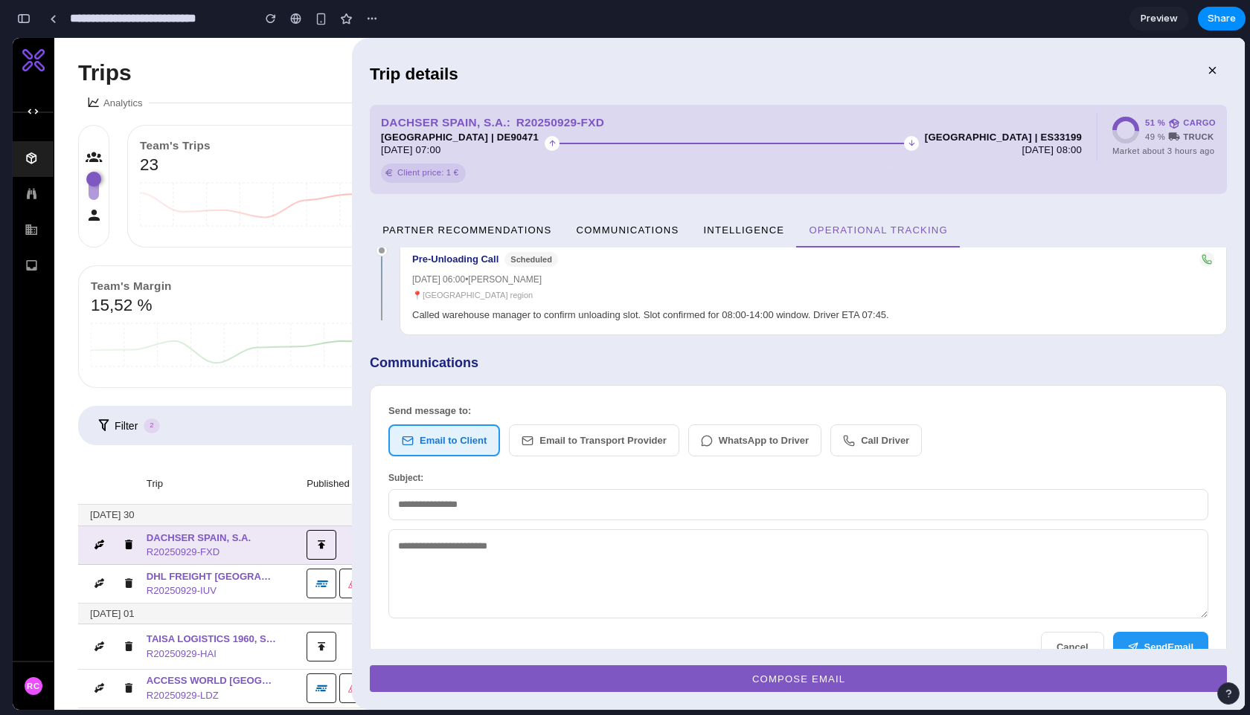
click at [737, 425] on button "WhatsApp to Driver" at bounding box center [754, 441] width 133 height 33
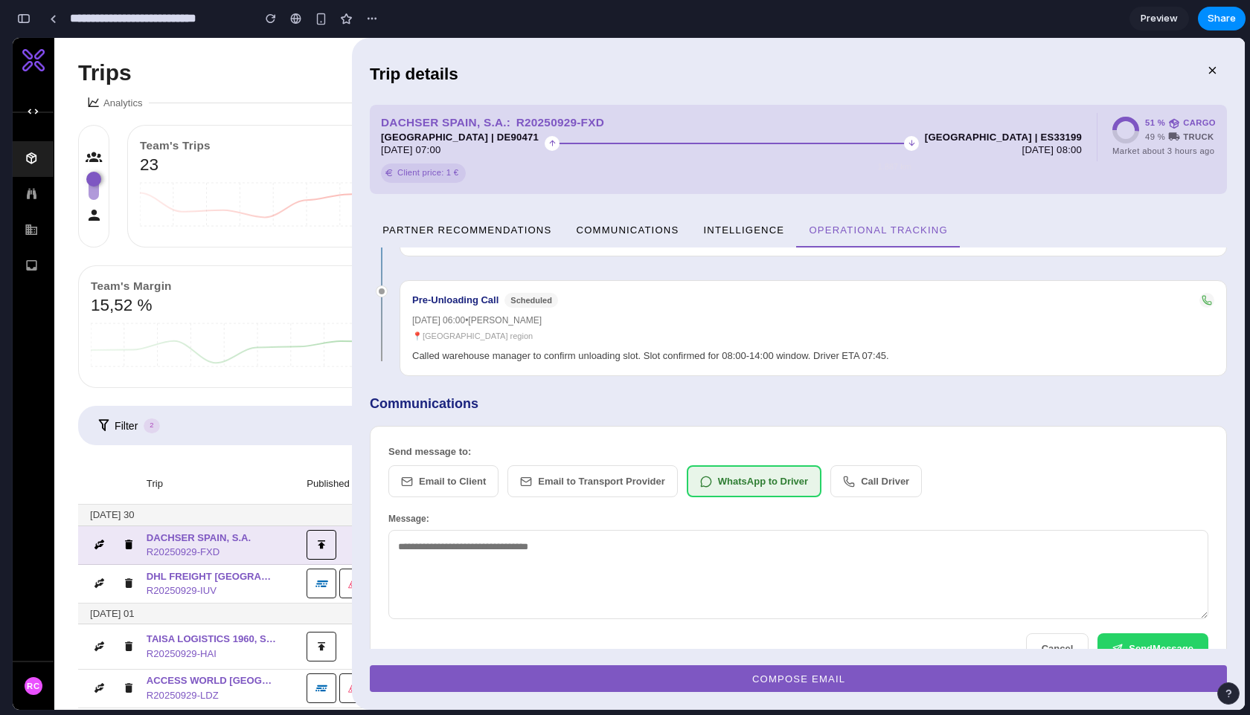
scroll to position [976, 0]
click at [612, 464] on button "Email to Transport Provider" at bounding box center [592, 480] width 170 height 33
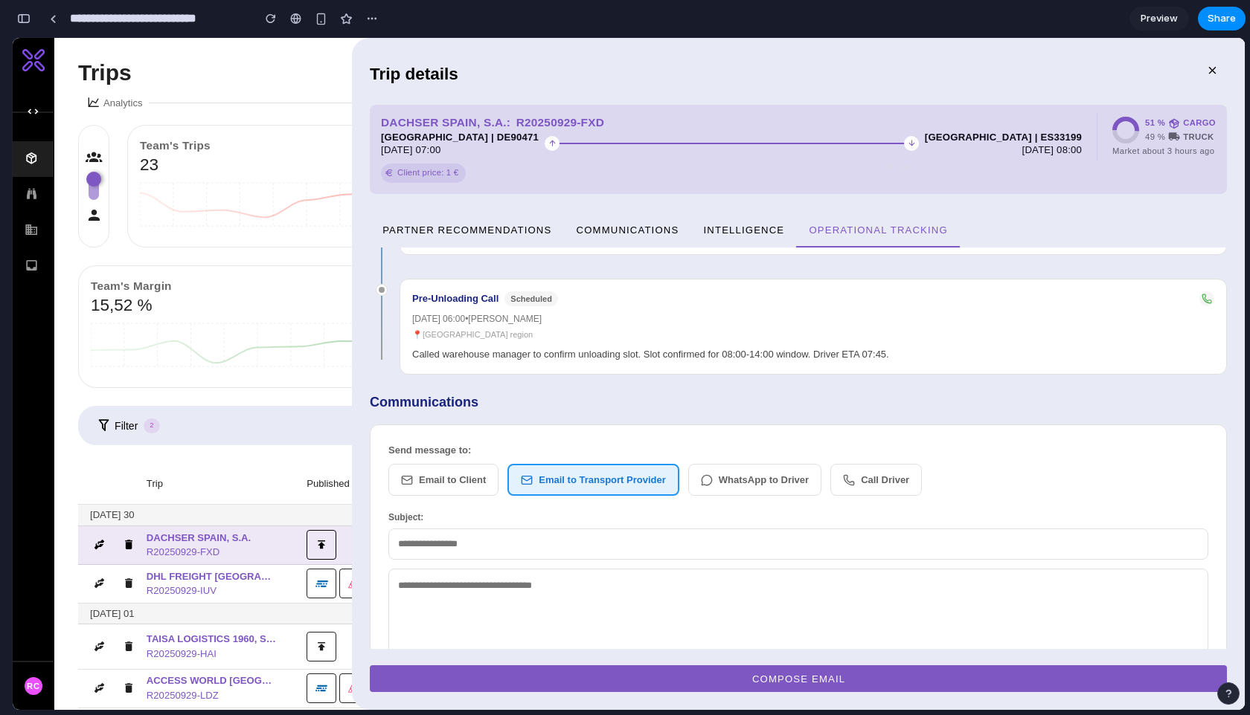
drag, startPoint x: 435, startPoint y: 440, endPoint x: 741, endPoint y: 449, distance: 305.8
click at [435, 464] on button "Email to Client" at bounding box center [443, 480] width 110 height 33
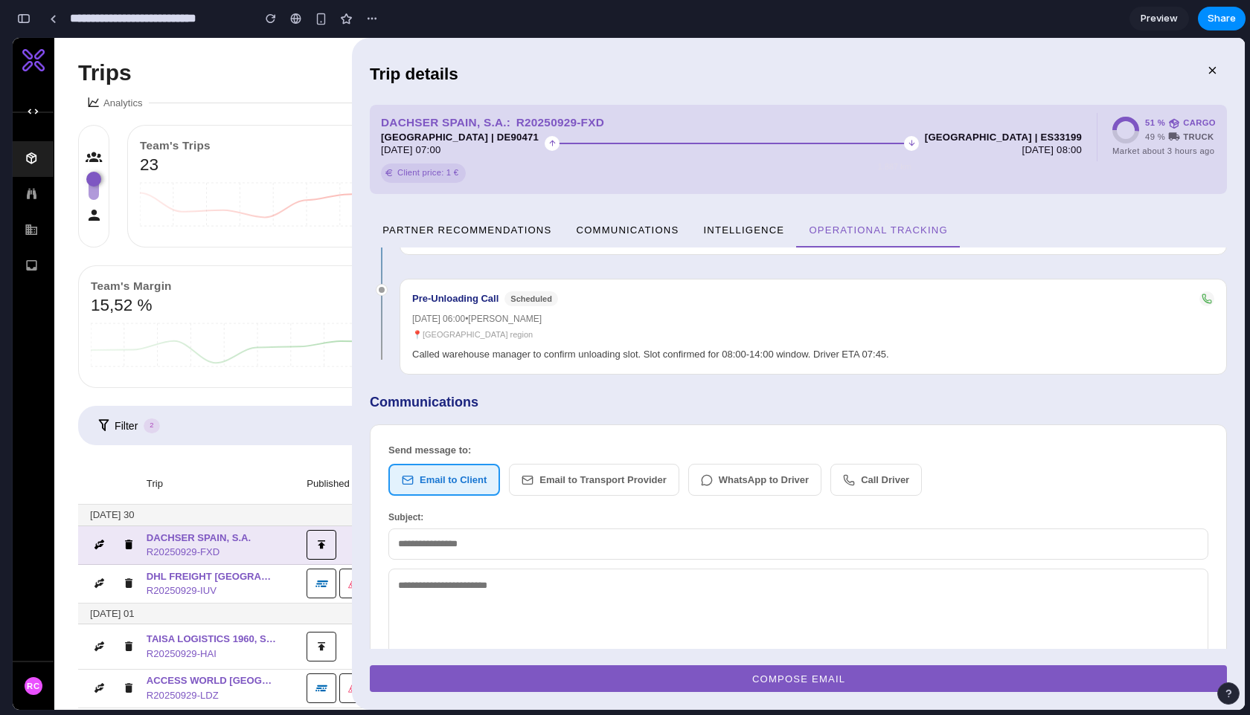
click at [782, 464] on button "WhatsApp to Driver" at bounding box center [754, 480] width 133 height 33
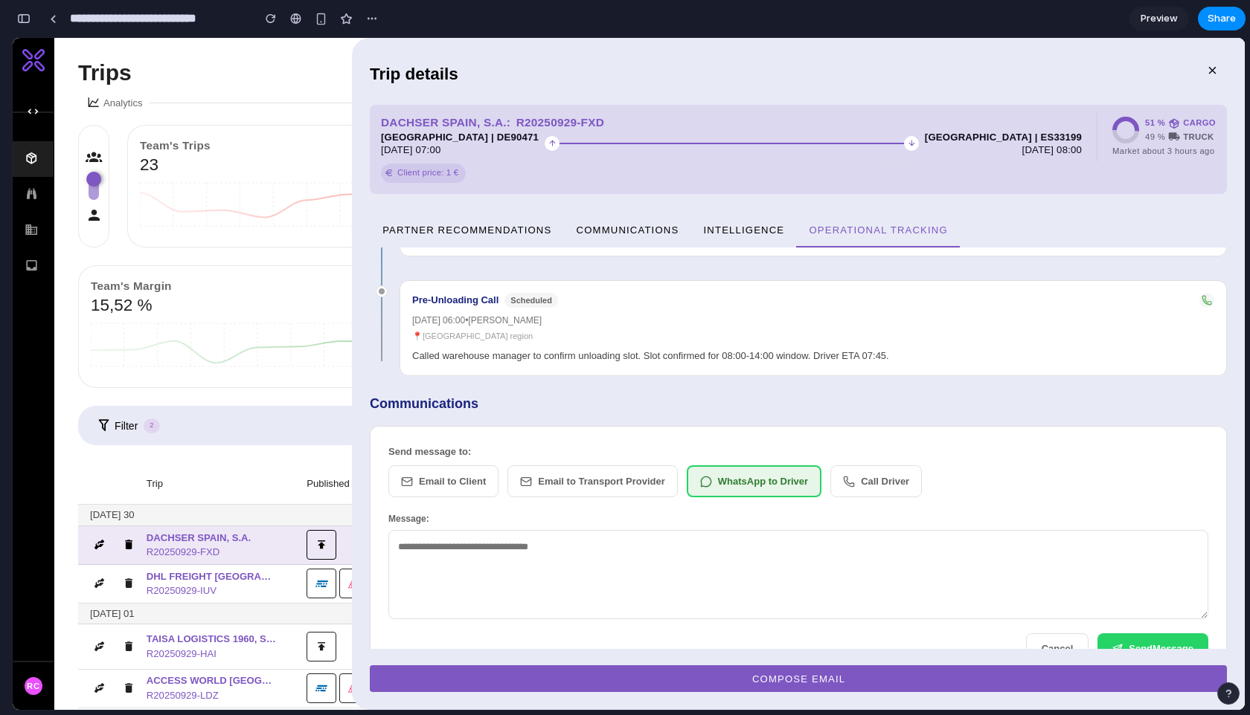
click at [893, 466] on button "Call Driver" at bounding box center [875, 482] width 91 height 33
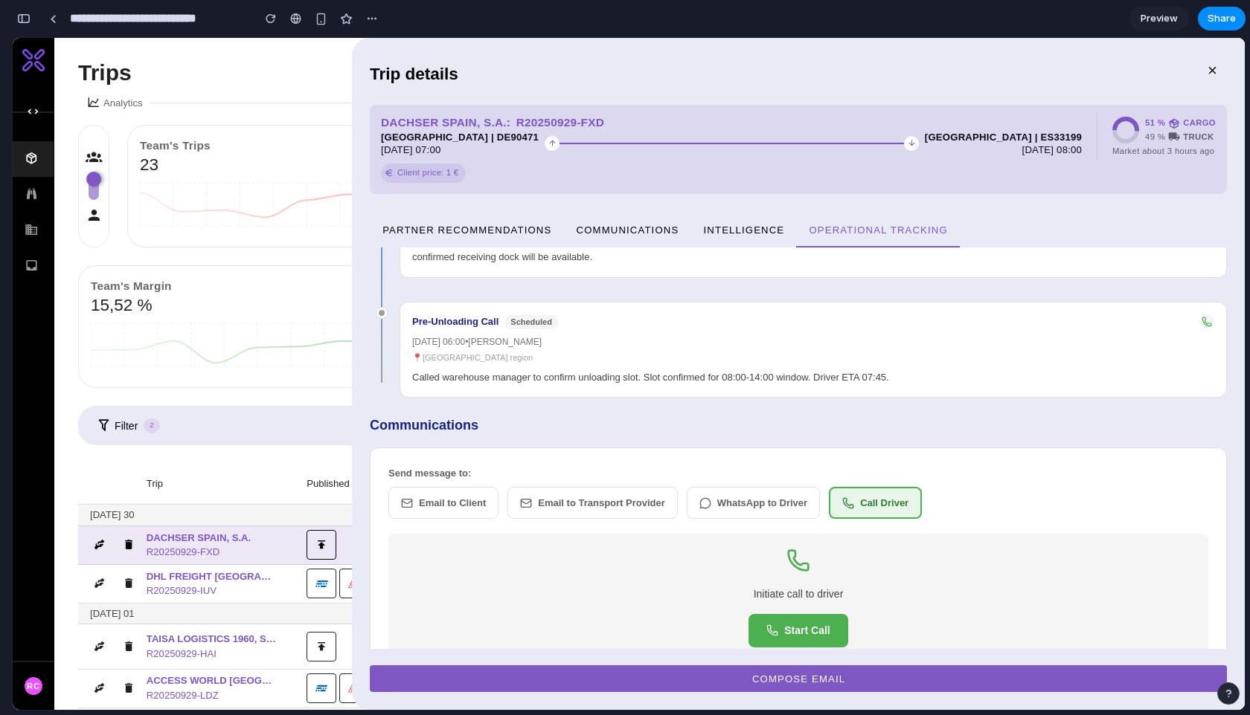
scroll to position [952, 0]
click at [786, 615] on button "Start Call" at bounding box center [797, 631] width 99 height 33
click at [735, 467] on div "Send message to: Email to Client Email to Transport Provider WhatsApp to Driver…" at bounding box center [798, 493] width 820 height 53
click at [738, 488] on button "WhatsApp to Driver" at bounding box center [752, 504] width 133 height 33
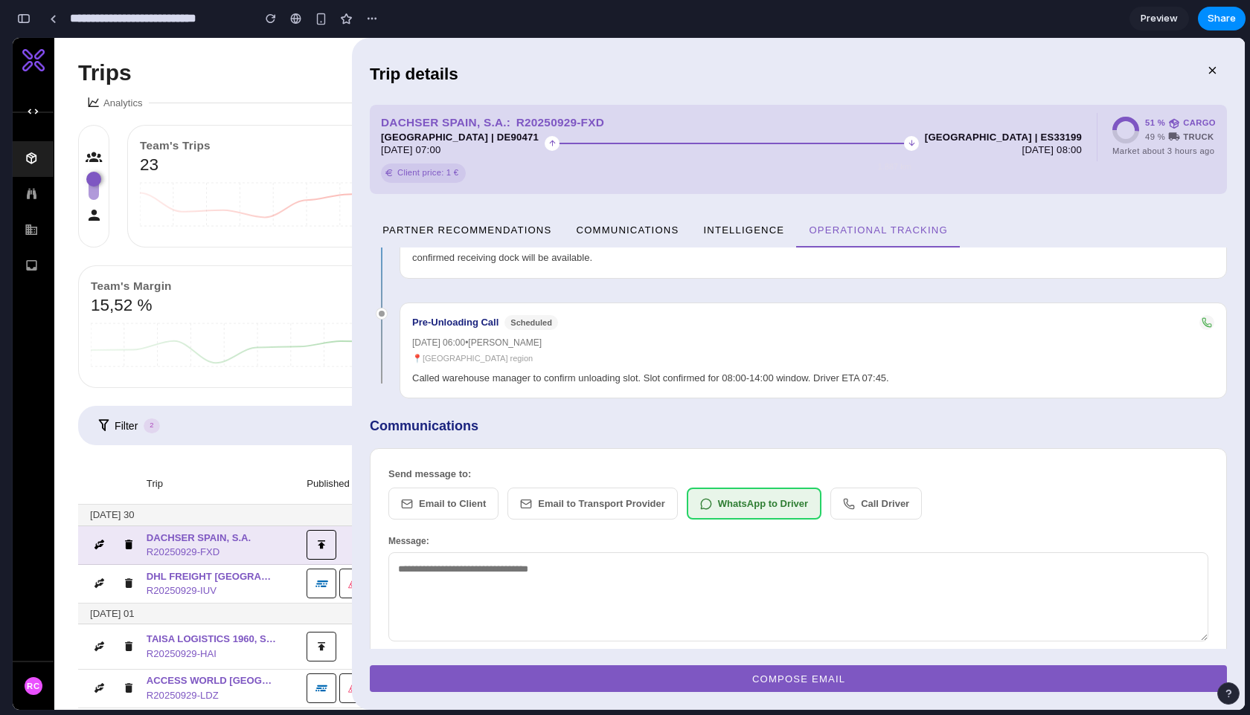
click at [548, 573] on textarea at bounding box center [798, 597] width 820 height 89
type textarea "***"
click at [1138, 656] on button "Send Message" at bounding box center [1152, 671] width 111 height 31
click at [465, 467] on div "Send message to: Email to Client Email to Transport Provider WhatsApp to Driver…" at bounding box center [798, 493] width 820 height 53
click at [467, 488] on button "Email to Client" at bounding box center [443, 504] width 110 height 33
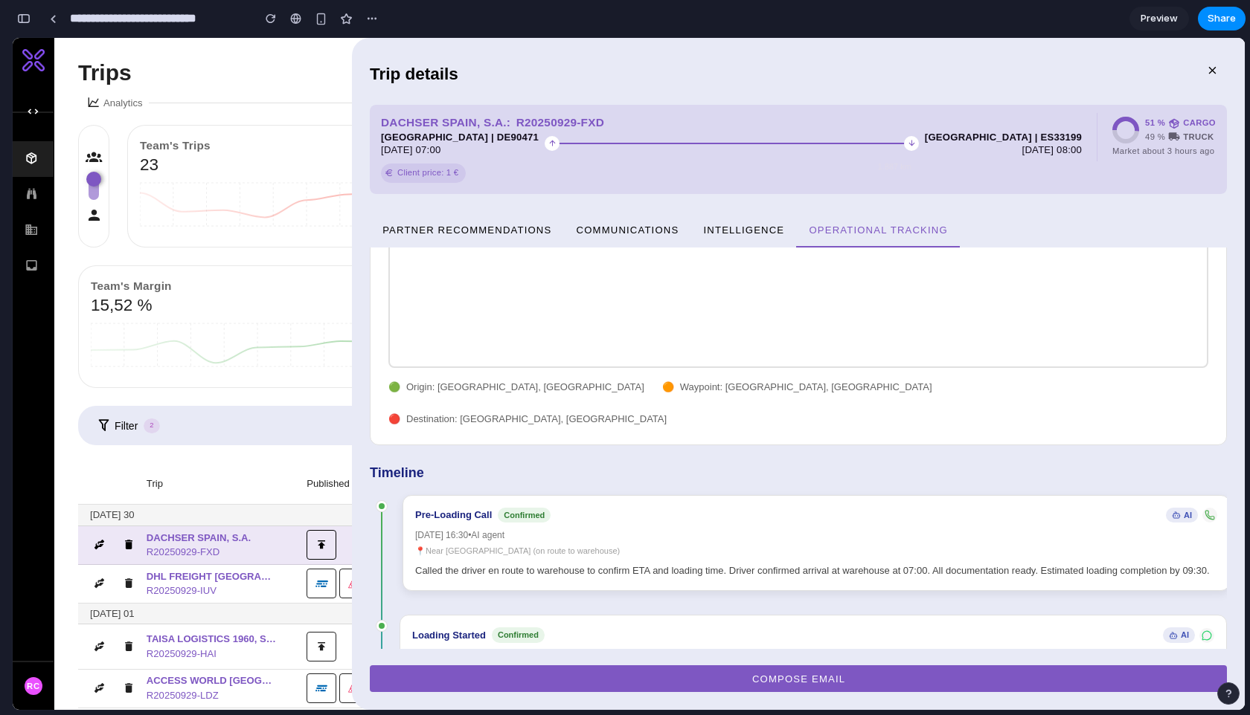
scroll to position [307, 0]
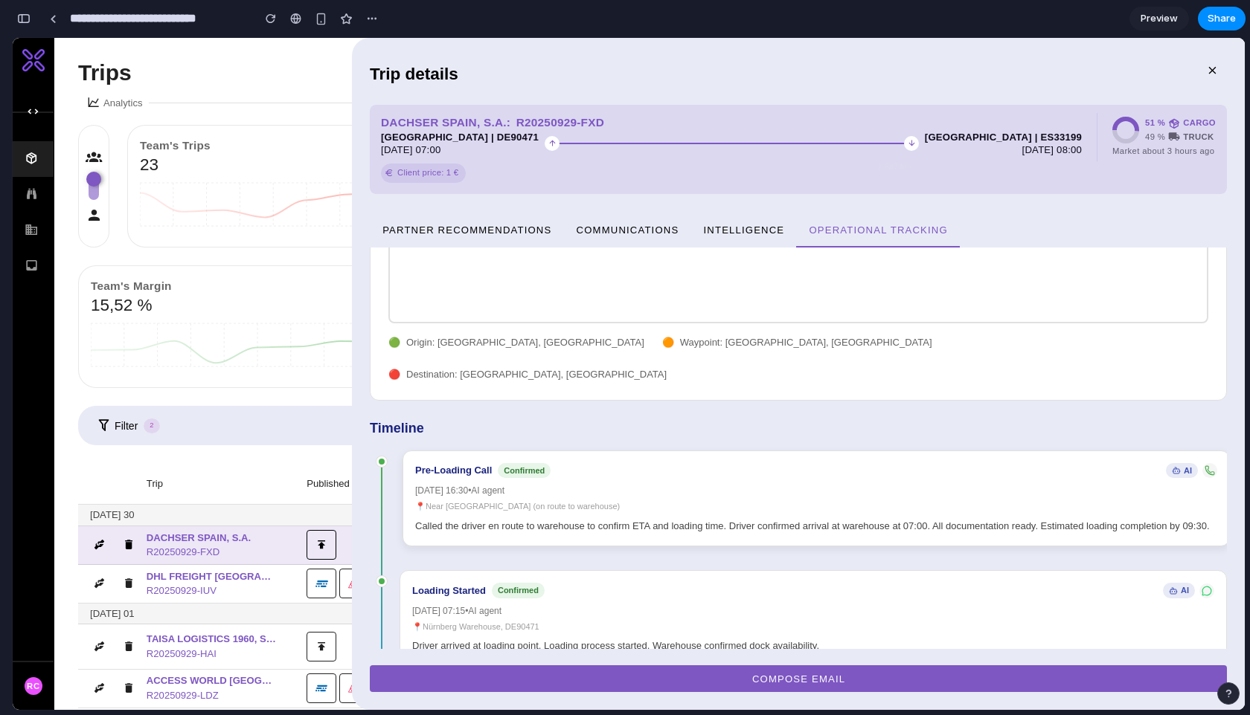
click at [603, 484] on div "2025-09-29 16:30 • AI agent" at bounding box center [816, 490] width 802 height 13
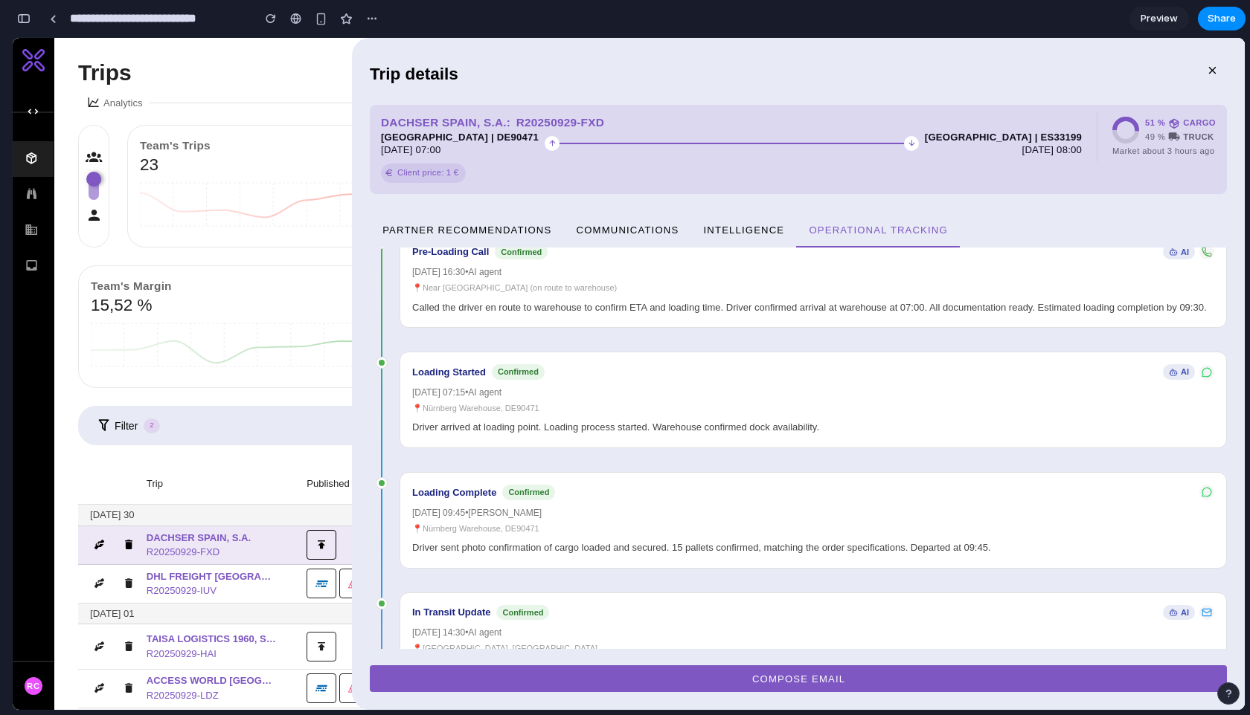
scroll to position [421, 0]
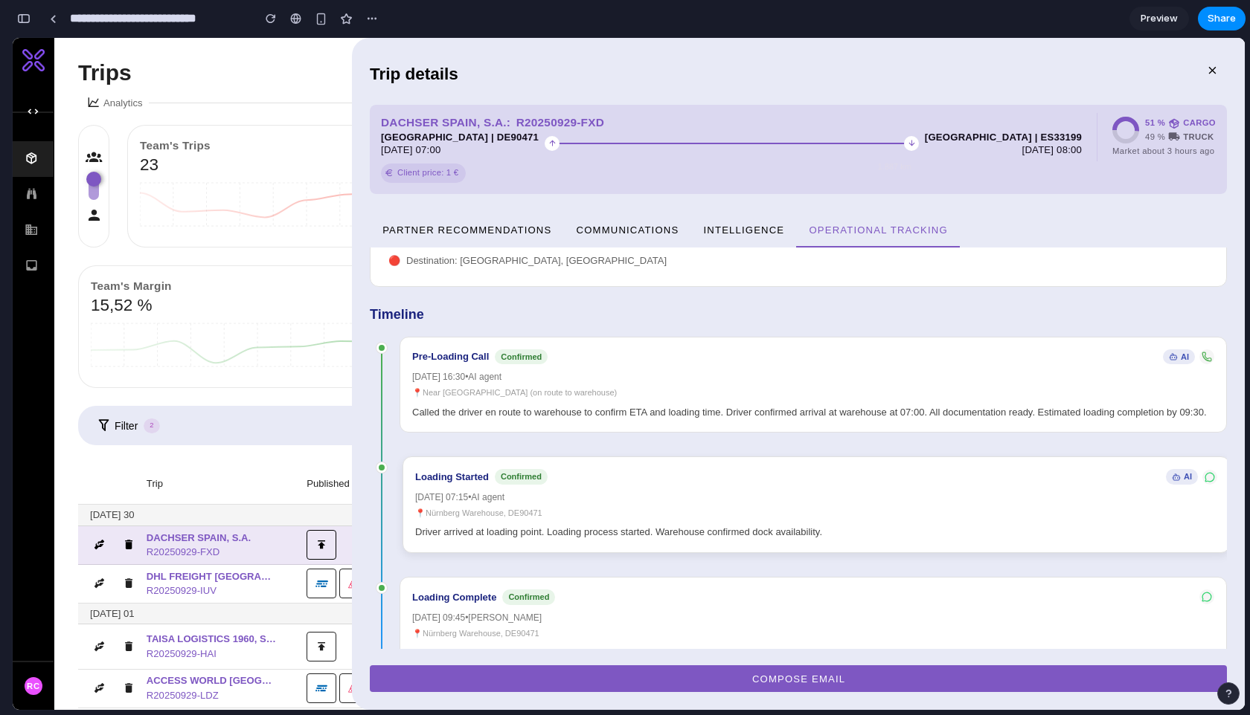
click at [614, 507] on div "📍 Nürnberg Warehouse, DE90471" at bounding box center [816, 513] width 802 height 13
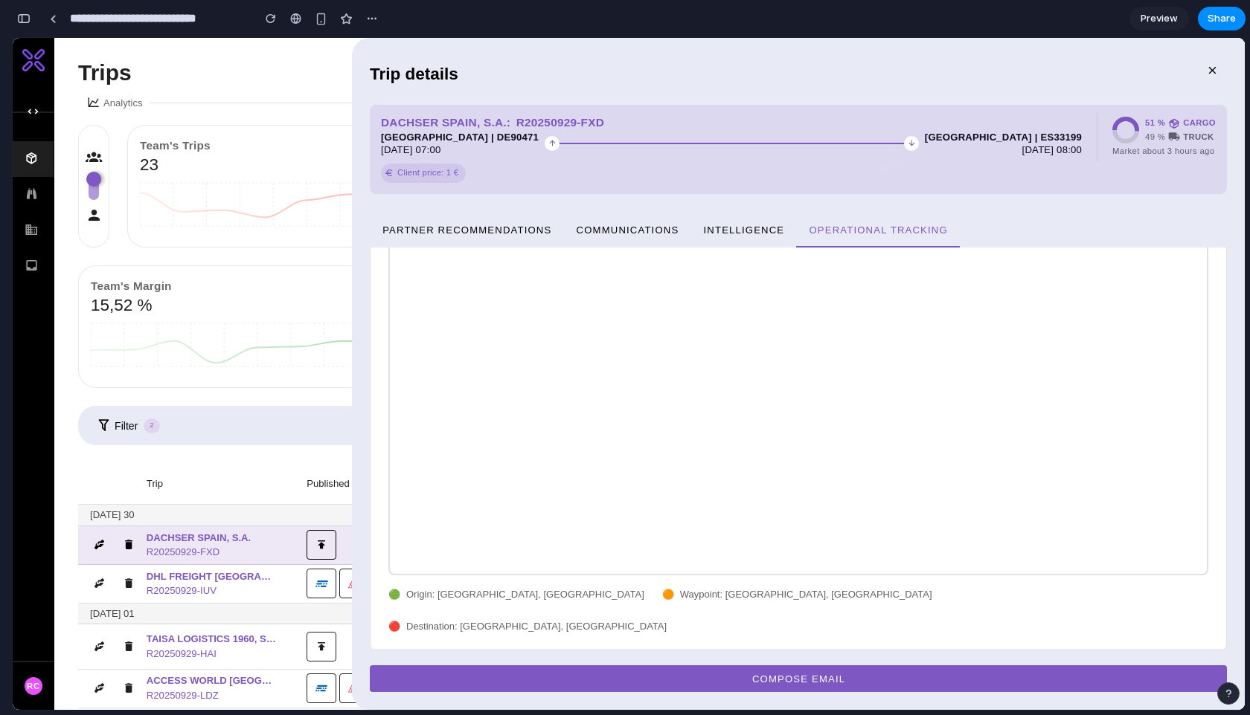
scroll to position [0, 0]
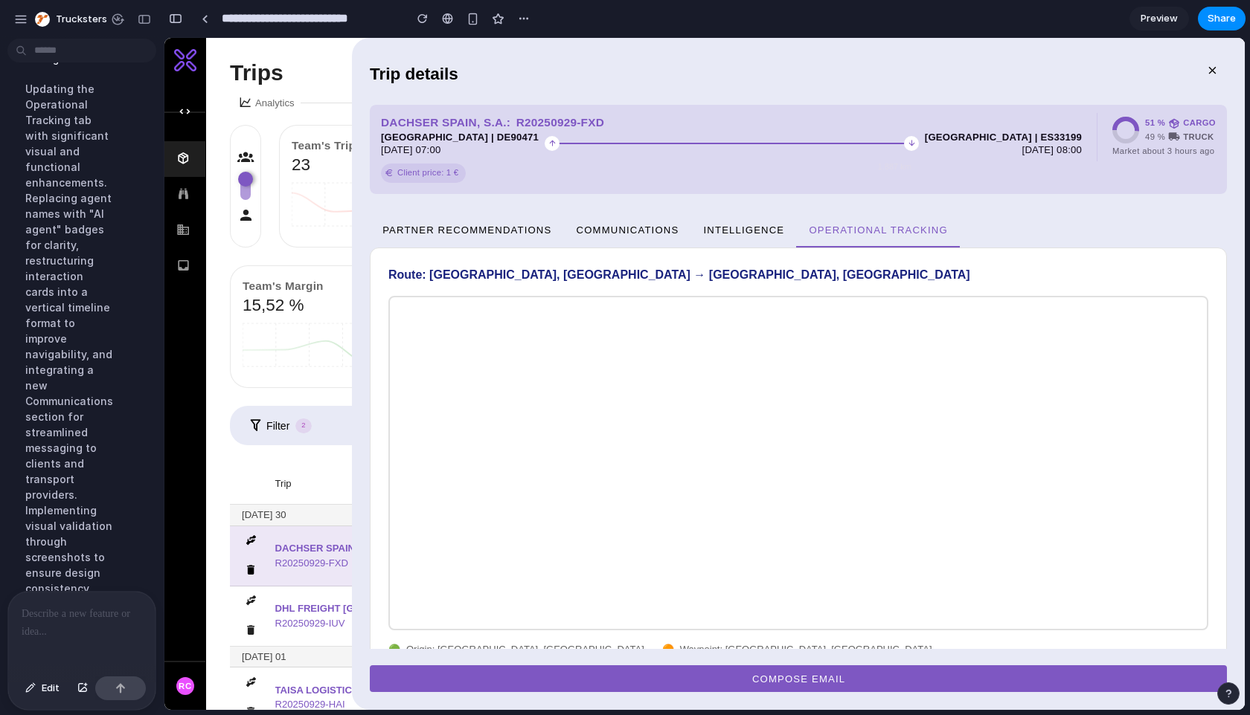
click at [71, 612] on p at bounding box center [82, 614] width 120 height 18
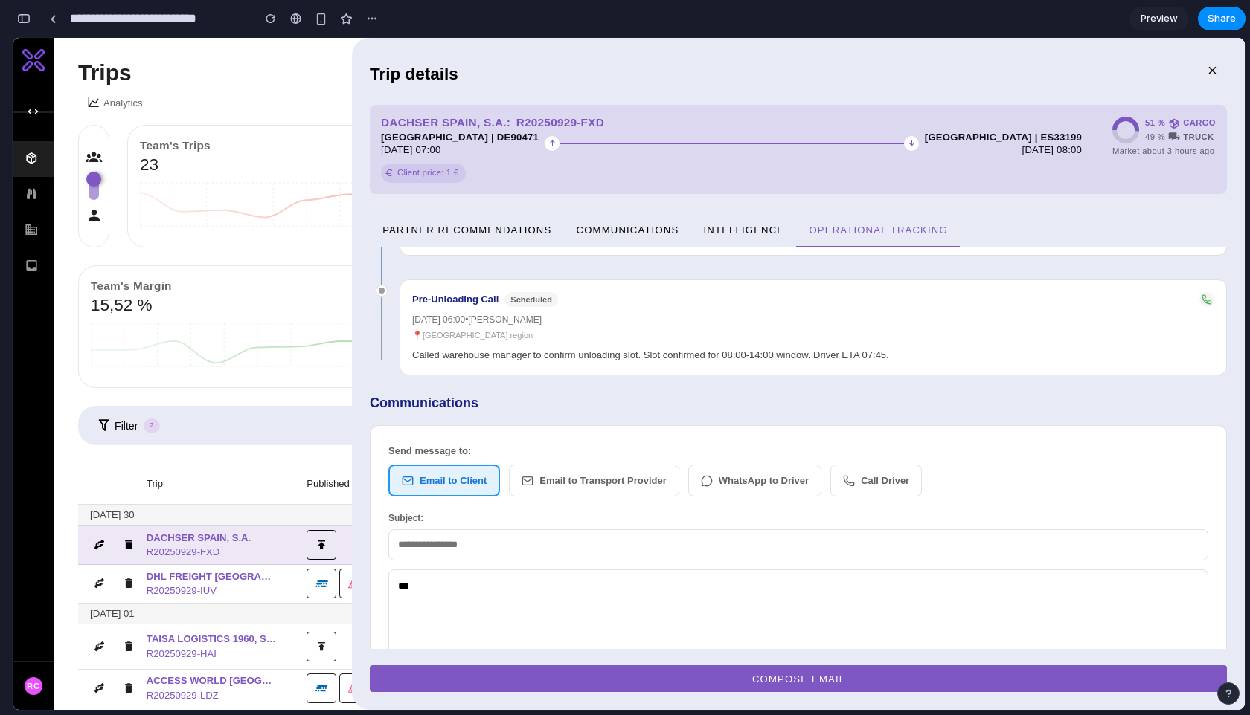
scroll to position [1015, 0]
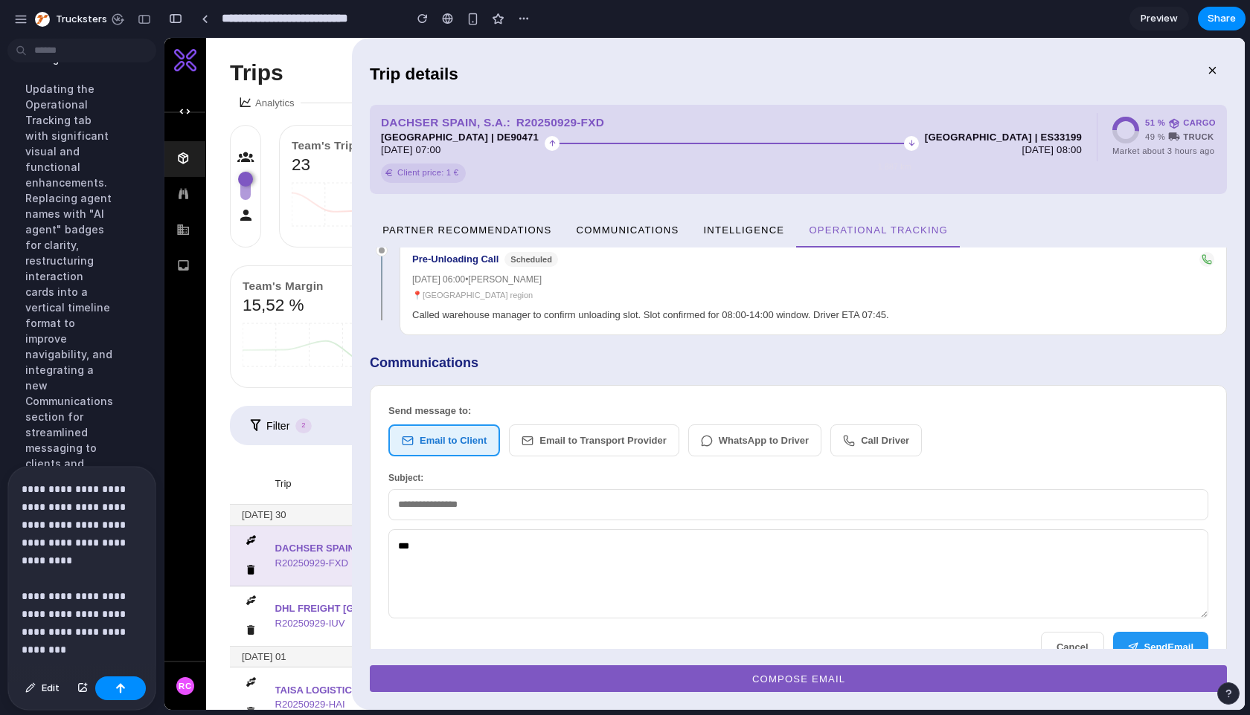
click at [125, 616] on p "**********" at bounding box center [82, 551] width 120 height 143
click at [132, 615] on p "**********" at bounding box center [82, 551] width 120 height 143
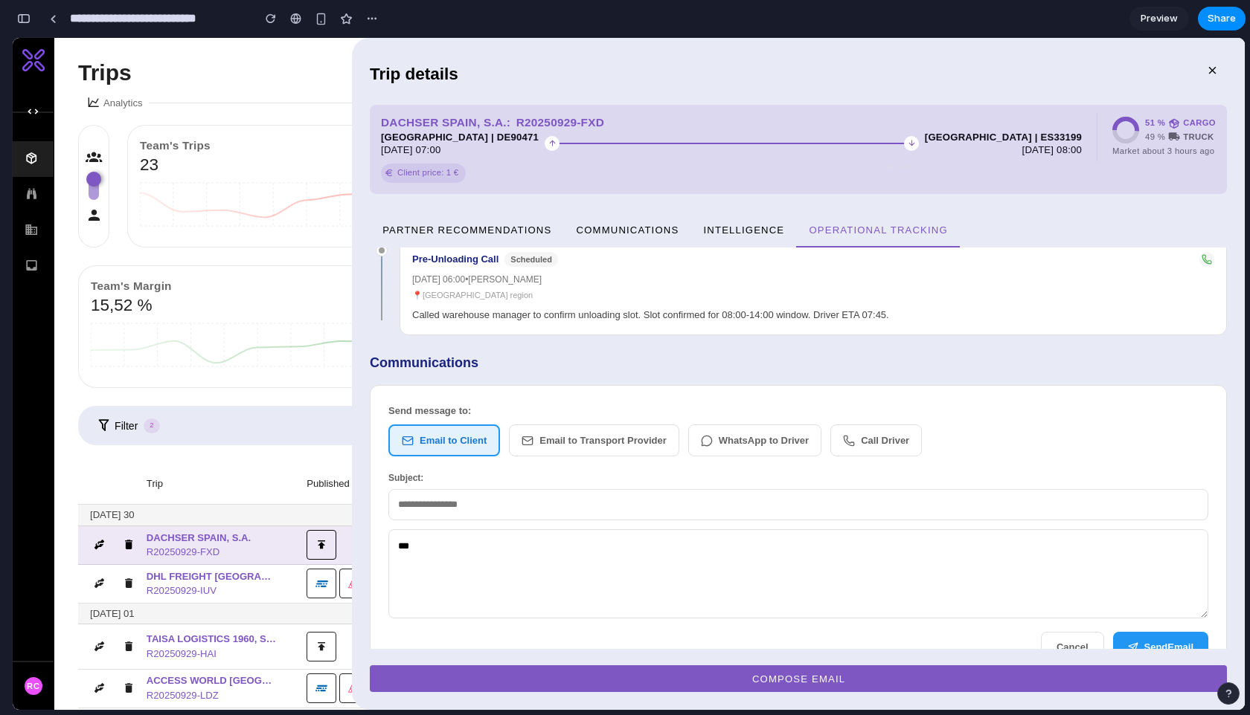
click at [1154, 11] on span "Preview" at bounding box center [1158, 18] width 37 height 15
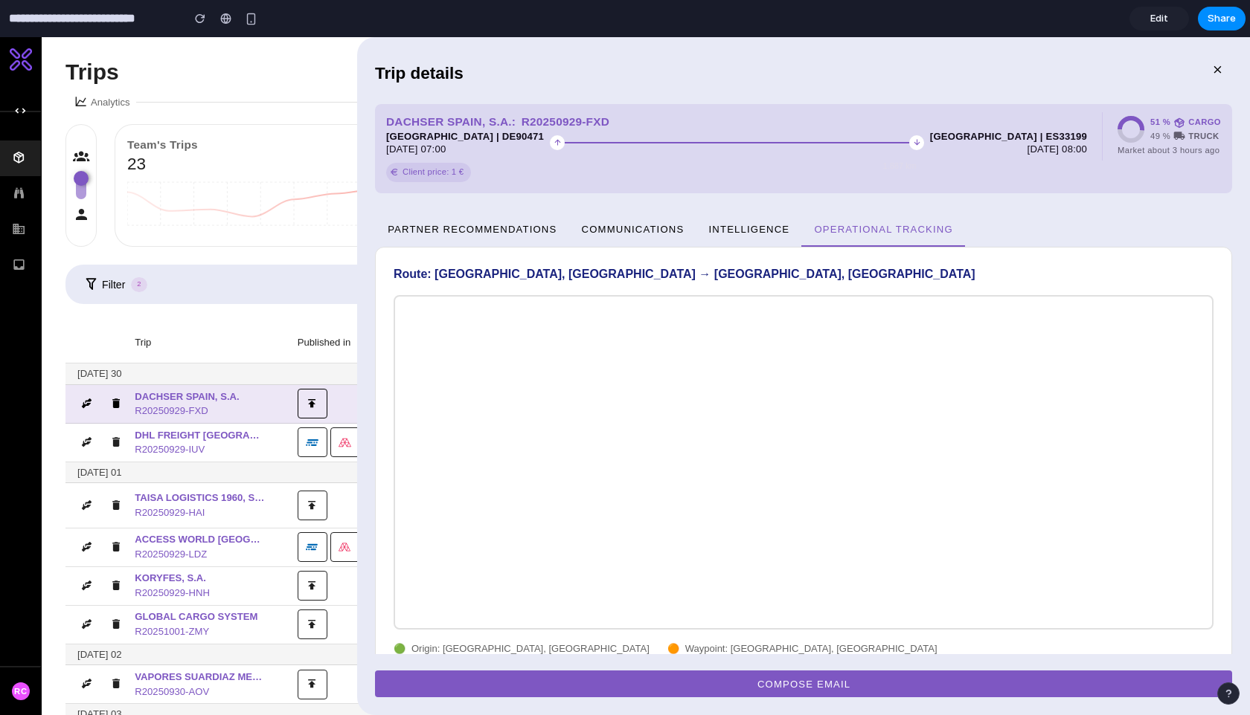
click at [507, 224] on span "Partner recommendations" at bounding box center [472, 228] width 170 height 11
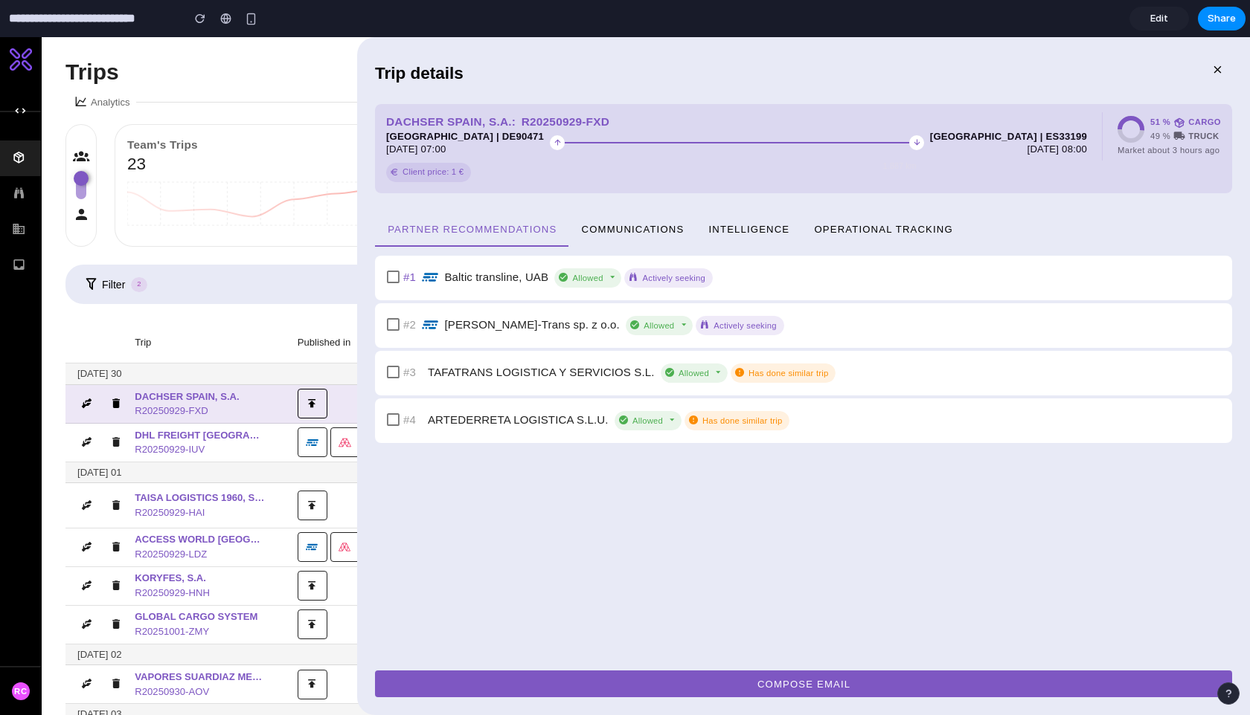
drag, startPoint x: 807, startPoint y: 242, endPoint x: 817, endPoint y: 237, distance: 10.6
click at [807, 242] on button "Operational Tracking" at bounding box center [883, 229] width 164 height 36
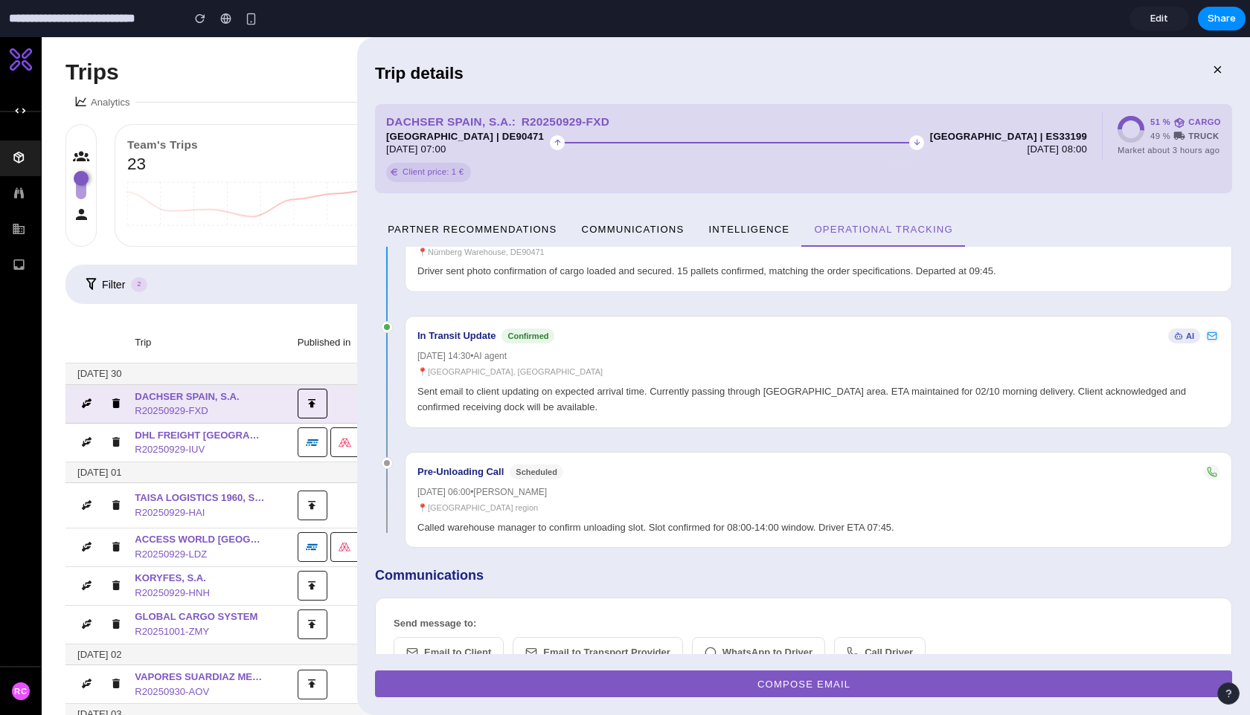
scroll to position [817, 0]
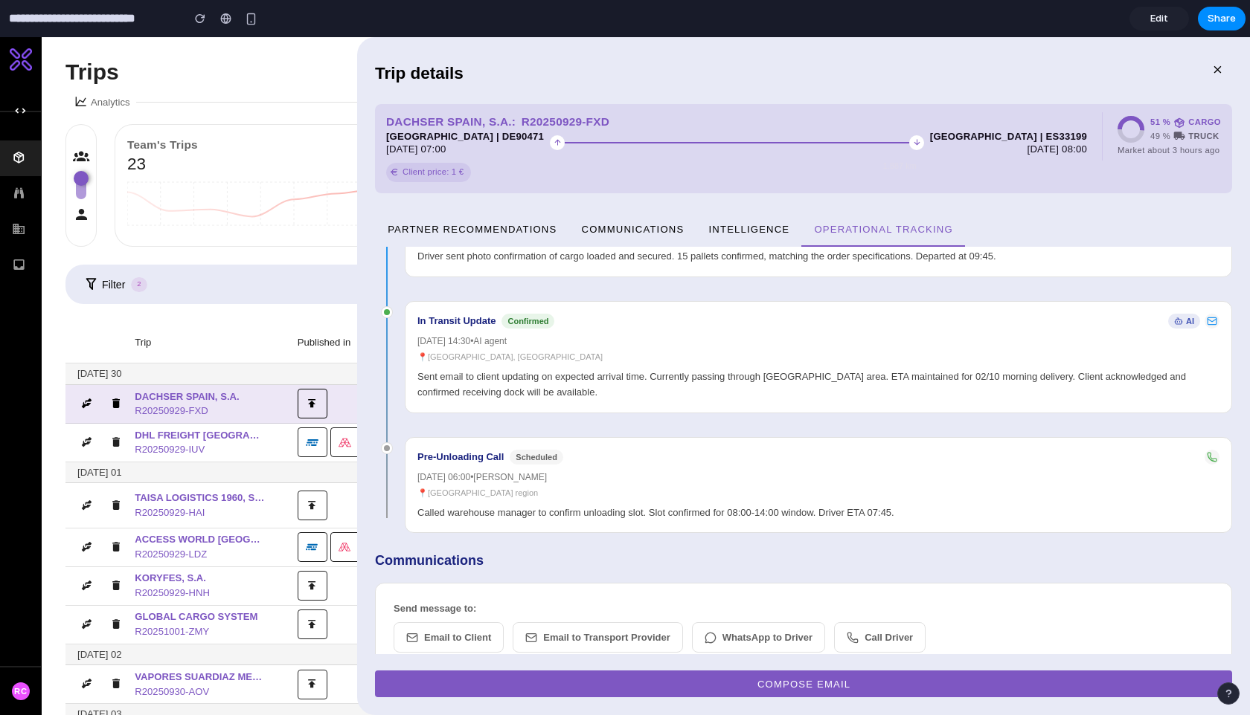
click at [583, 583] on div "Send message to: Email to Client Email to Transport Provider WhatsApp to Driver…" at bounding box center [803, 634] width 857 height 103
click at [465, 623] on button "Email to Client" at bounding box center [448, 638] width 110 height 31
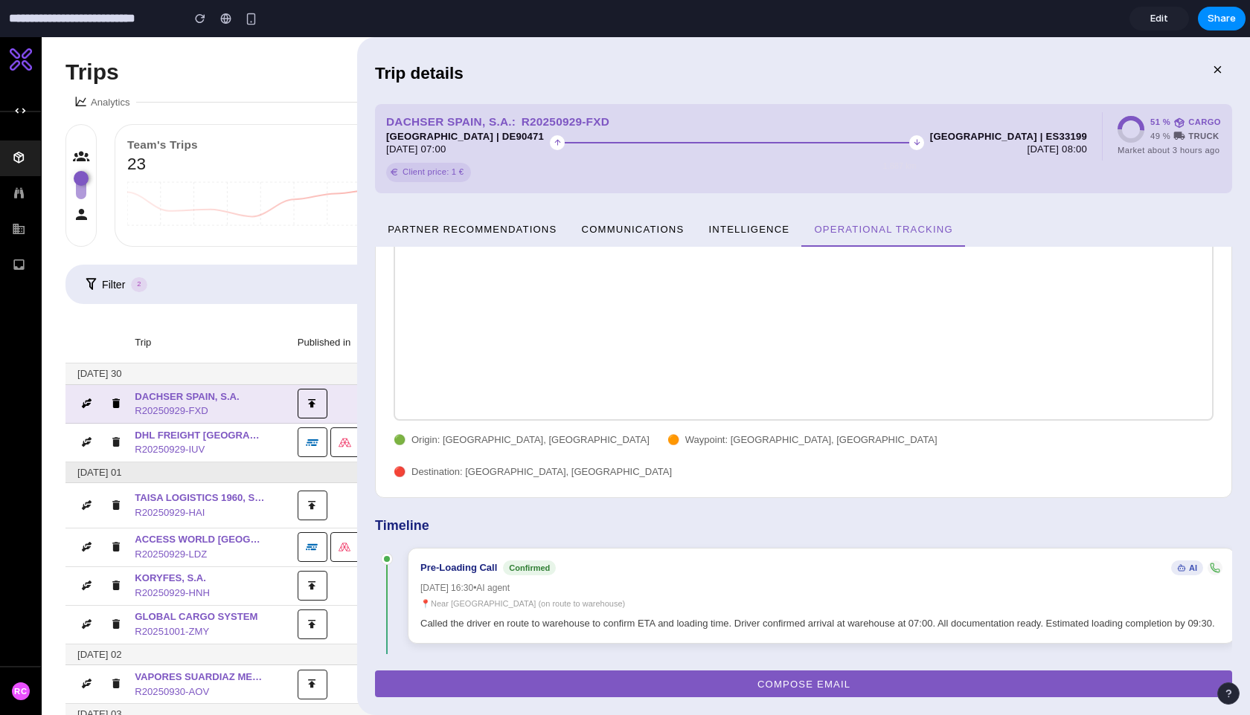
scroll to position [213, 0]
click at [1155, 14] on span "Edit" at bounding box center [1159, 18] width 18 height 15
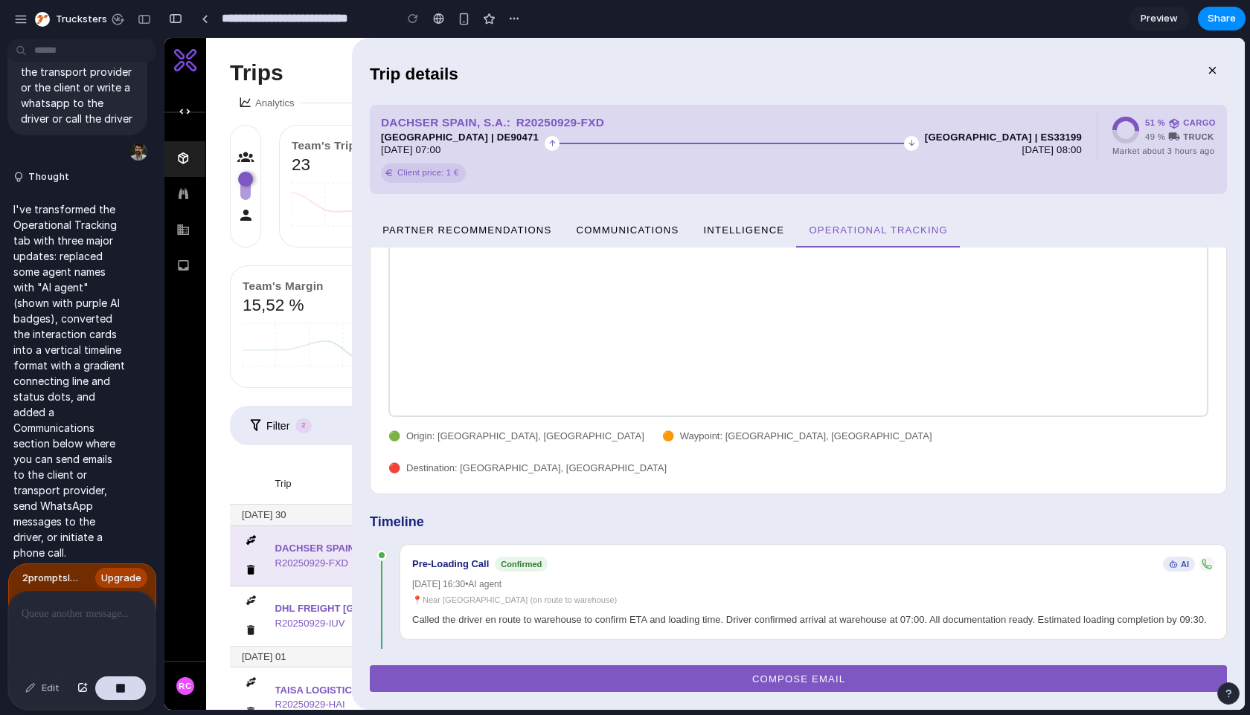
scroll to position [3912, 0]
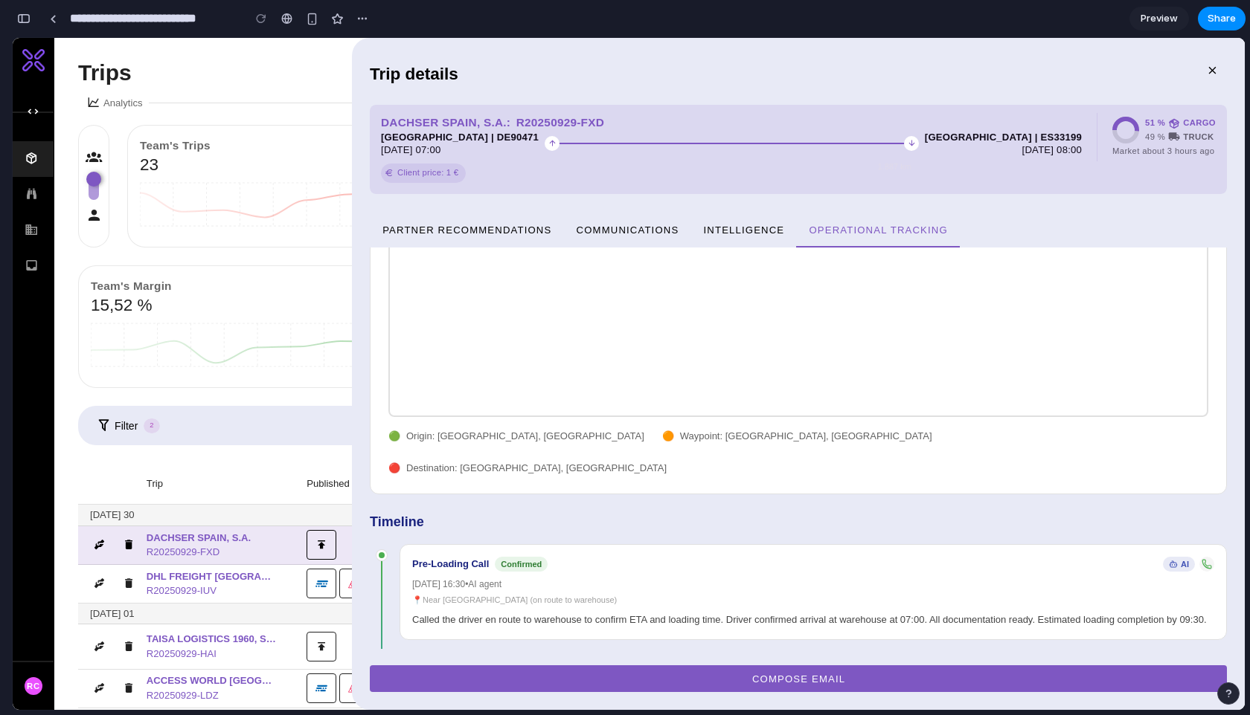
click at [1177, 12] on link "Preview" at bounding box center [1159, 19] width 60 height 24
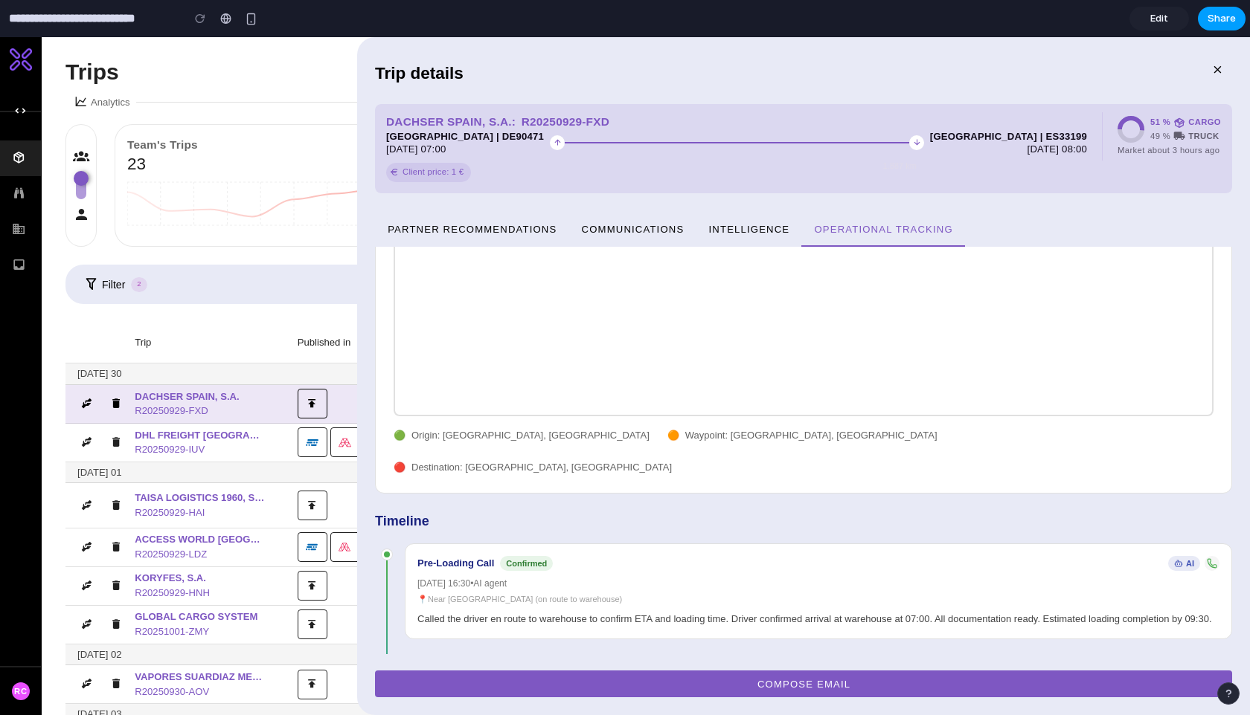
click at [1229, 18] on span "Share" at bounding box center [1221, 18] width 28 height 15
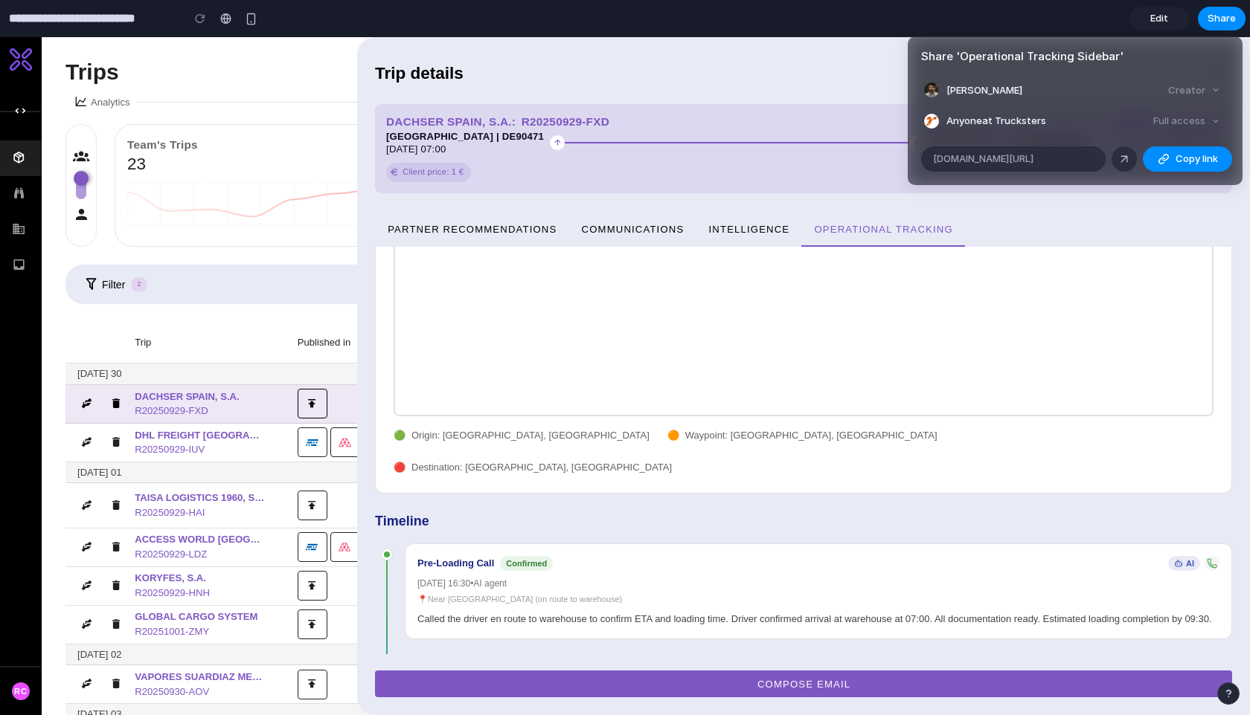
click at [1194, 118] on div "Full access" at bounding box center [1186, 121] width 79 height 21
click at [1203, 121] on div "Full access" at bounding box center [1186, 121] width 79 height 21
click at [1117, 158] on div at bounding box center [1123, 158] width 13 height 13
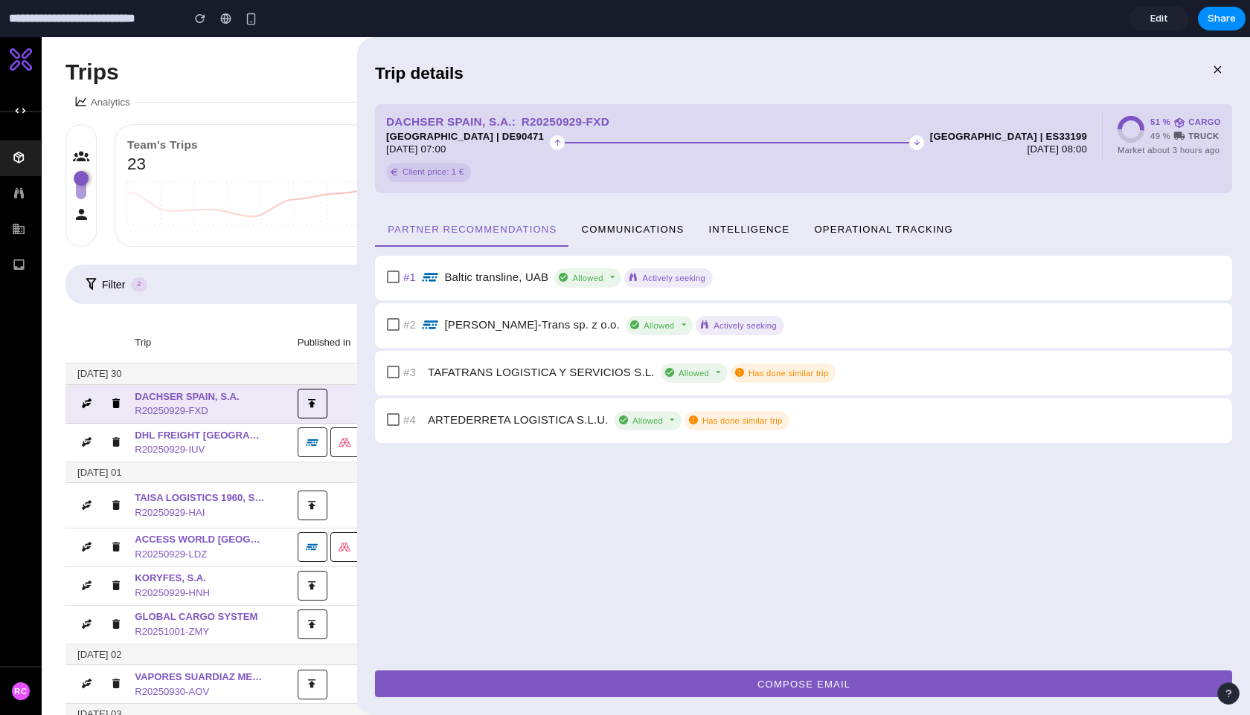
click at [886, 226] on div "Share ' Operational Tracking Sidebar ' [PERSON_NAME] Creator Anyone at Truckste…" at bounding box center [625, 357] width 1250 height 715
click at [883, 227] on span "Operational Tracking" at bounding box center [883, 228] width 140 height 11
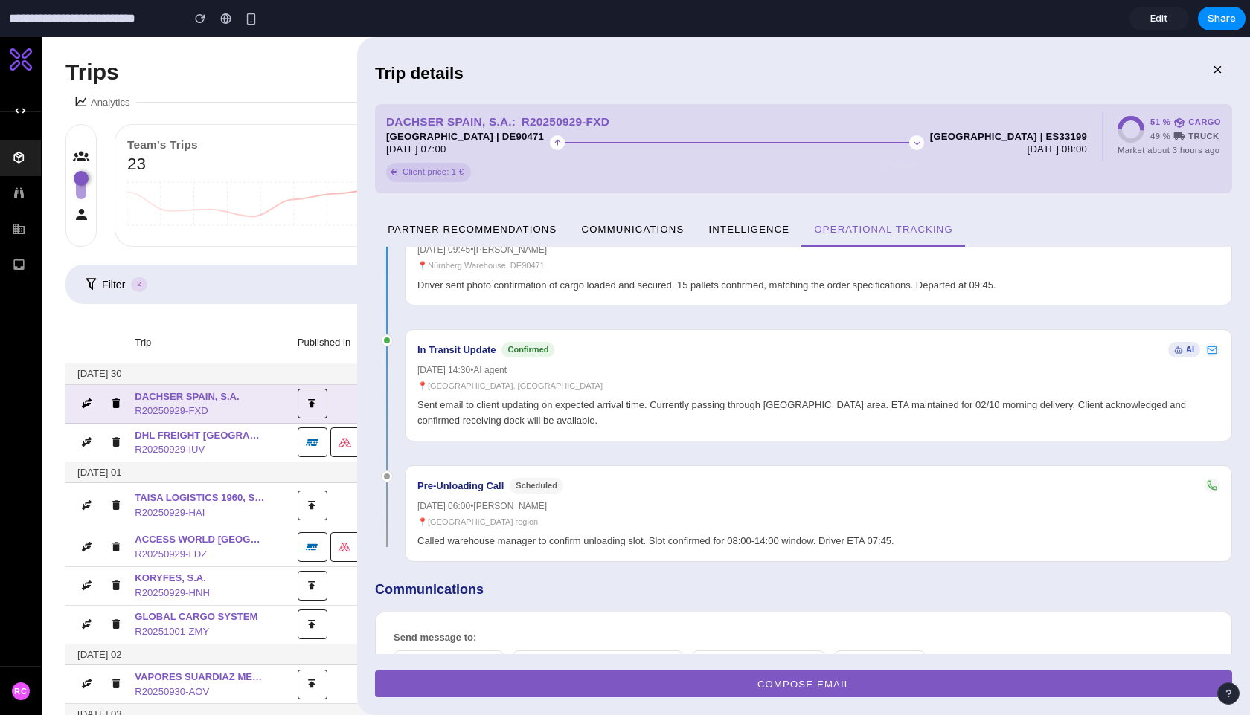
scroll to position [853, 0]
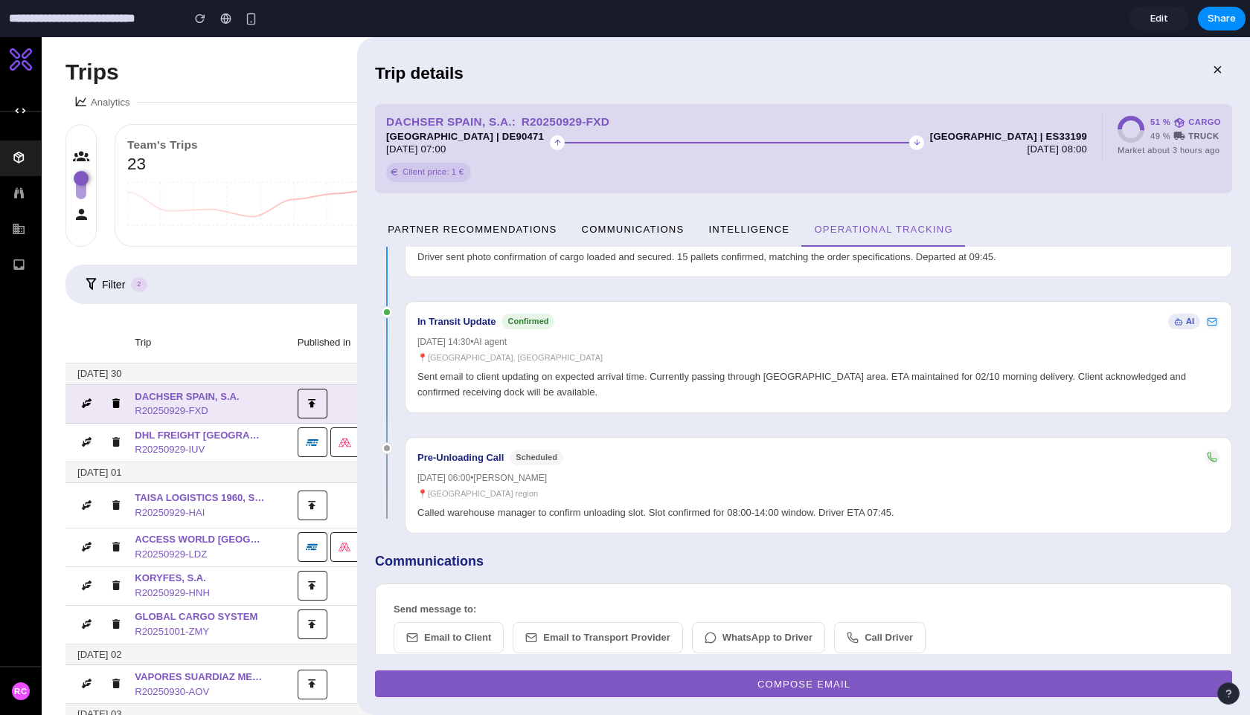
click at [433, 623] on button "Email to Client" at bounding box center [448, 638] width 110 height 31
click at [1235, 19] on button "Share" at bounding box center [1221, 19] width 48 height 24
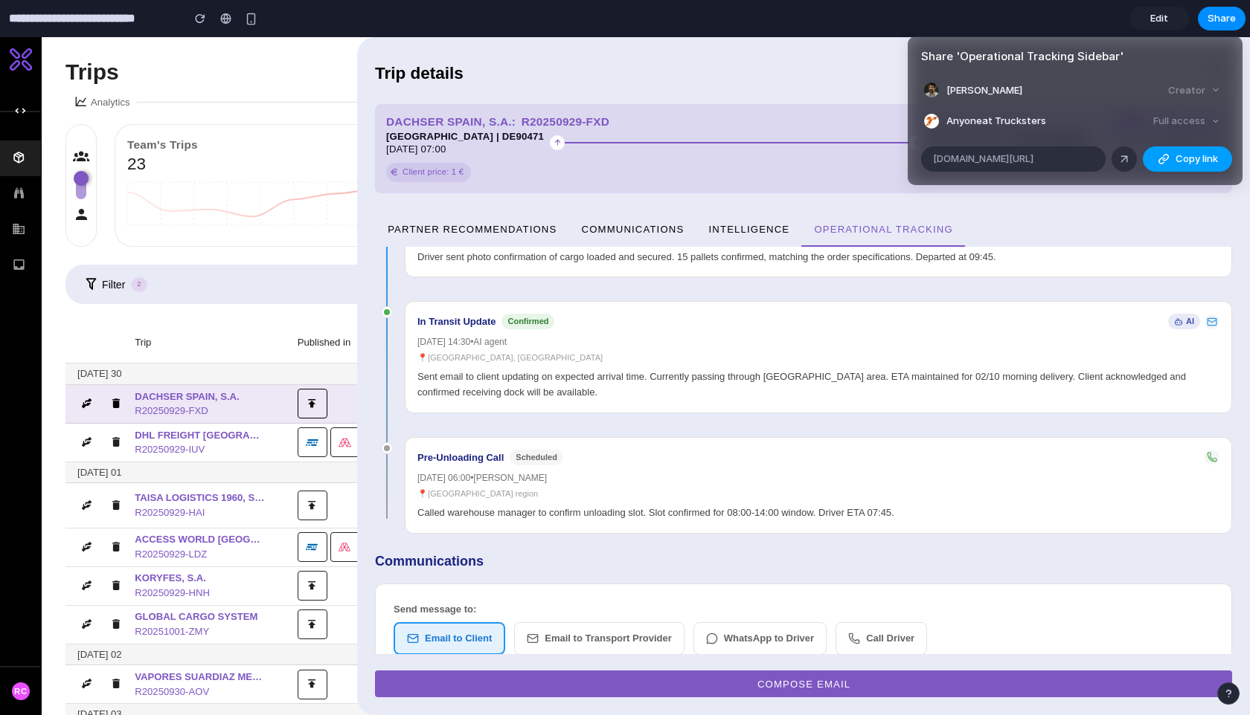
click at [1190, 154] on span "Copy link" at bounding box center [1196, 159] width 42 height 15
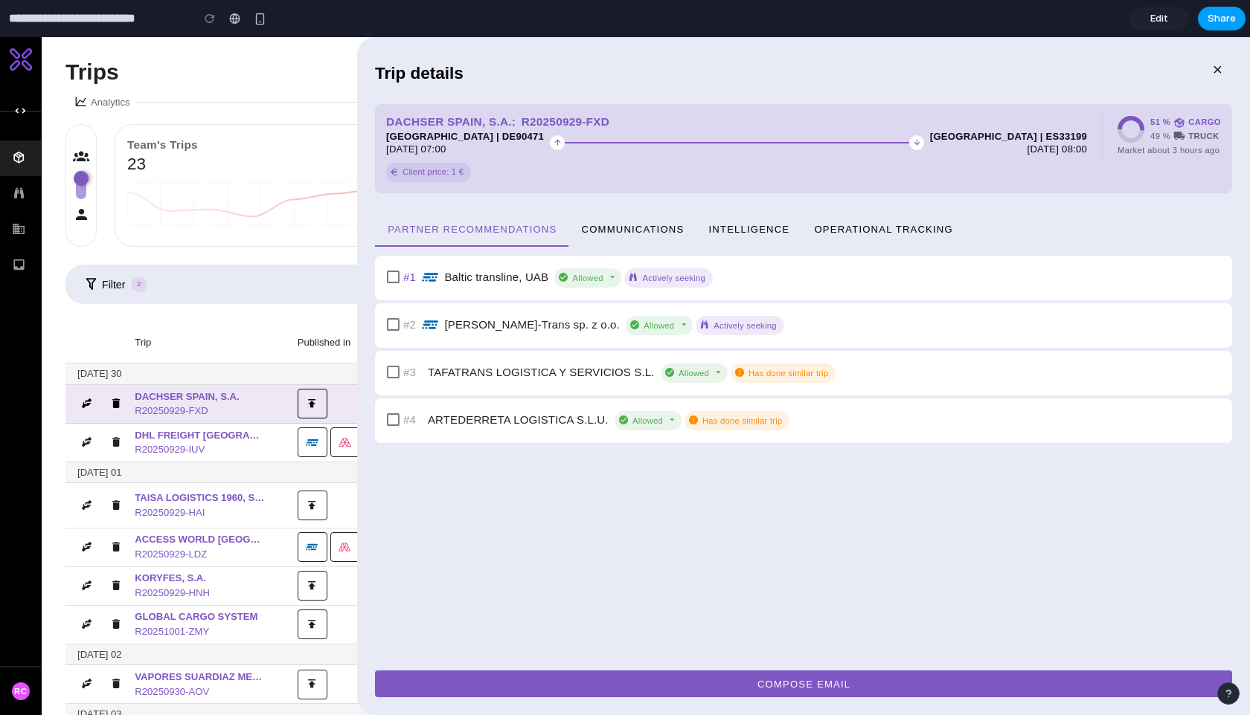
click at [1199, 19] on button "Share" at bounding box center [1221, 19] width 48 height 24
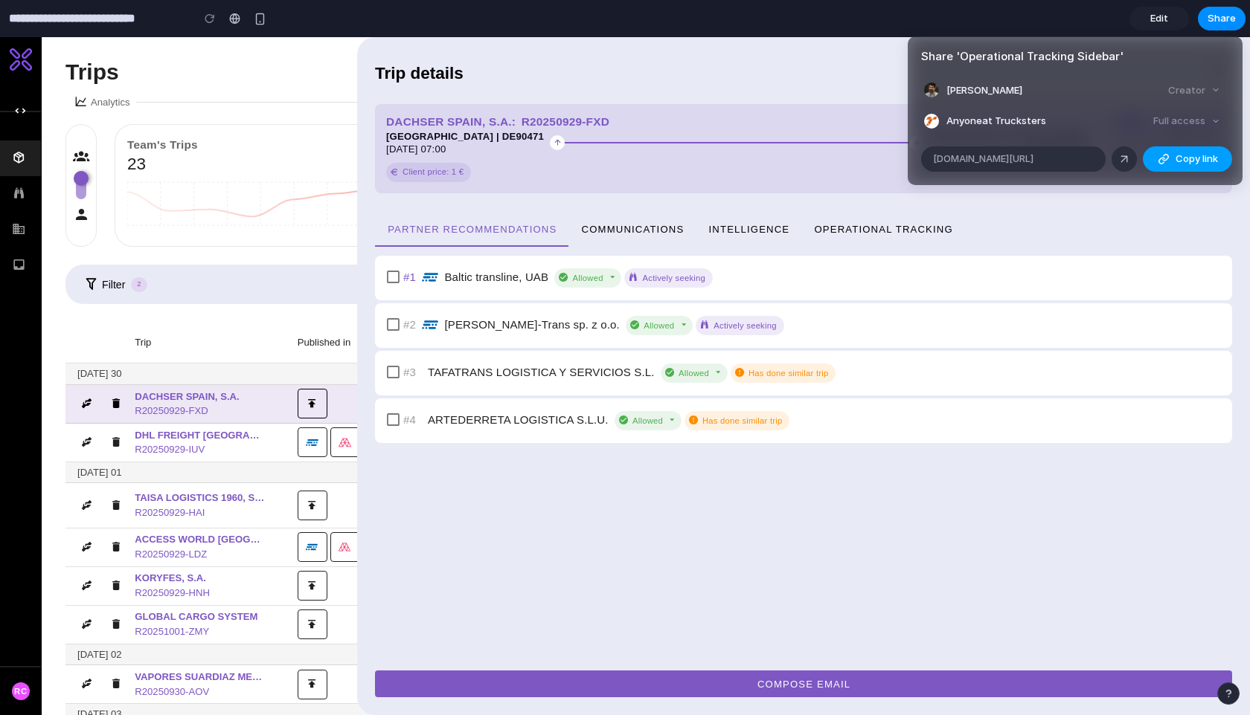
click at [1177, 159] on span "Copy link" at bounding box center [1196, 159] width 42 height 15
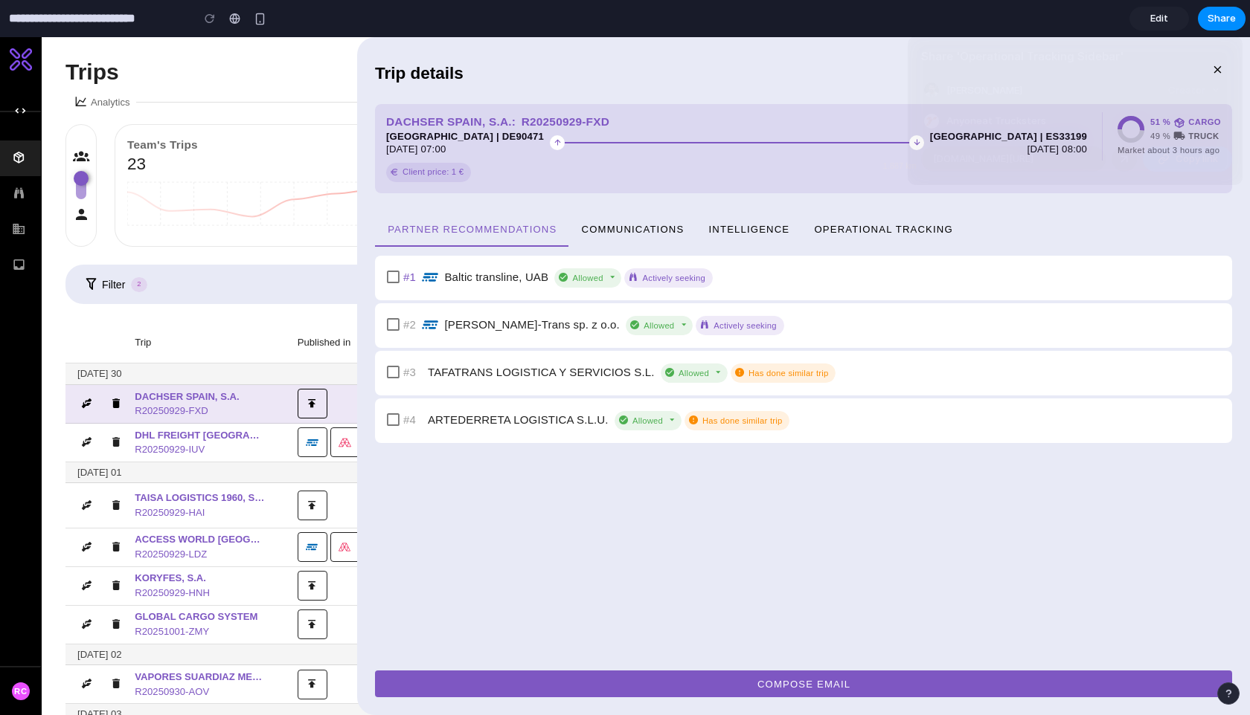
drag, startPoint x: 681, startPoint y: 92, endPoint x: 615, endPoint y: 96, distance: 66.3
click at [681, 92] on div "Share ' Operational Tracking Sidebar ' [PERSON_NAME] Creator Anyone at Truckste…" at bounding box center [625, 357] width 1250 height 715
click at [1160, 19] on span "Edit" at bounding box center [1159, 18] width 18 height 15
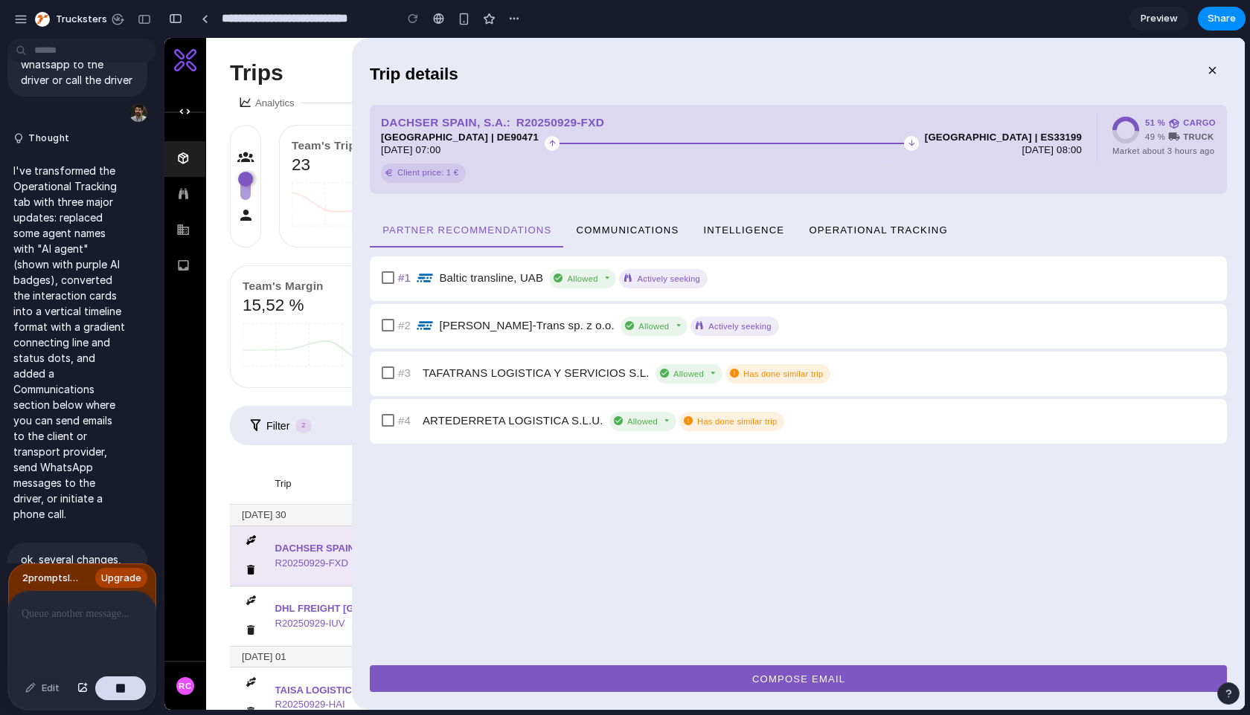
click at [100, 552] on p "ok, several changes, on the header, above the map, just display a few informati…" at bounding box center [77, 638] width 113 height 172
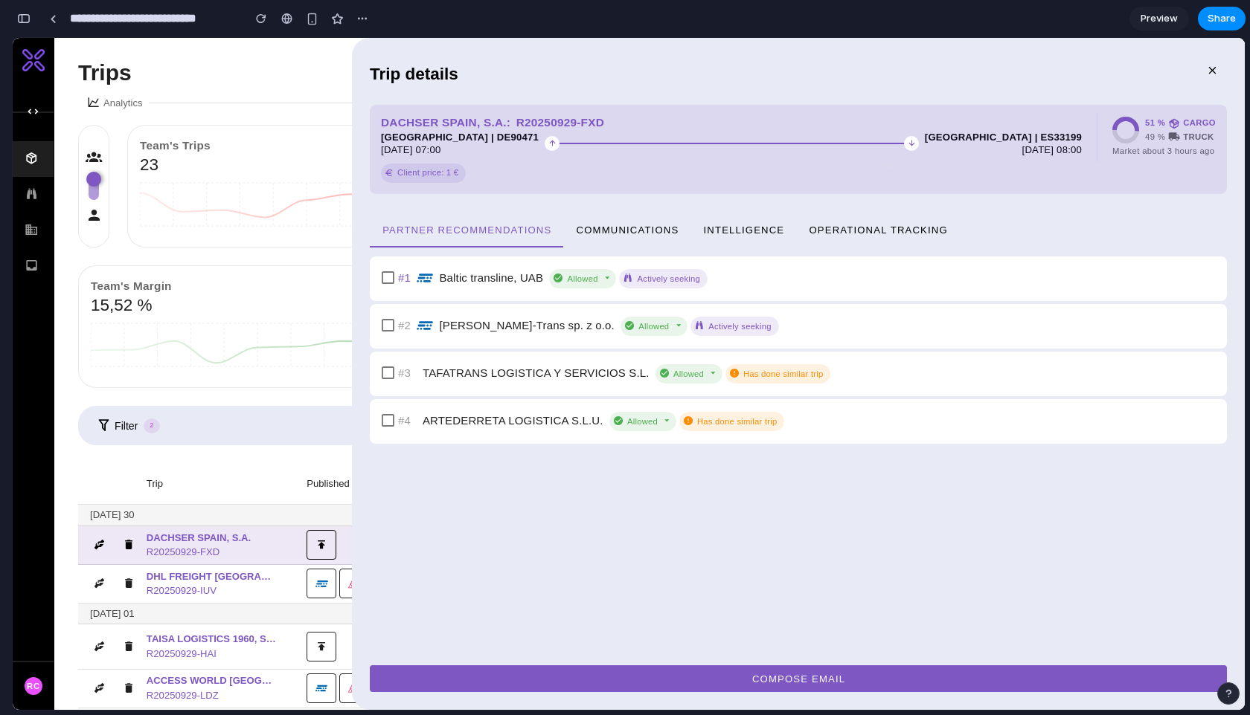
scroll to position [5091, 0]
